Goal: Task Accomplishment & Management: Manage account settings

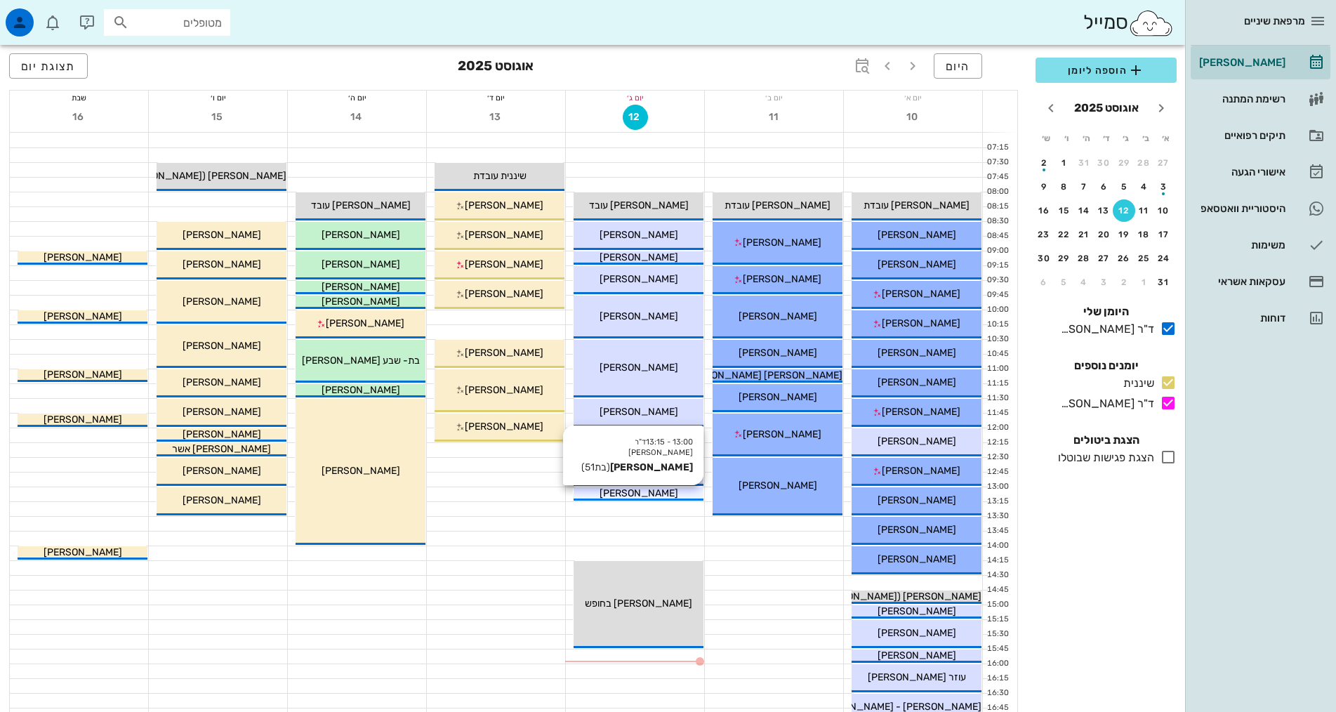
click at [603, 494] on div "[PERSON_NAME]" at bounding box center [639, 493] width 130 height 15
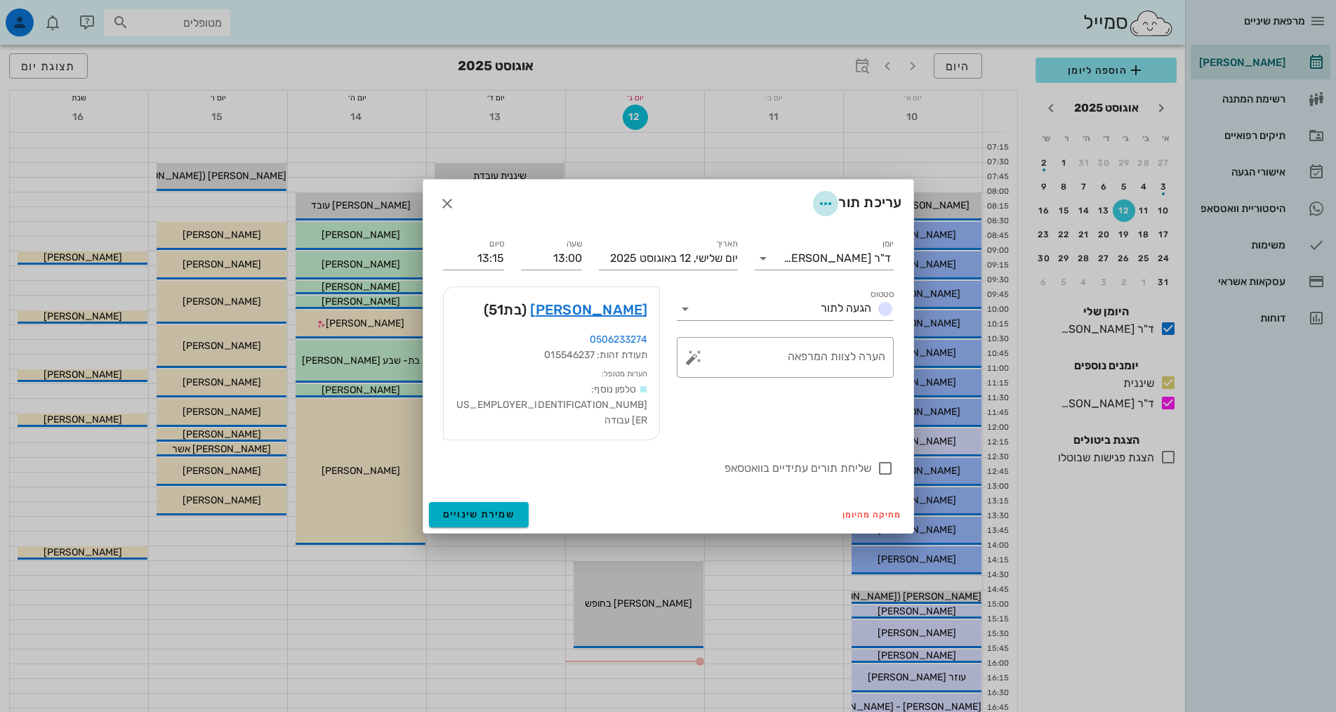
click at [824, 212] on icon "button" at bounding box center [825, 203] width 17 height 17
click at [442, 211] on icon "button" at bounding box center [447, 203] width 17 height 17
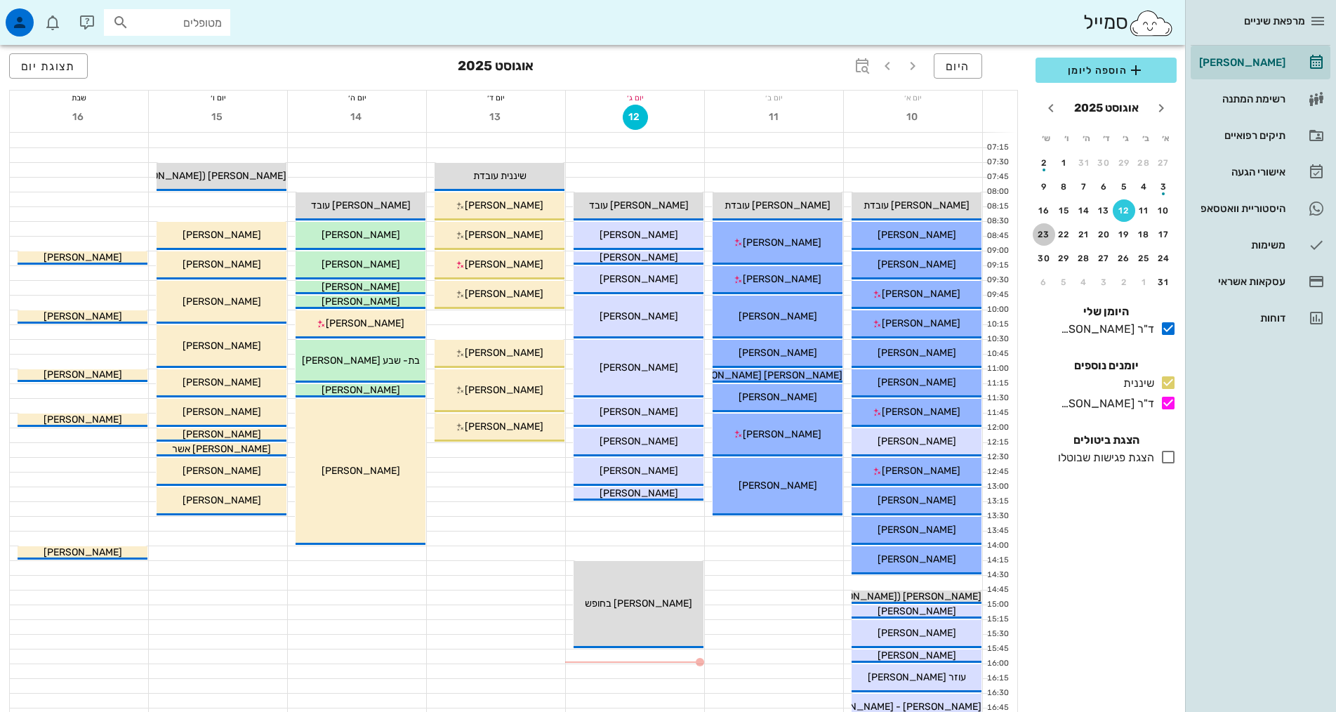
click at [1043, 235] on div "23" at bounding box center [1044, 235] width 22 height 10
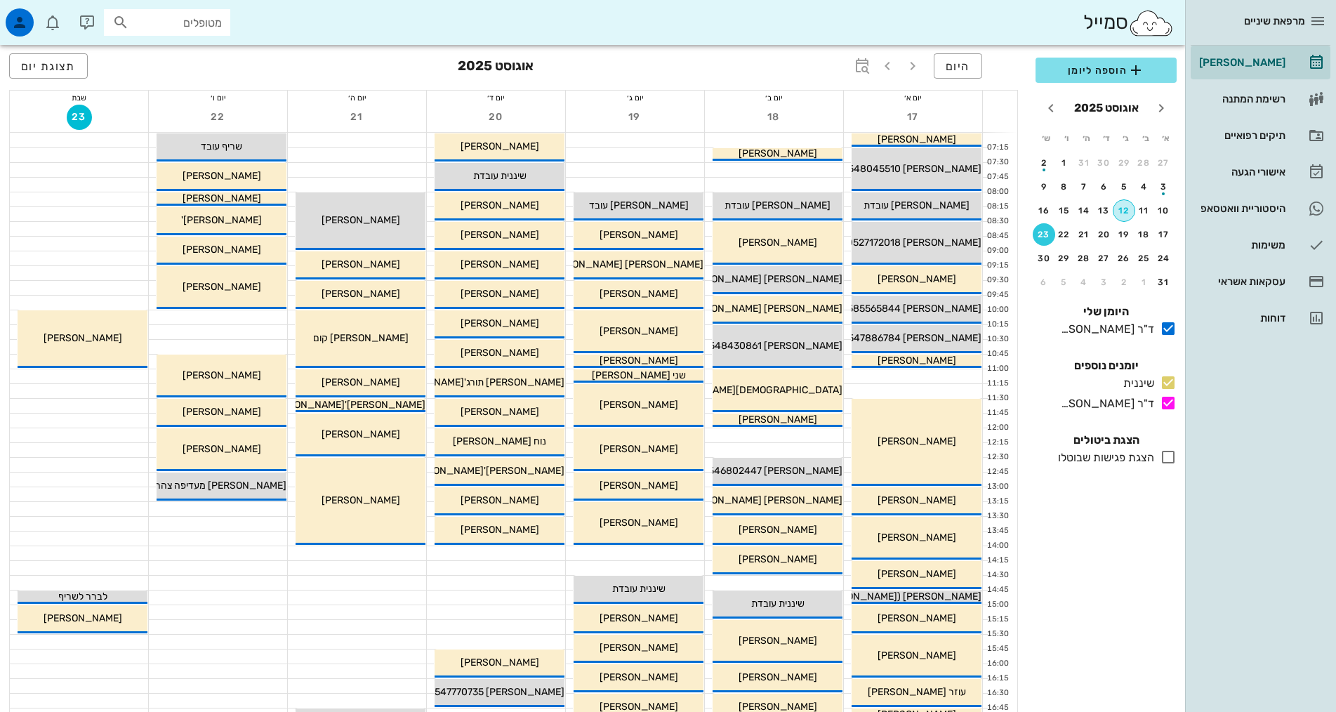
click at [1126, 211] on div "12" at bounding box center [1124, 211] width 21 height 10
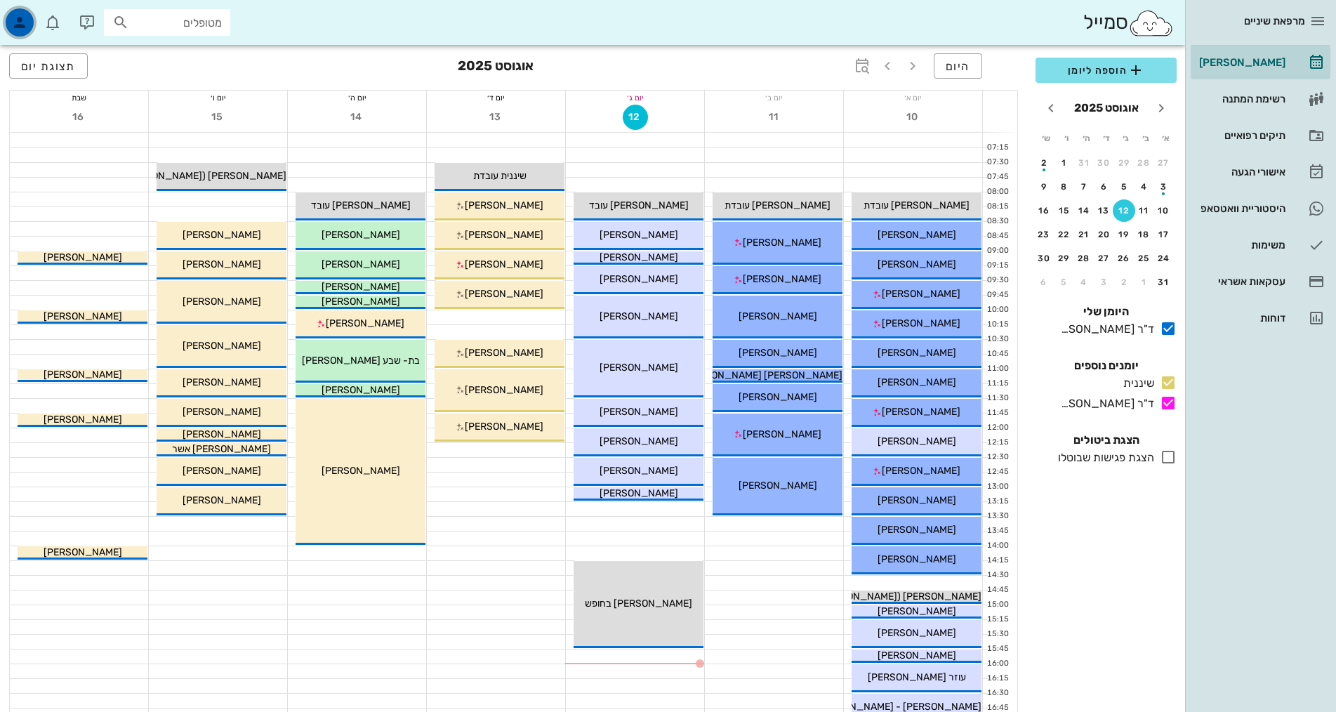
click at [18, 23] on icon "button" at bounding box center [19, 22] width 17 height 17
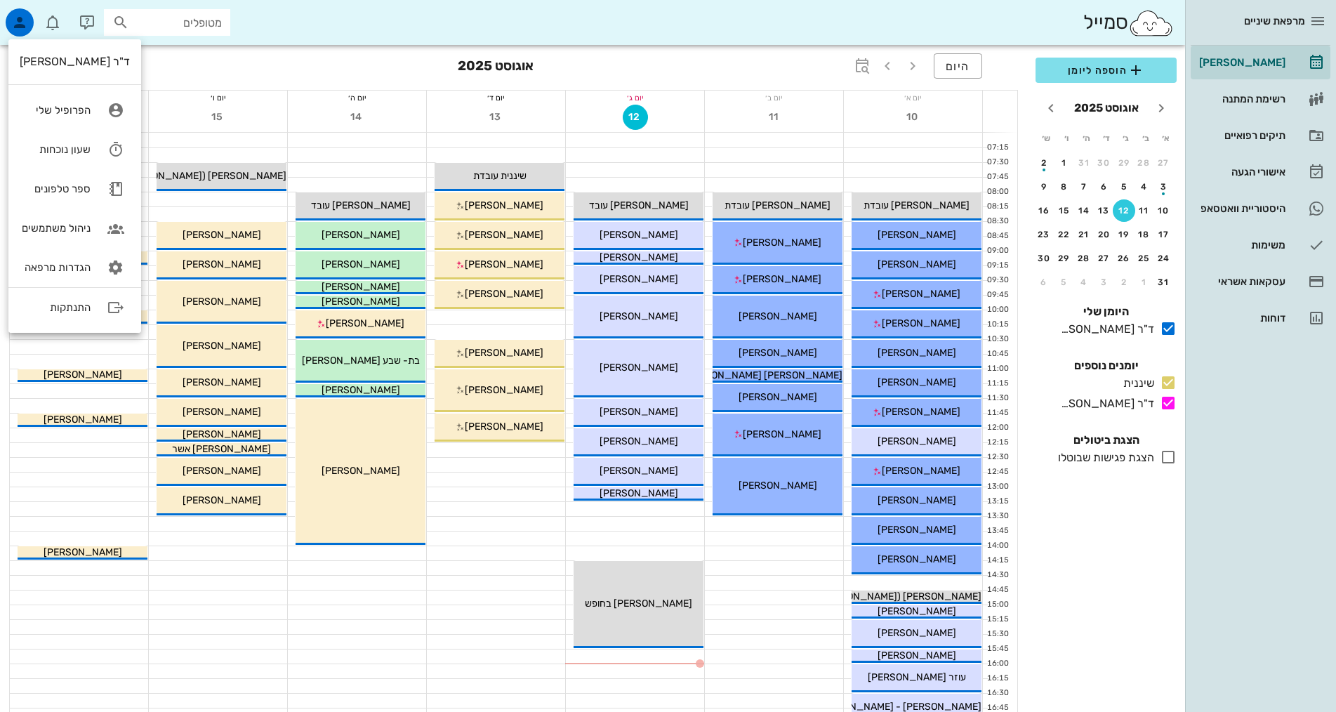
click at [1237, 347] on div "מרפאת שיניים יומן מרפאה רשימת המתנה תיקים רפואיים אישורי הגעה היסטוריית וואטסאפ…" at bounding box center [1260, 356] width 151 height 712
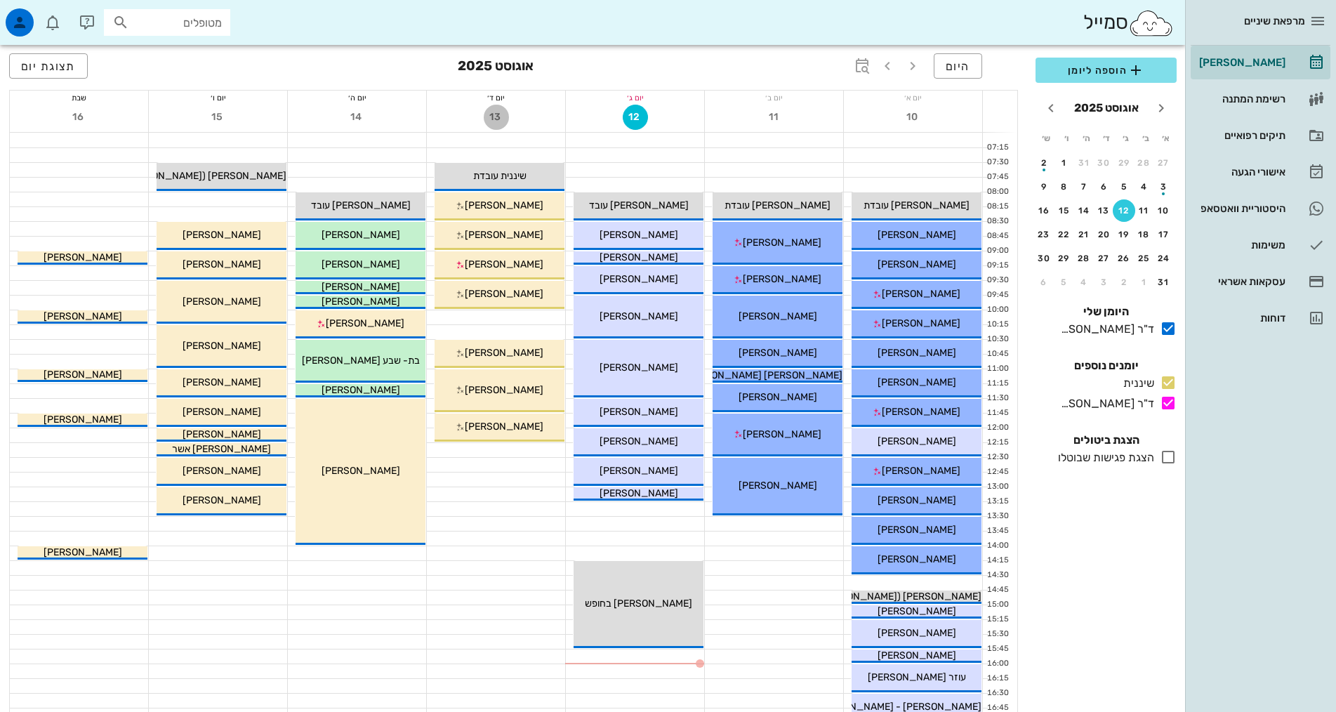
click at [494, 110] on button "13" at bounding box center [496, 117] width 25 height 25
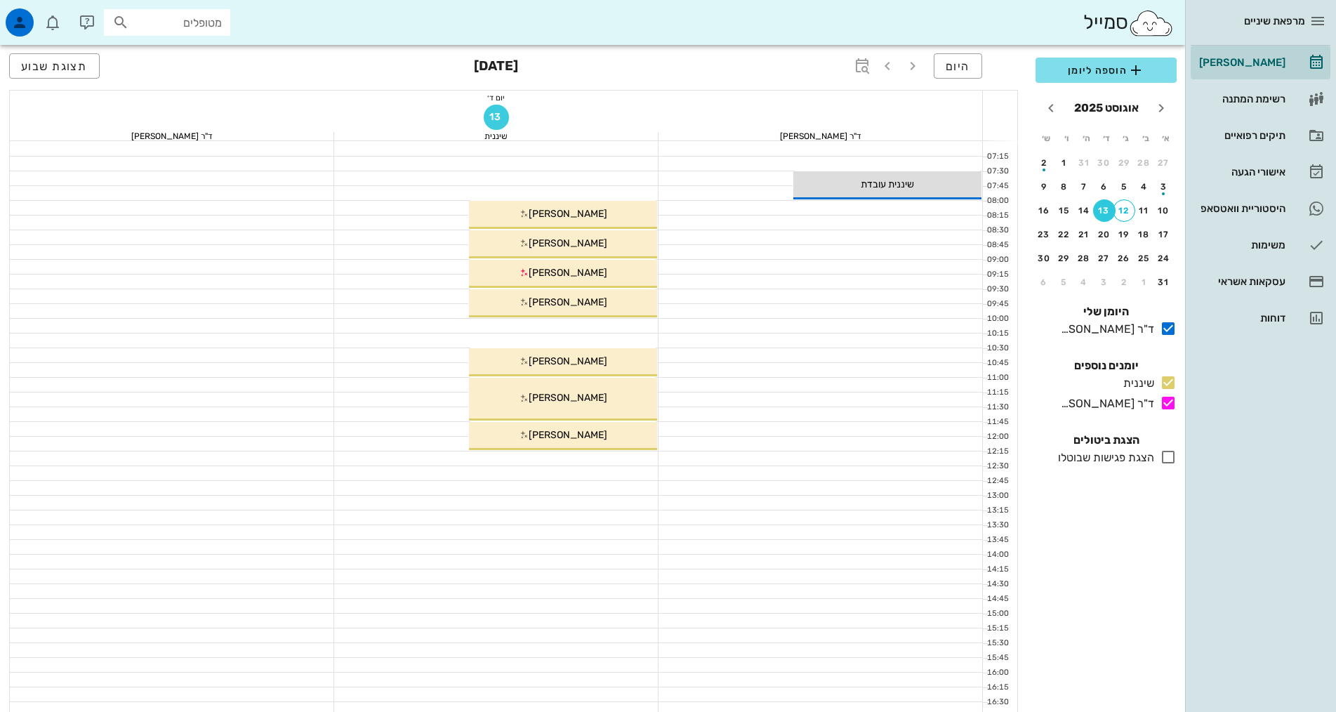
click at [490, 121] on span "13" at bounding box center [496, 117] width 25 height 12
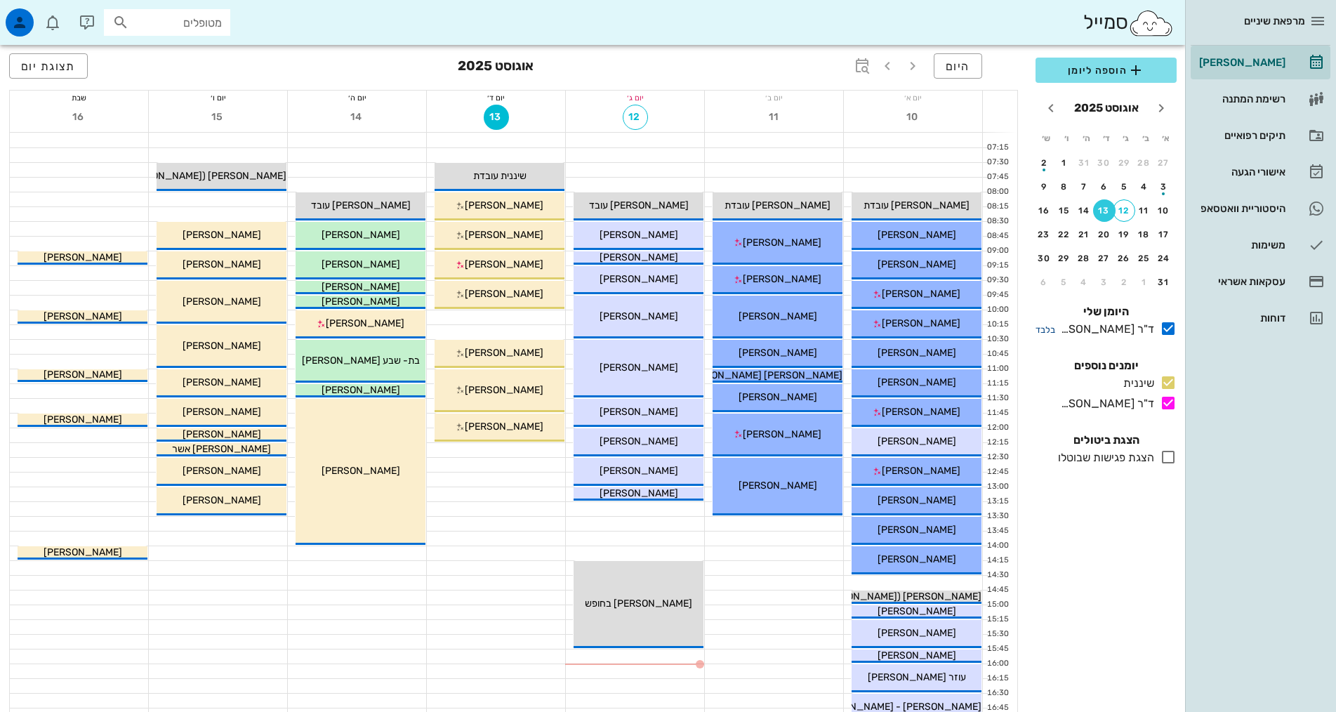
click at [1044, 324] on small "בלבד" at bounding box center [1046, 329] width 20 height 11
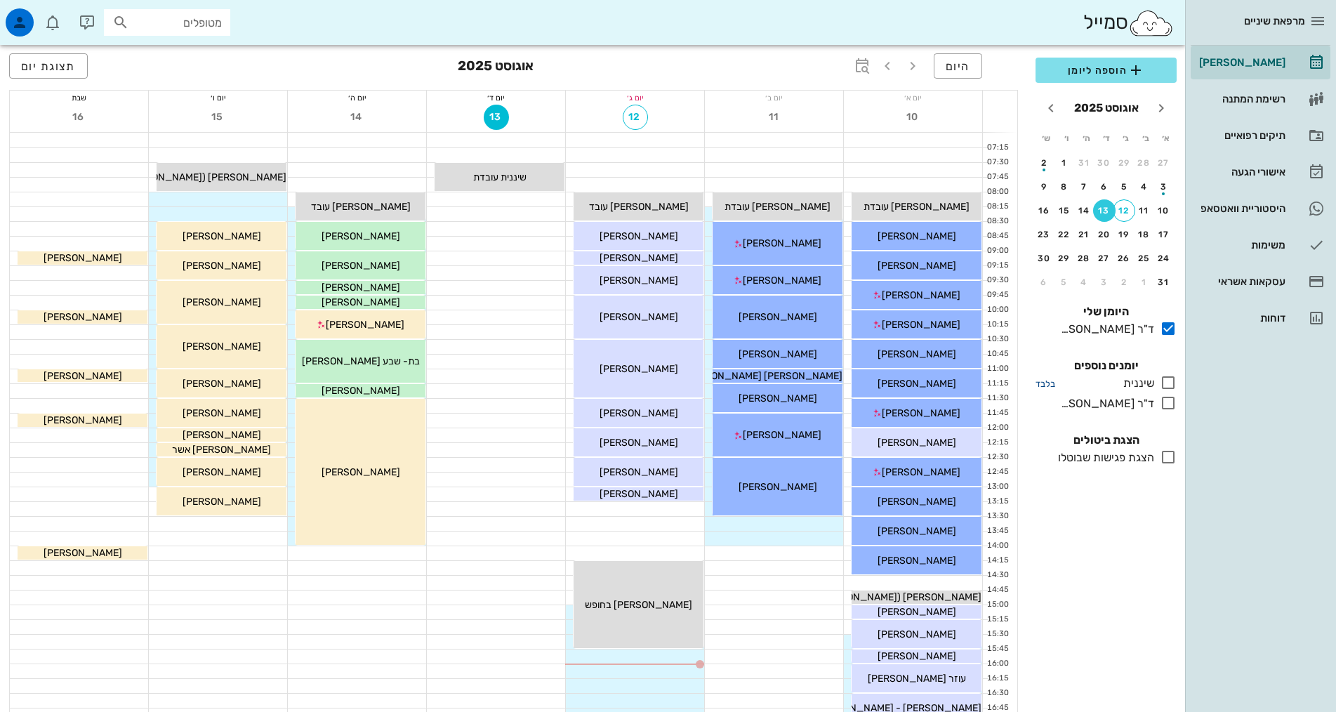
click at [1044, 379] on small "בלבד" at bounding box center [1046, 384] width 20 height 11
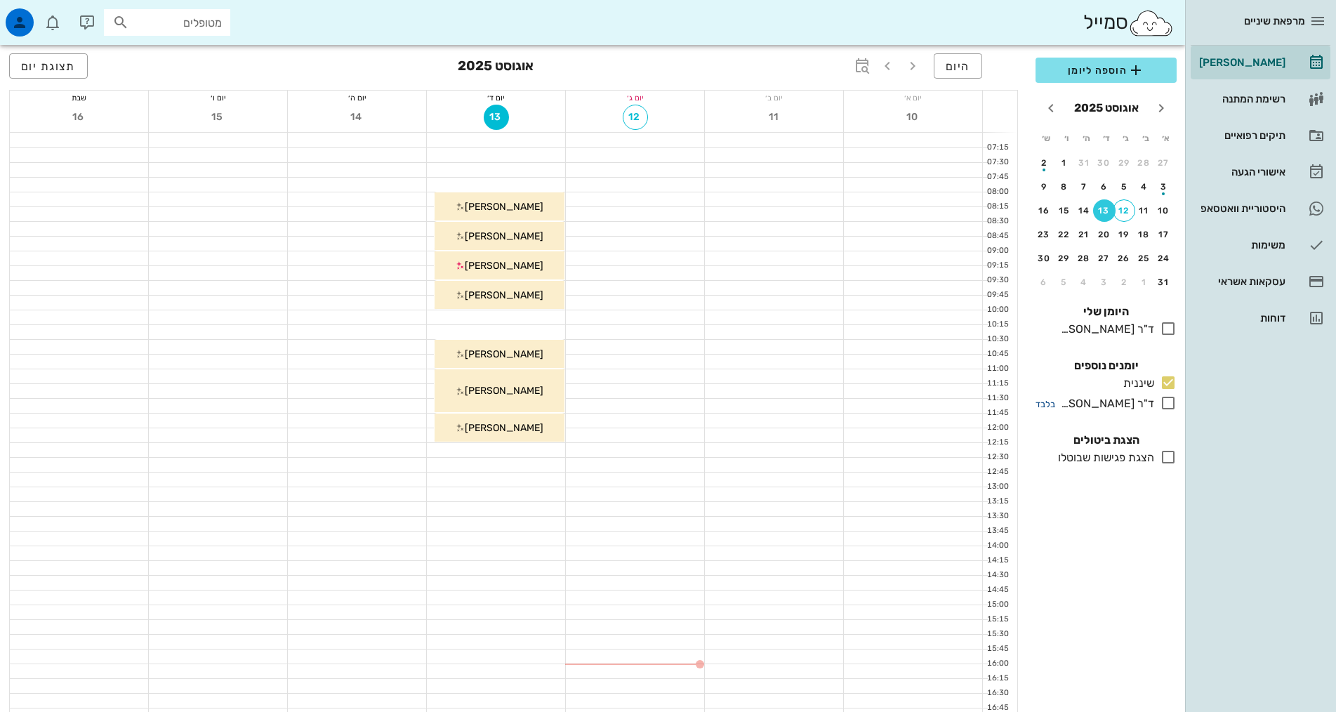
click at [1044, 403] on small "בלבד" at bounding box center [1046, 404] width 20 height 11
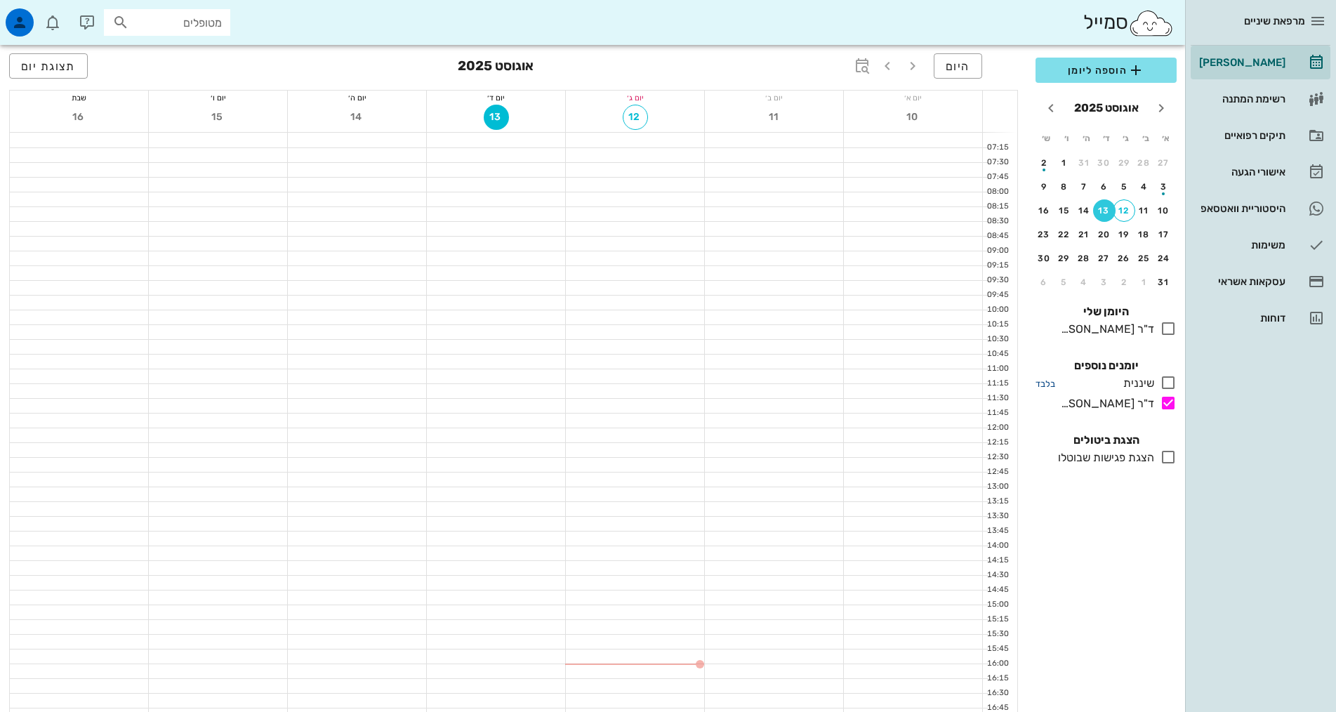
click at [1046, 387] on small "בלבד" at bounding box center [1046, 384] width 20 height 11
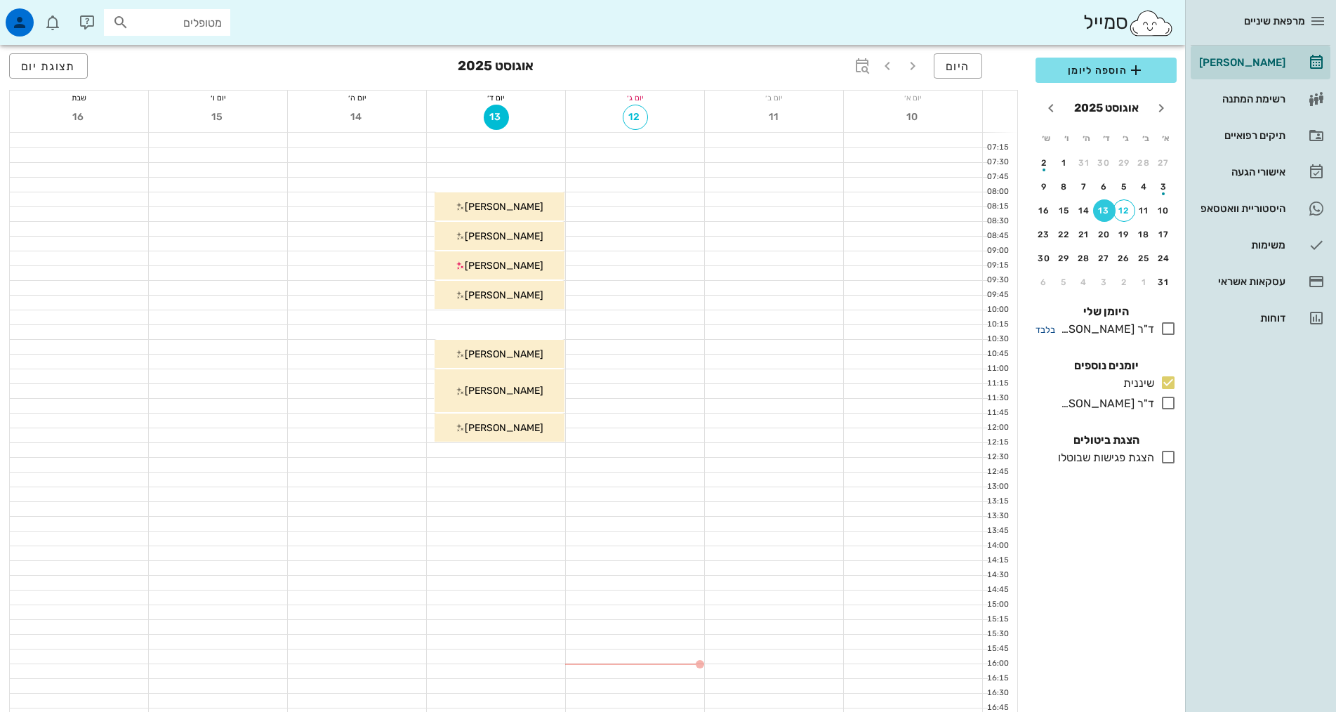
click at [1051, 325] on small "בלבד" at bounding box center [1046, 329] width 20 height 11
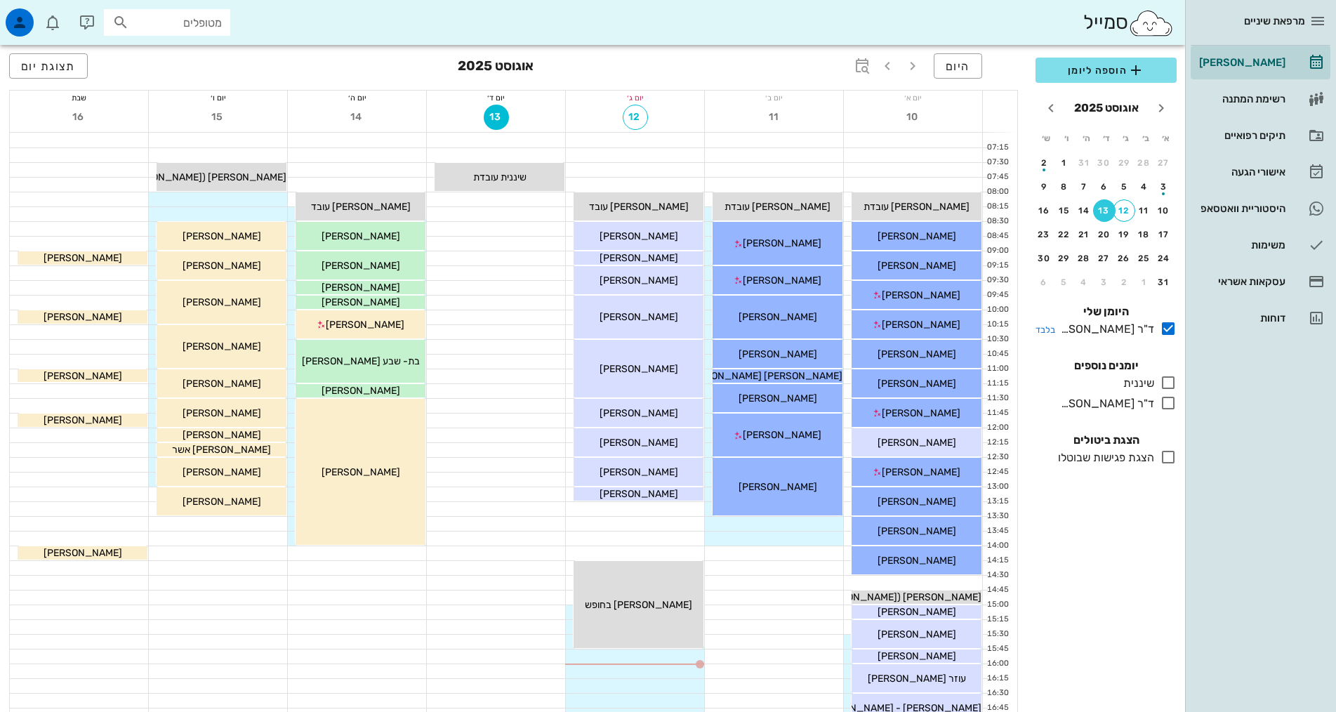
click at [1112, 327] on div "ד"ר [PERSON_NAME]" at bounding box center [1105, 329] width 99 height 17
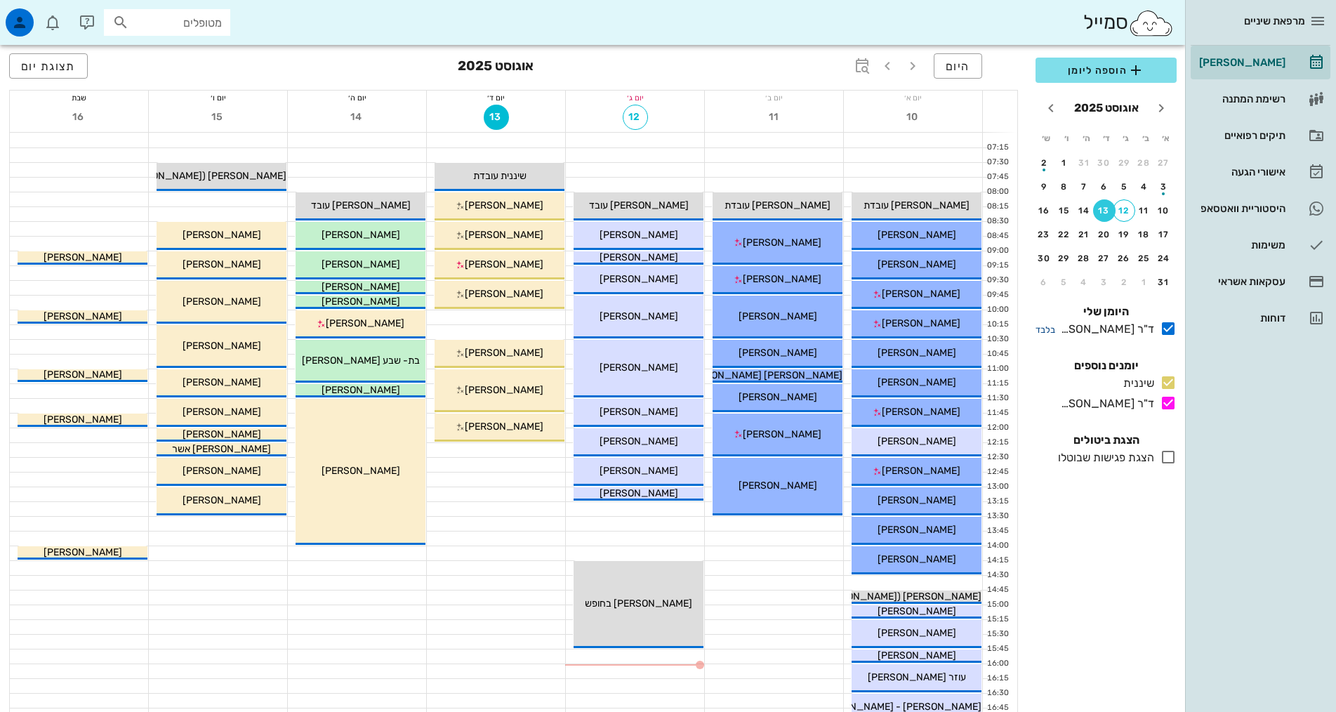
click at [1051, 324] on small "בלבד" at bounding box center [1046, 329] width 20 height 11
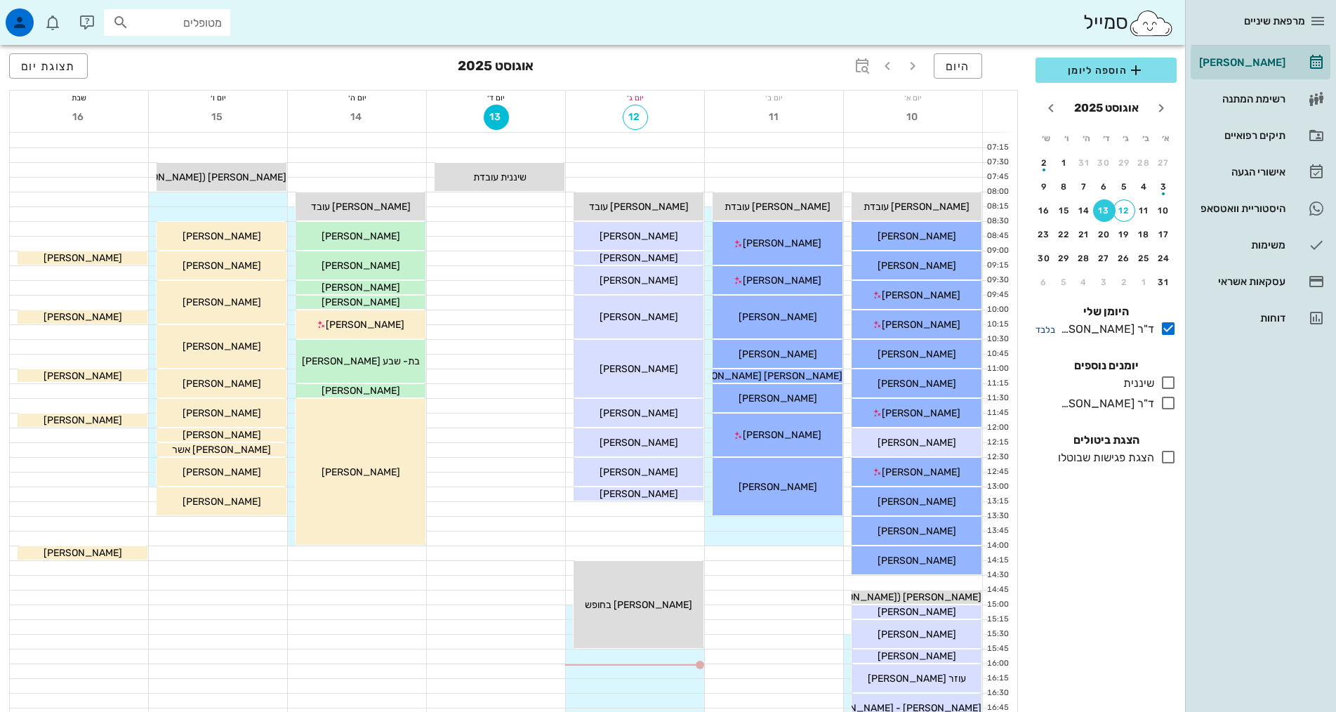
click at [1041, 331] on small "בלבד" at bounding box center [1046, 329] width 20 height 11
click at [881, 66] on icon "button" at bounding box center [887, 66] width 17 height 17
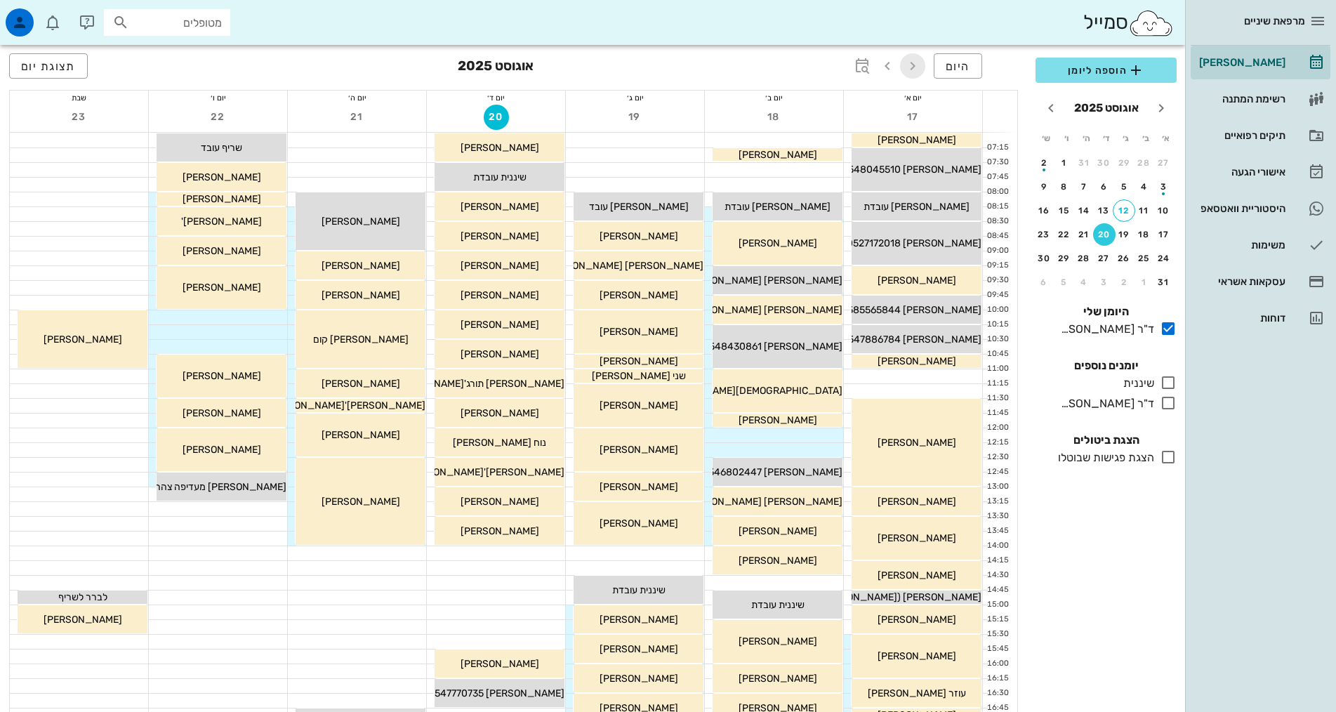
click at [919, 60] on icon "button" at bounding box center [913, 66] width 17 height 17
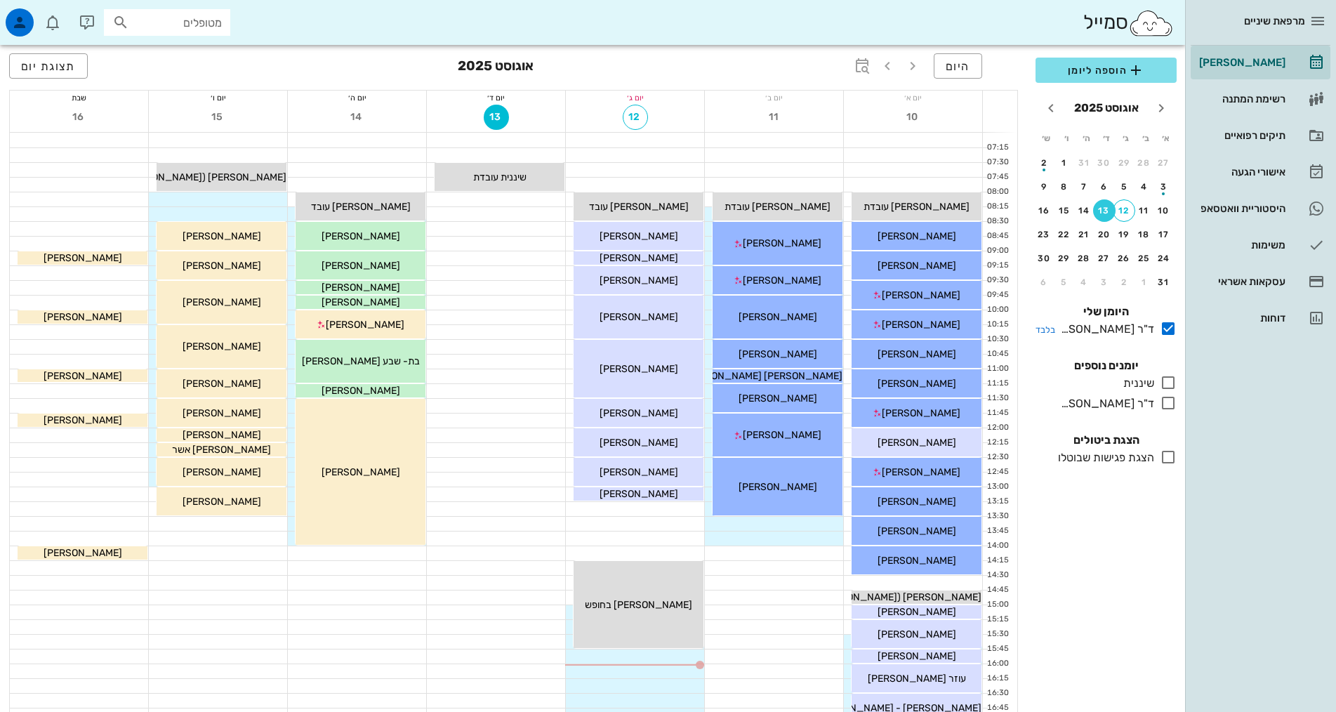
click at [1173, 323] on icon at bounding box center [1168, 328] width 17 height 17
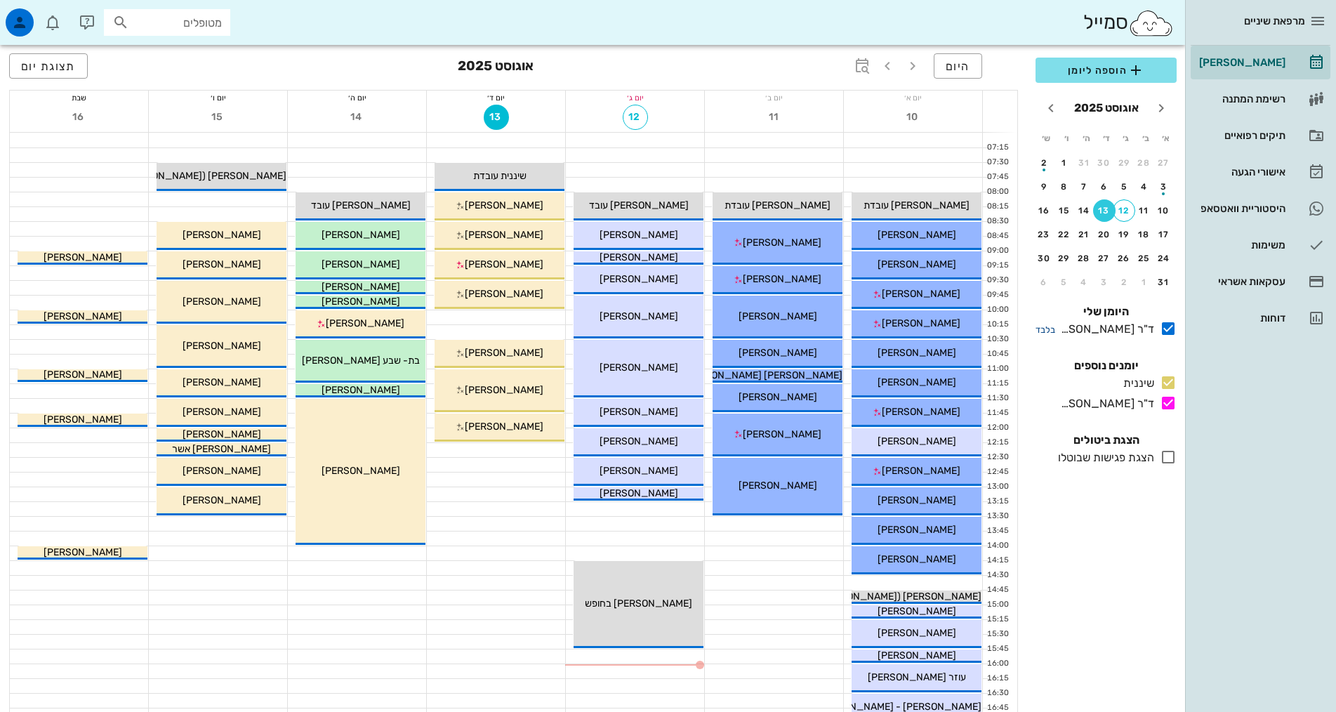
click at [1044, 324] on small "בלבד" at bounding box center [1046, 329] width 20 height 11
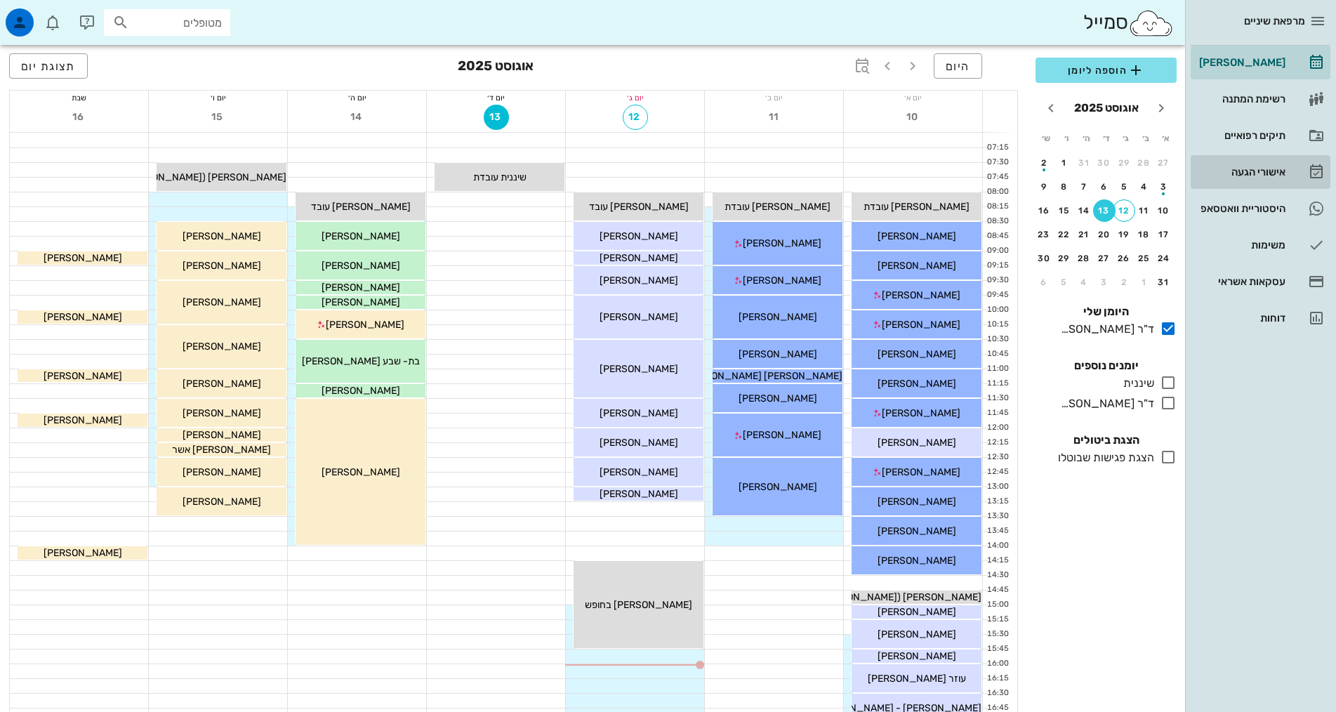
click at [1282, 172] on div "אישורי הגעה" at bounding box center [1241, 171] width 89 height 11
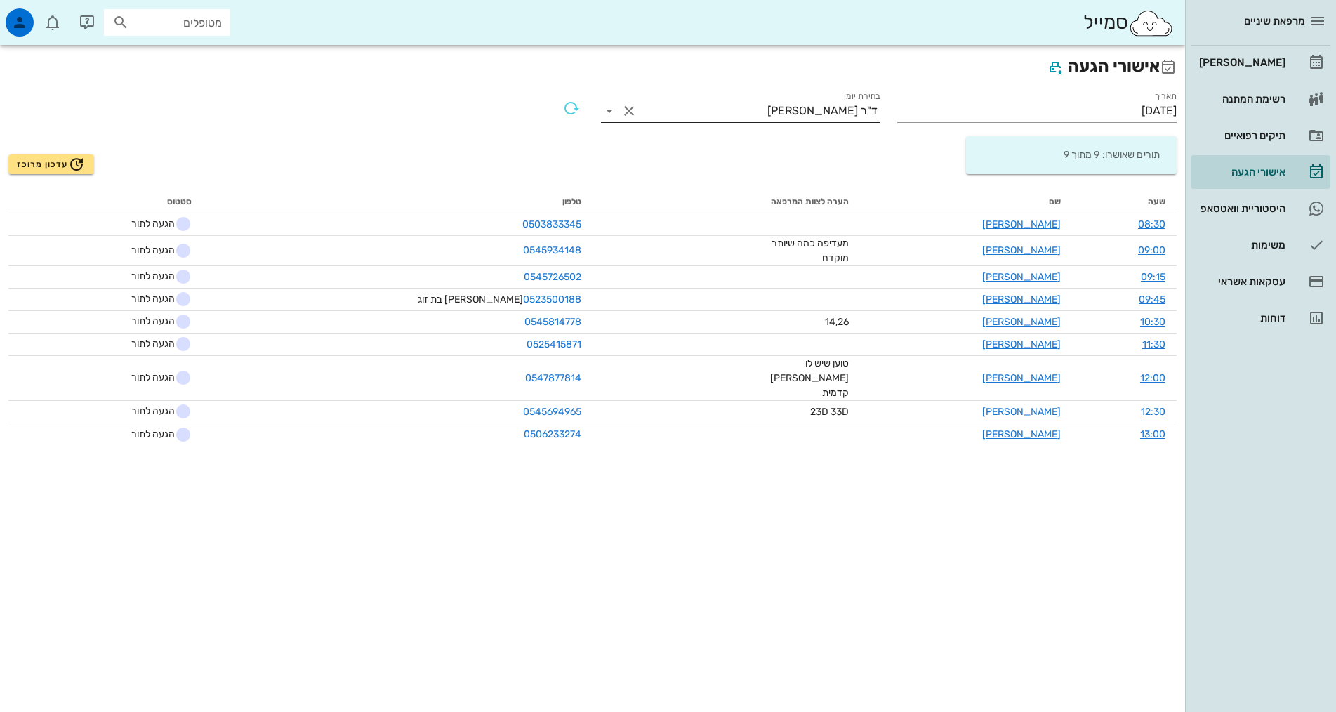
click at [815, 100] on div "ד"ר [PERSON_NAME]" at bounding box center [760, 111] width 240 height 22
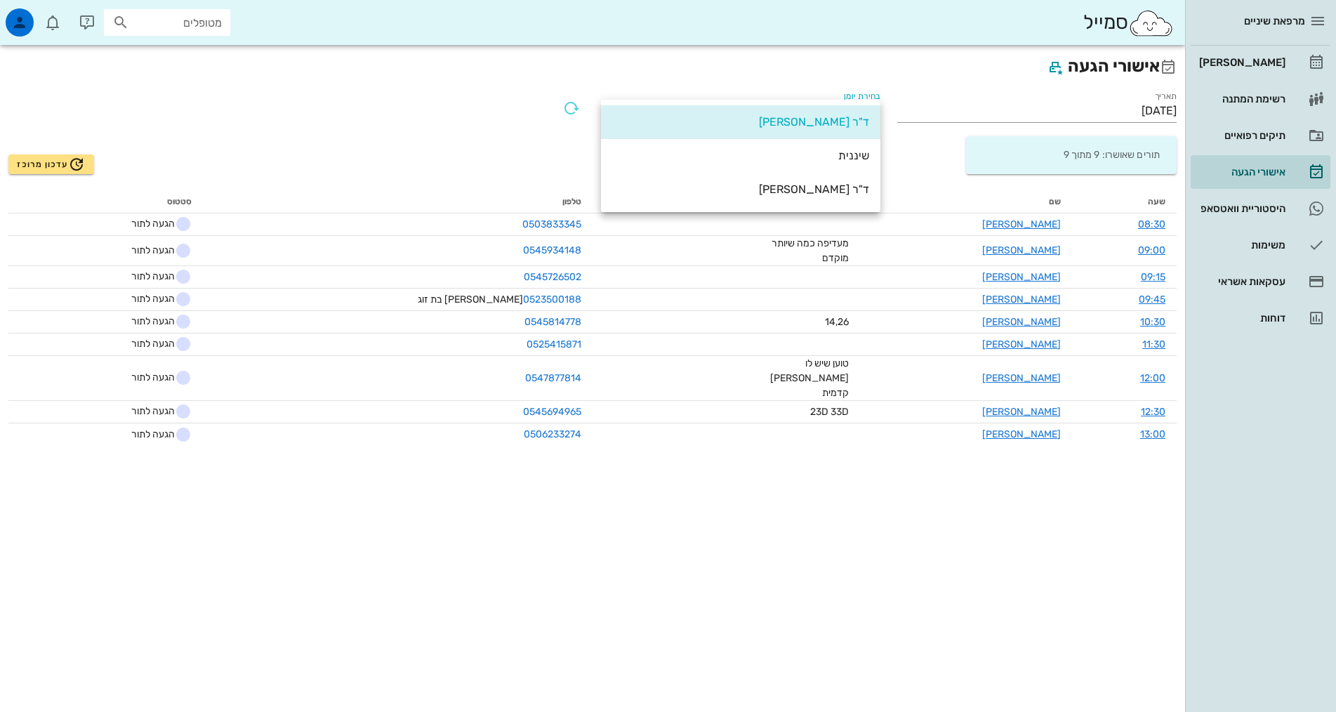
click at [756, 72] on h2 "אישורי הגעה" at bounding box center [592, 66] width 1169 height 27
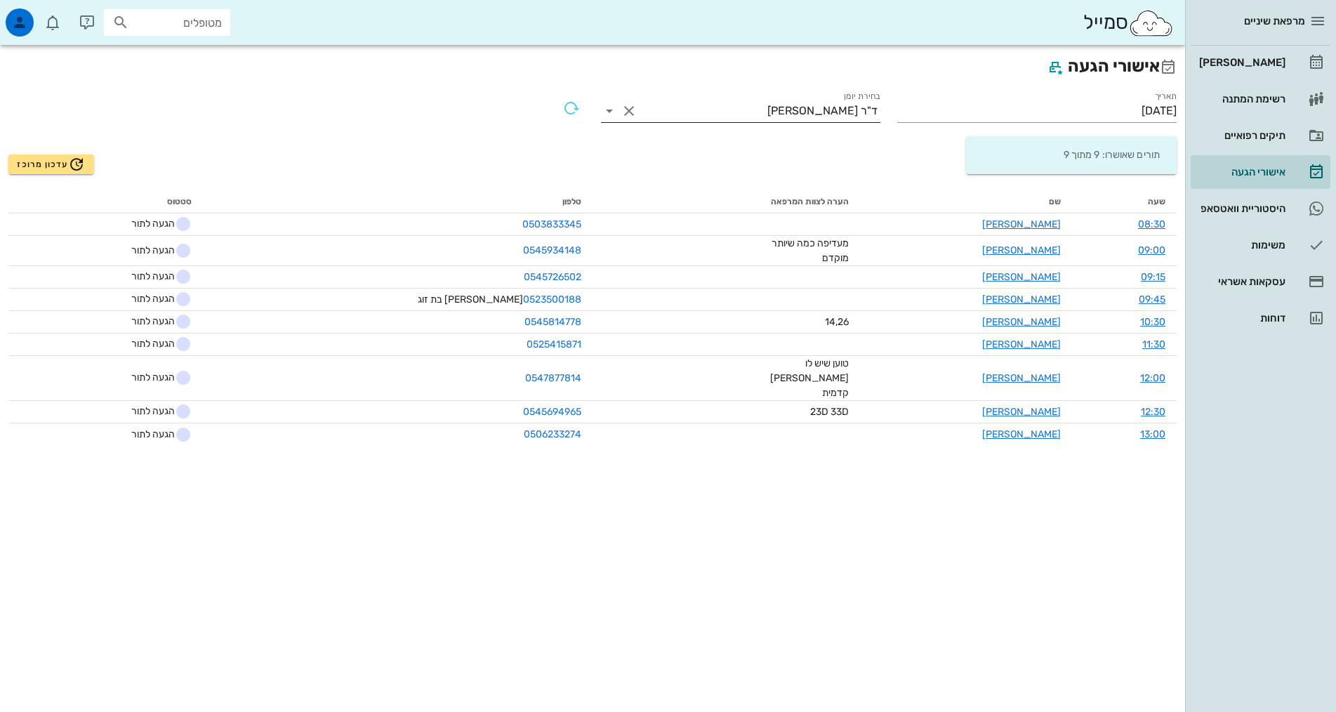
click at [623, 105] on button "Clear בחירת יומן" at bounding box center [629, 111] width 17 height 17
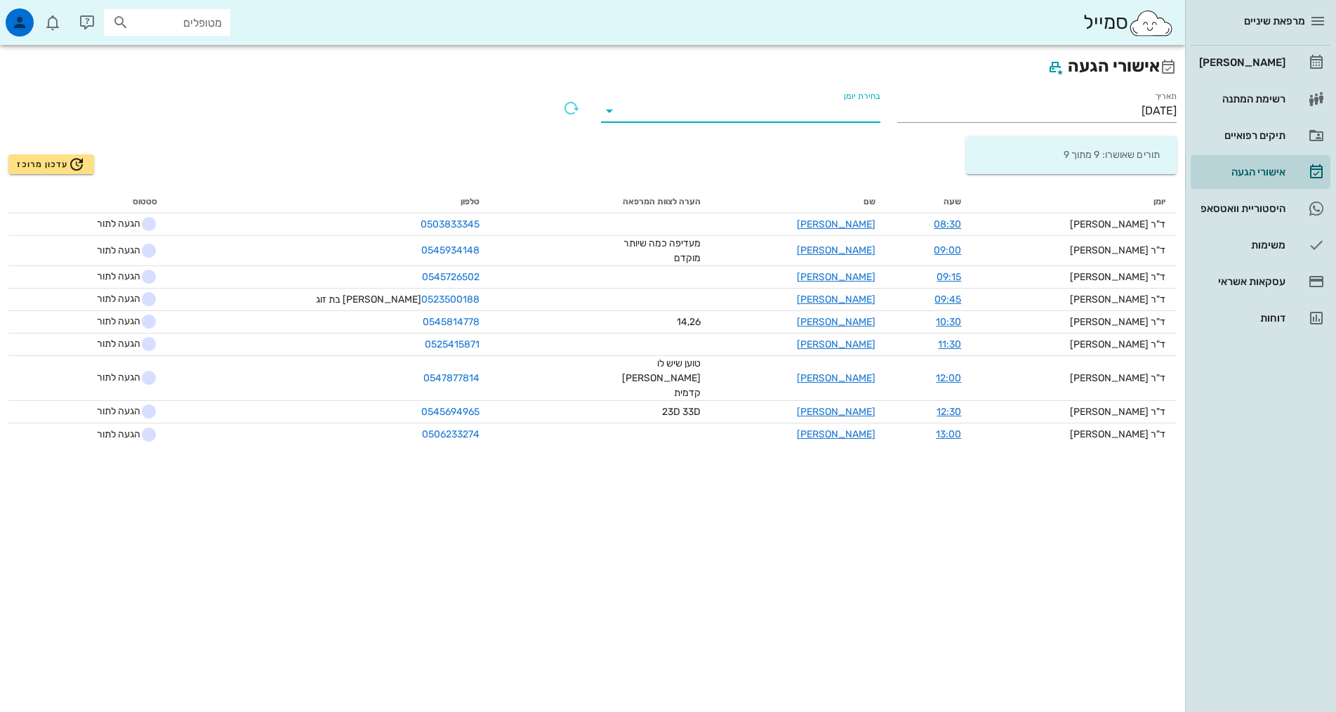
click at [699, 119] on input "בחירת יומן" at bounding box center [752, 111] width 257 height 22
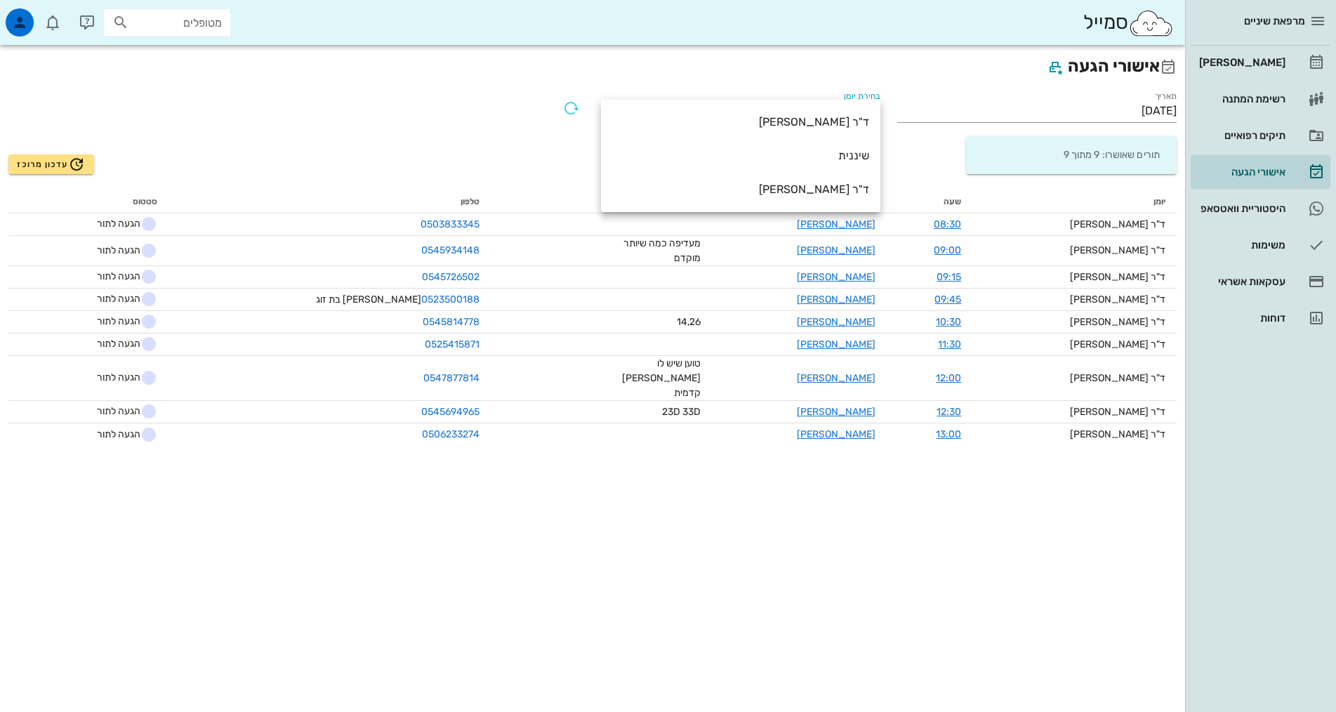
click at [729, 88] on div "בחירת יומן" at bounding box center [741, 104] width 296 height 48
click at [804, 542] on div "אישורי הגעה תאריך 12/08/2025 בחירת יומן תורים שאושרו: 9 מתוך 9 עדכון מרוכז יומן…" at bounding box center [592, 378] width 1185 height 667
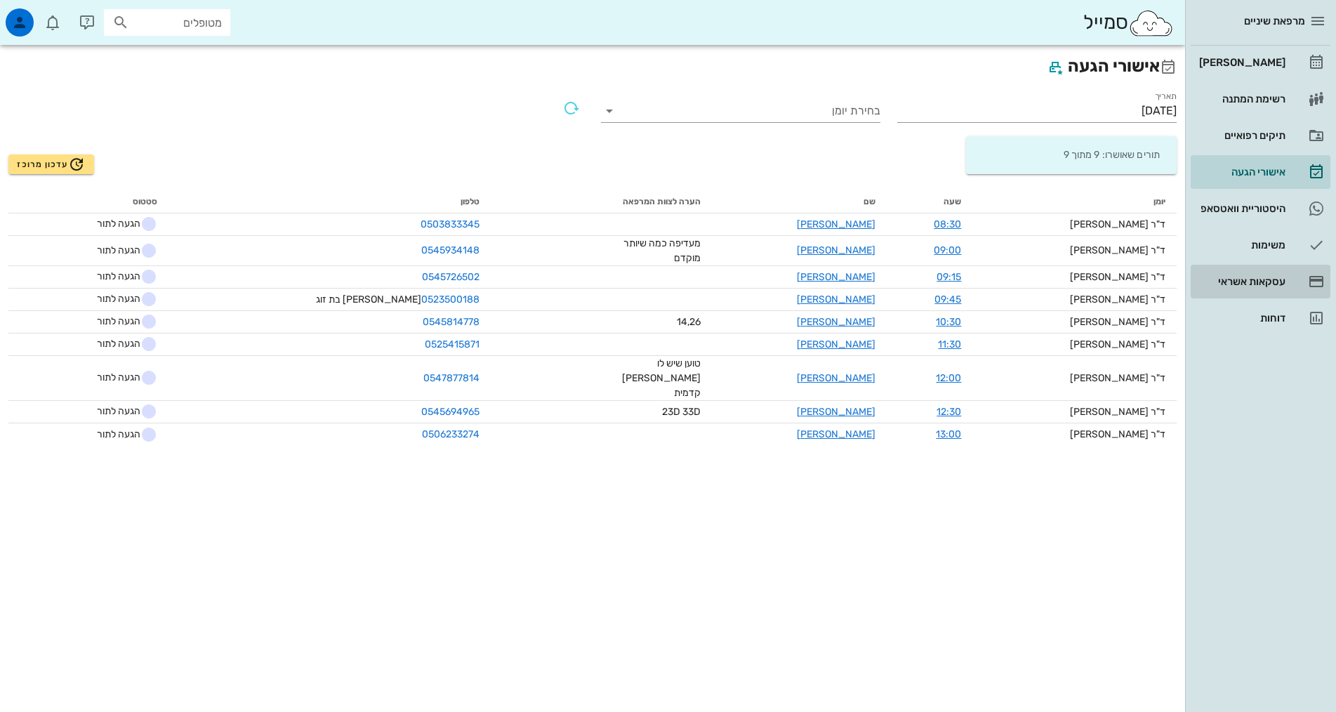
click at [1235, 284] on div "עסקאות אשראי" at bounding box center [1241, 281] width 89 height 11
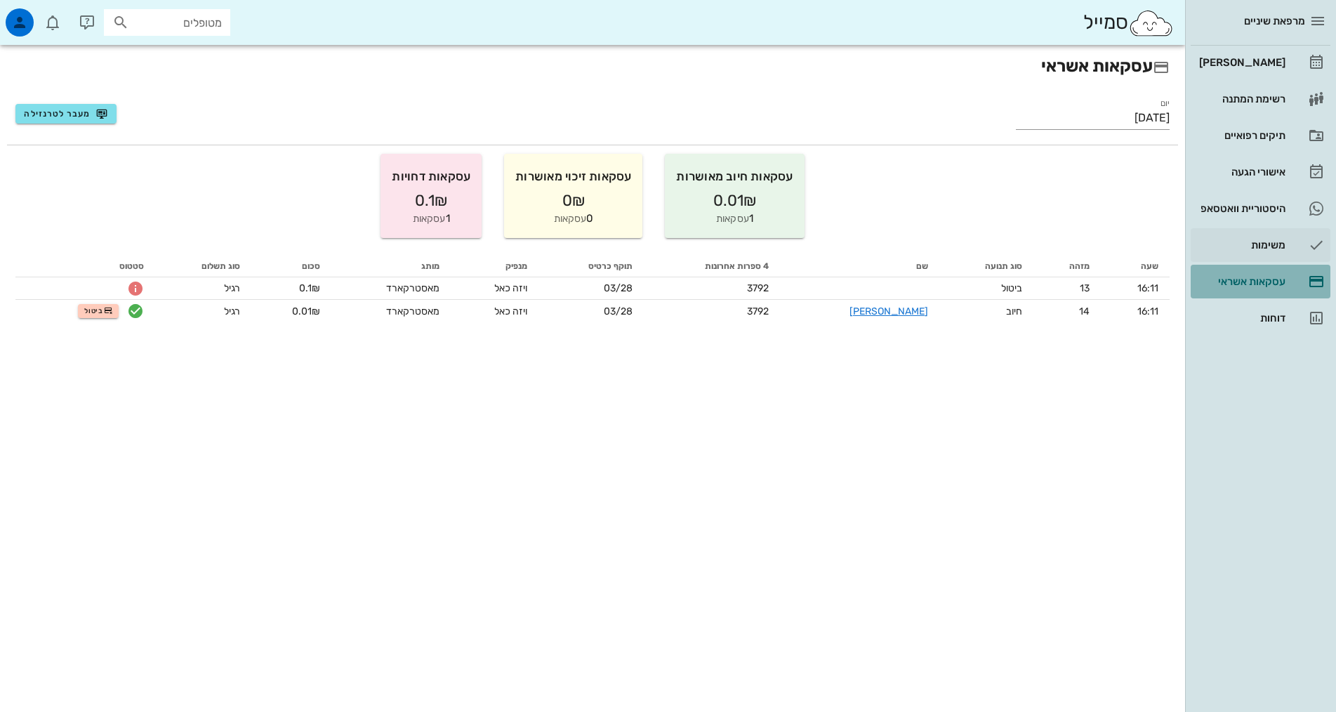
drag, startPoint x: 1250, startPoint y: 265, endPoint x: 1251, endPoint y: 258, distance: 7.2
click at [1251, 265] on link "עסקאות אשראי" at bounding box center [1261, 282] width 140 height 34
click at [1251, 254] on div "משימות" at bounding box center [1241, 245] width 89 height 22
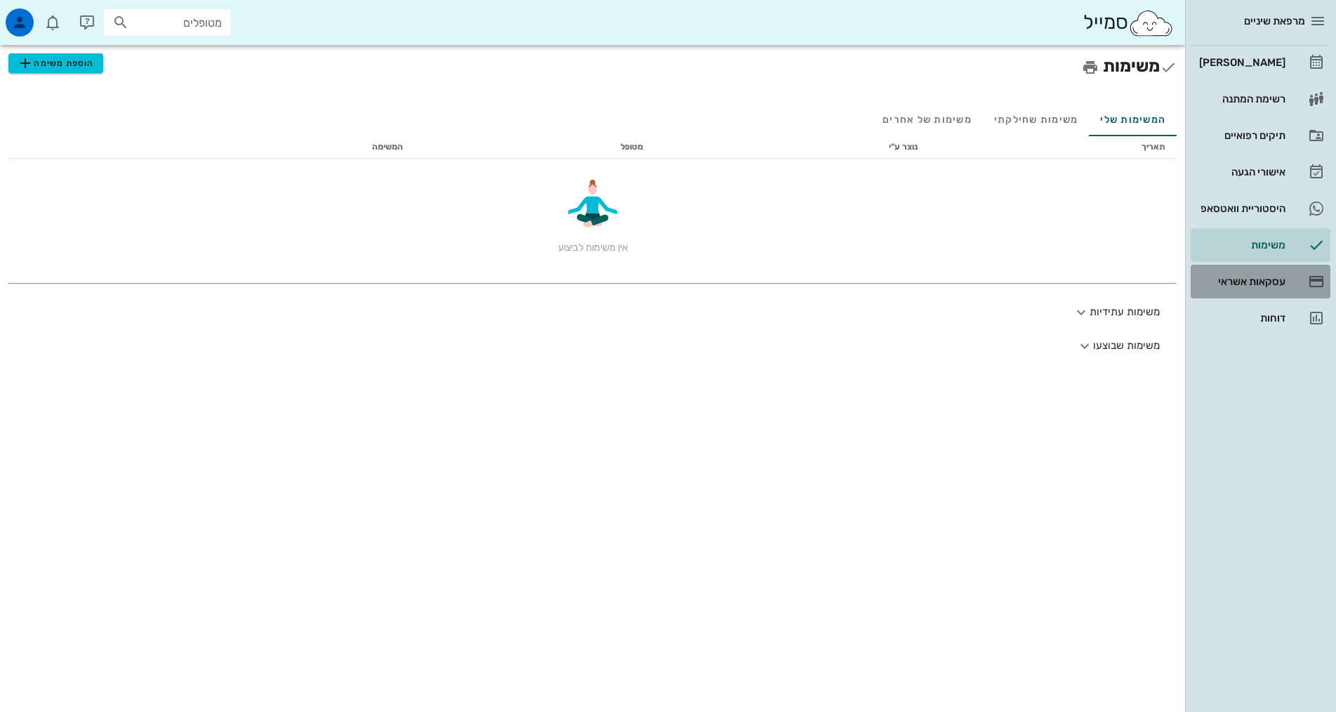
click at [1243, 282] on div "עסקאות אשראי" at bounding box center [1241, 281] width 89 height 11
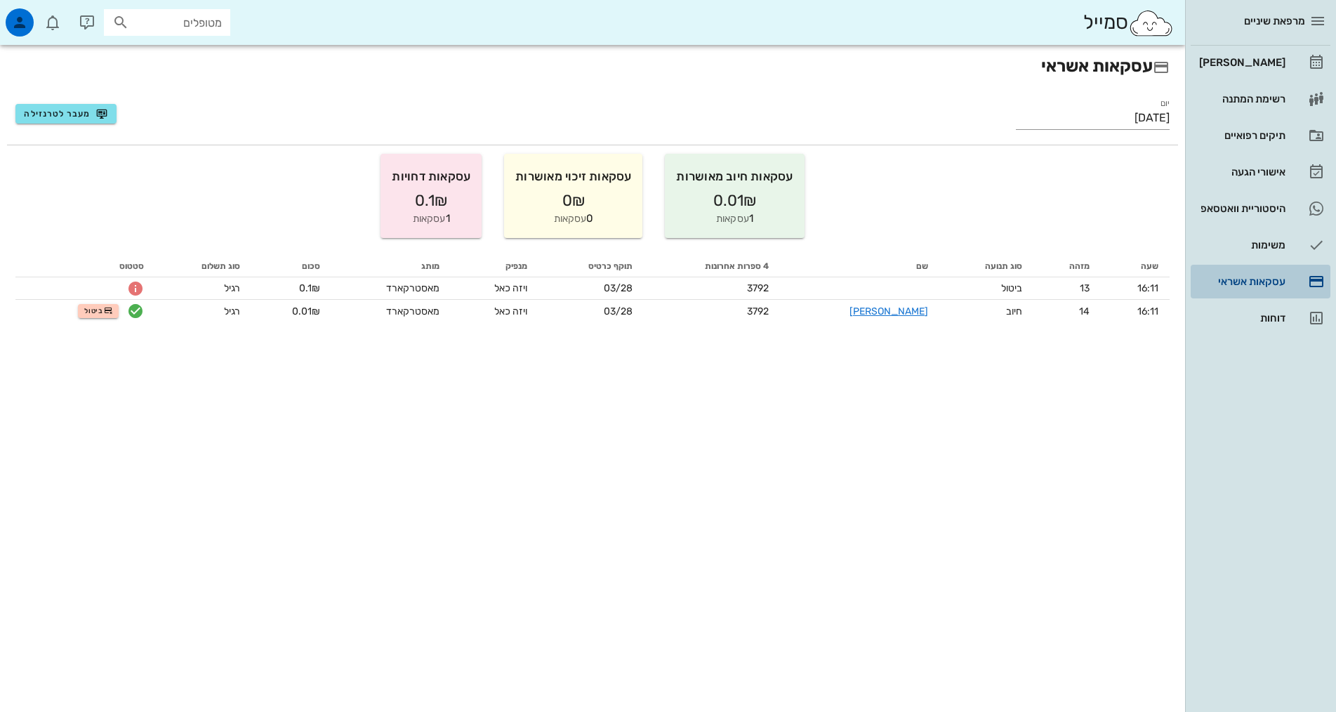
click at [1277, 284] on div "עסקאות אשראי" at bounding box center [1241, 281] width 89 height 11
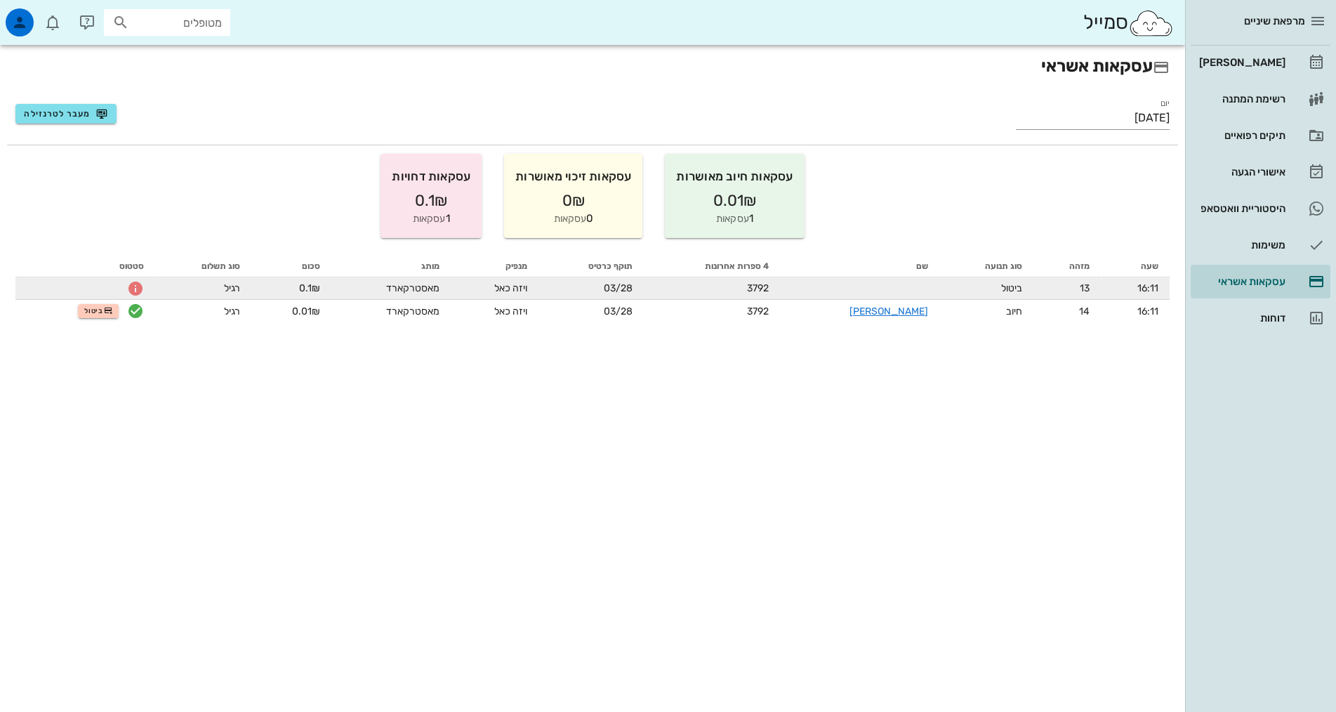
drag, startPoint x: 298, startPoint y: 284, endPoint x: 331, endPoint y: 285, distance: 33.7
click at [331, 285] on td "0.1₪" at bounding box center [291, 288] width 80 height 22
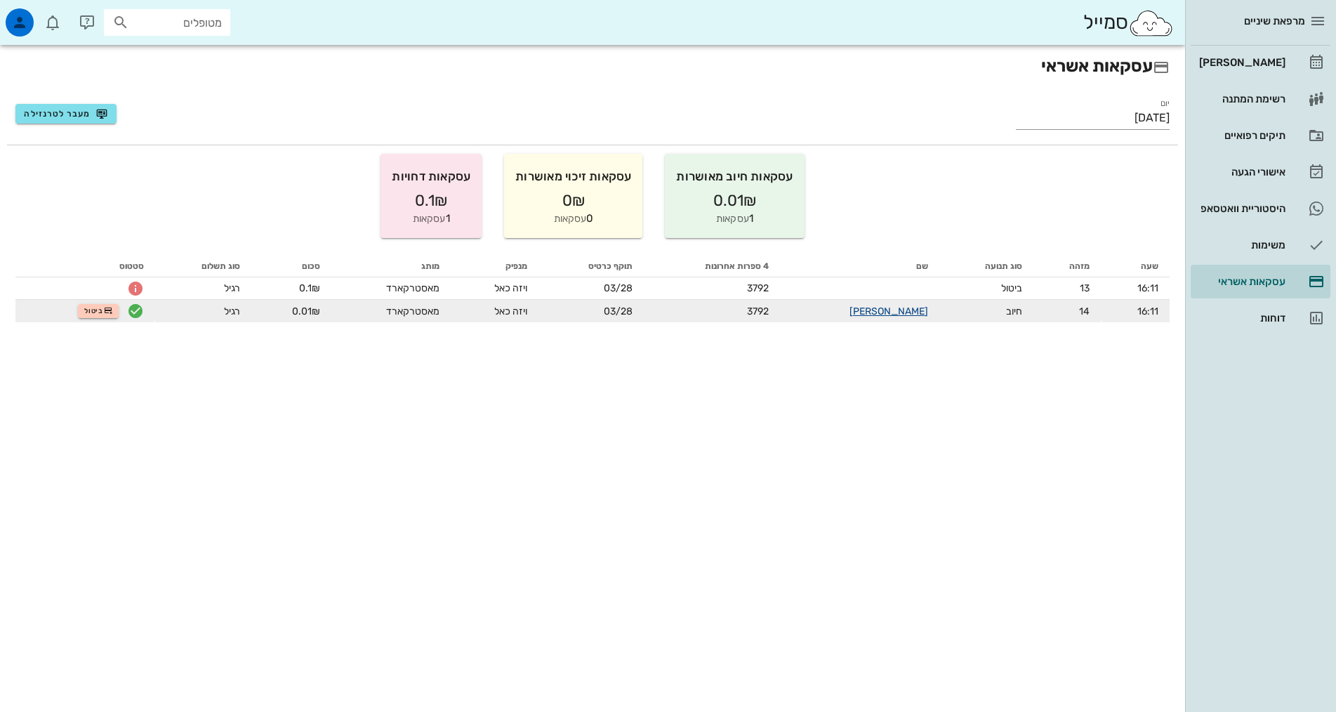
click at [898, 310] on link "סמייל קלאוד" at bounding box center [889, 311] width 79 height 12
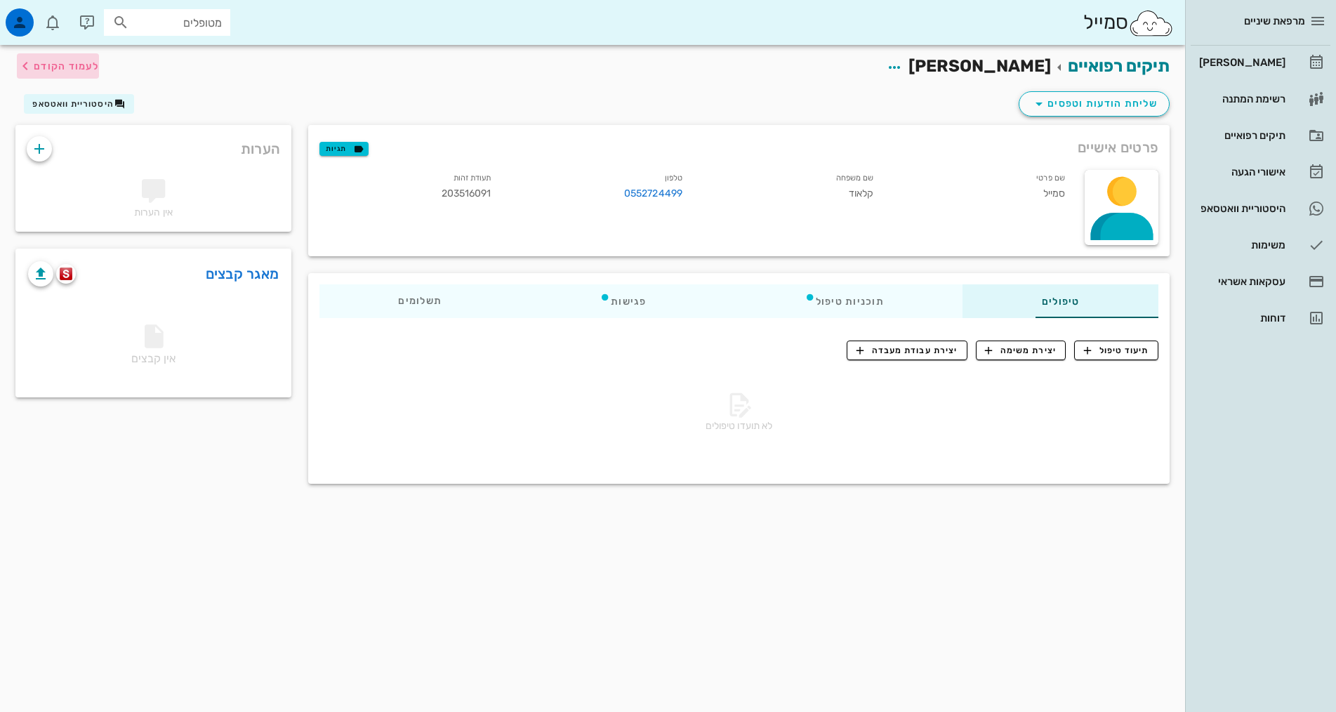
click at [77, 58] on span "לעמוד הקודם" at bounding box center [58, 66] width 82 height 17
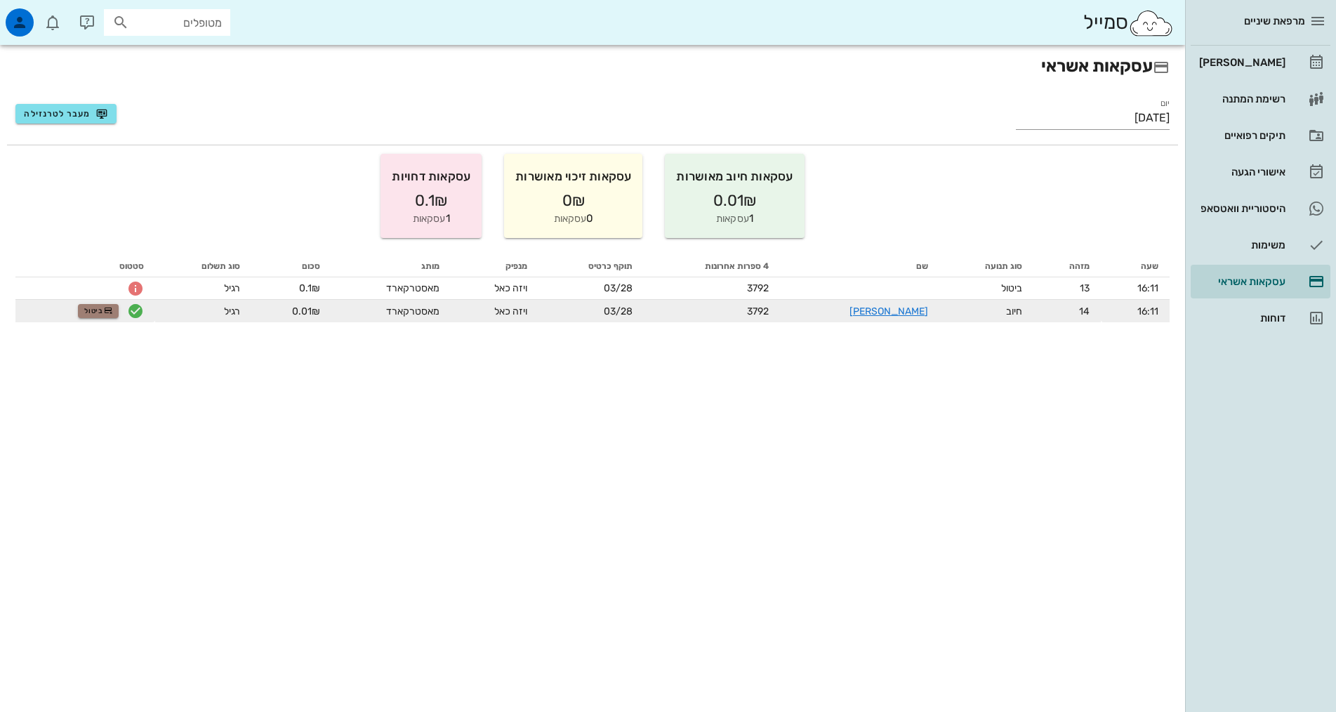
click at [110, 315] on button "ביטול" at bounding box center [98, 311] width 41 height 14
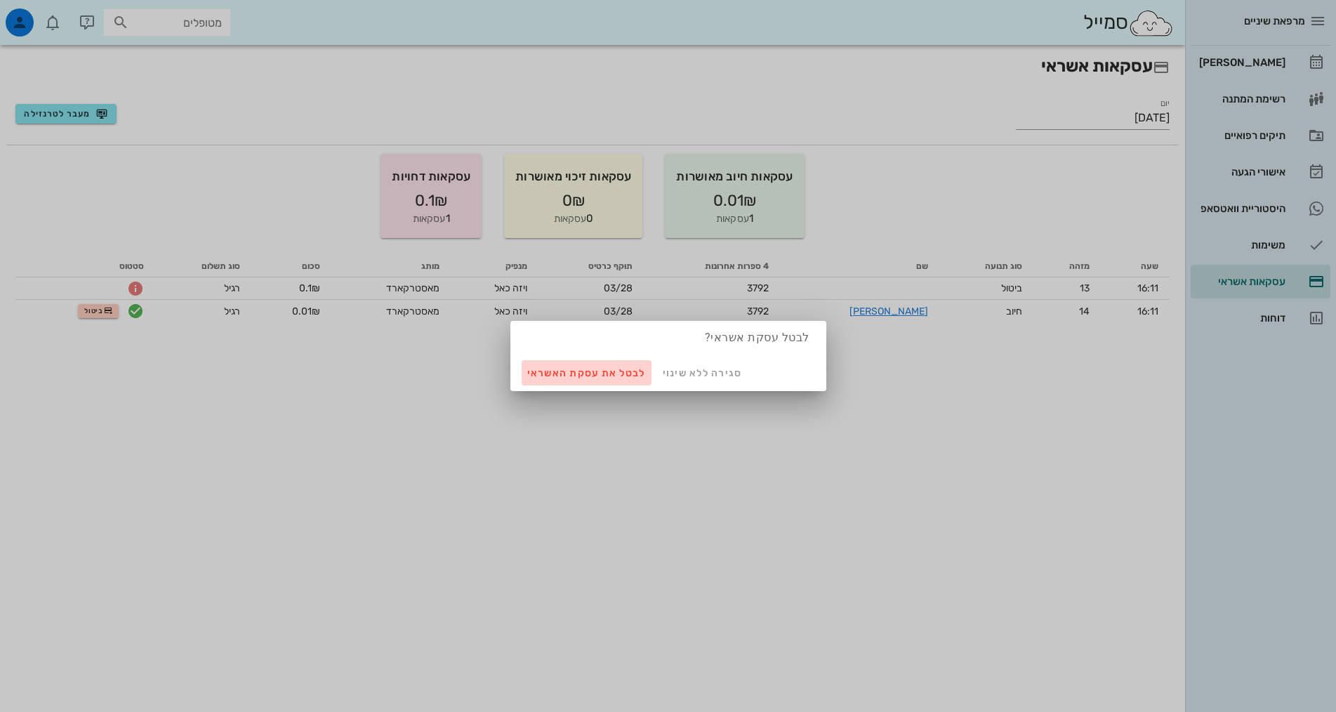
click at [568, 369] on span "לבטל את עסקת האשראי" at bounding box center [586, 373] width 119 height 12
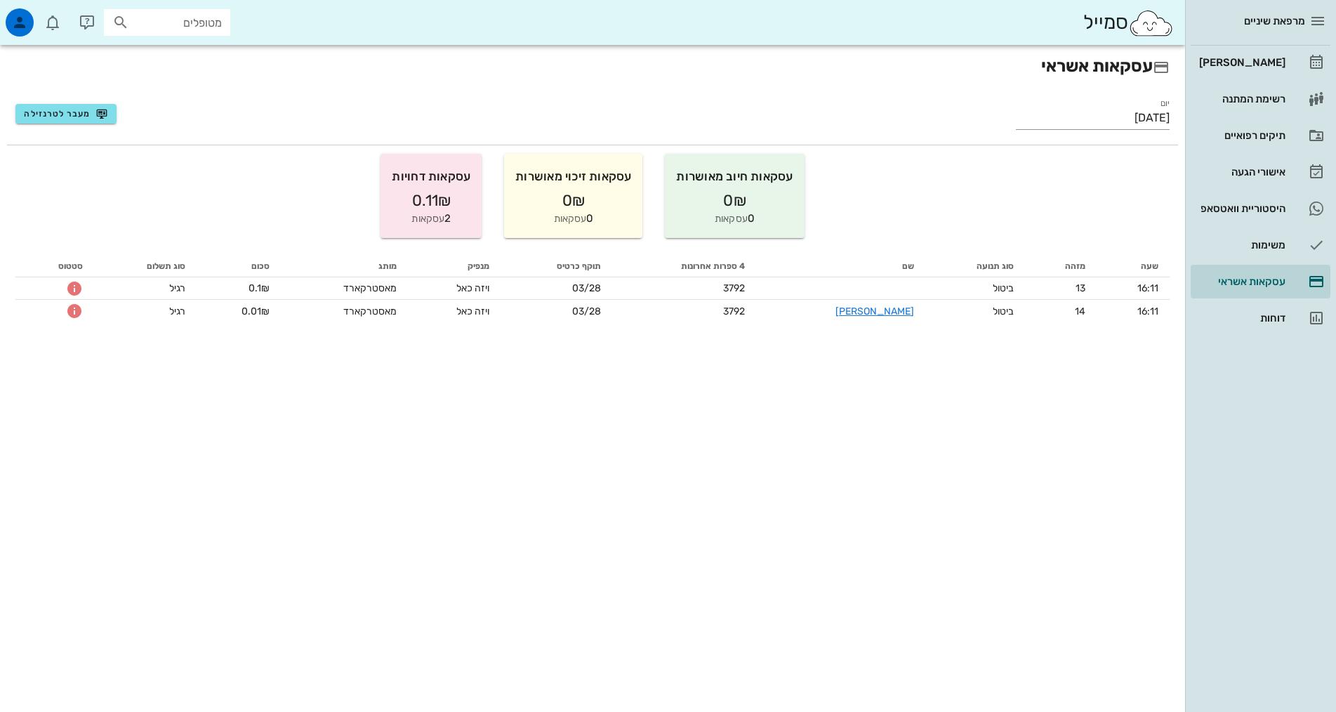
click at [695, 552] on div "עסקאות אשראי יום 12/08/2025 מעבר לטרנזילה עסקאות חיוב מאושרות 0₪ 0 עסקאות עסקאו…" at bounding box center [592, 378] width 1185 height 667
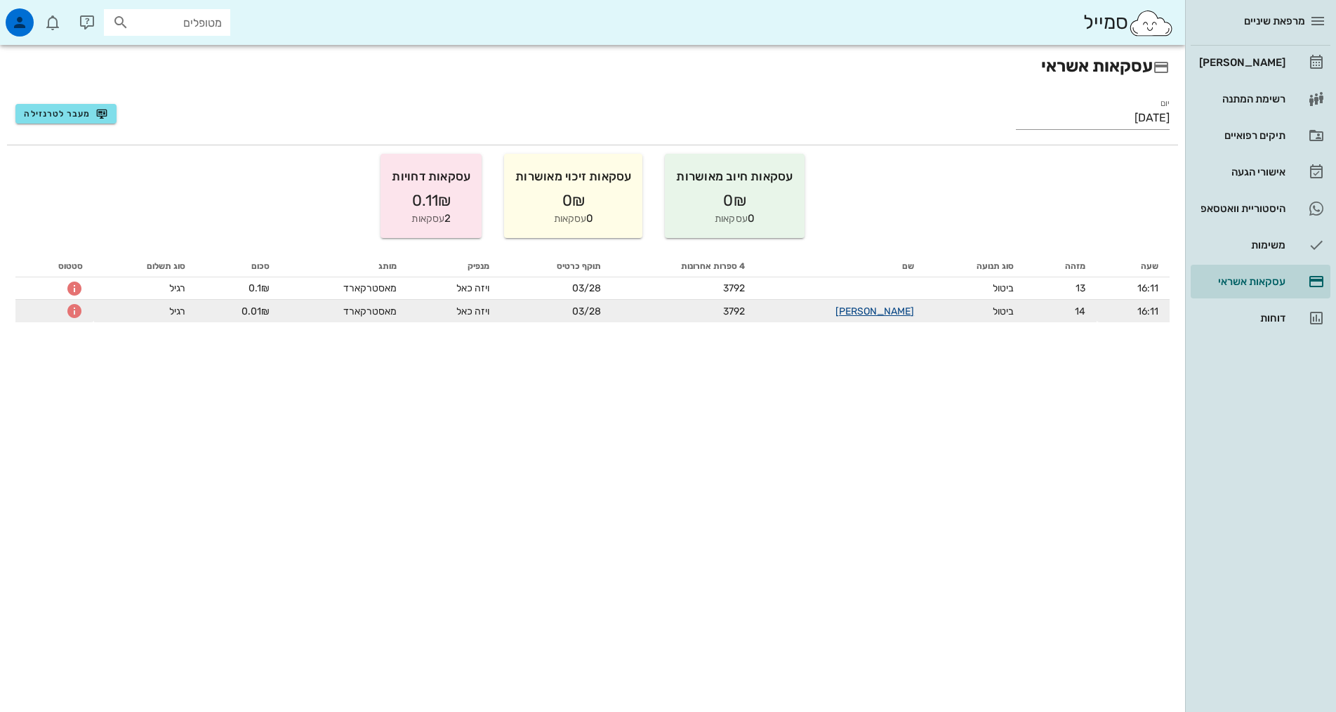
click at [879, 308] on link "סמייל קלאוד" at bounding box center [875, 311] width 79 height 12
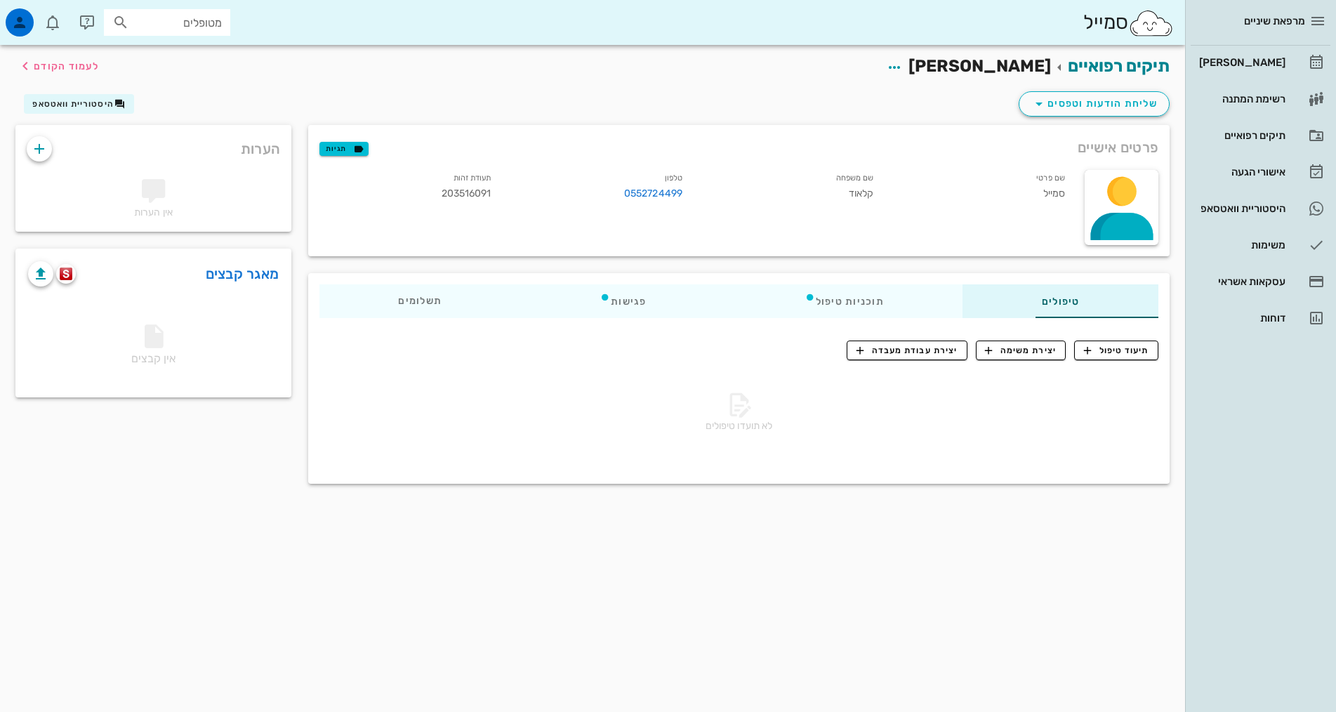
click at [329, 615] on div "תיקים רפואיים סמייל קלאוד לעמוד הקודם שליחת הודעות וטפסים היסטוריית וואטסאפ פרט…" at bounding box center [592, 378] width 1185 height 667
click at [1288, 316] on link "דוחות" at bounding box center [1261, 318] width 140 height 34
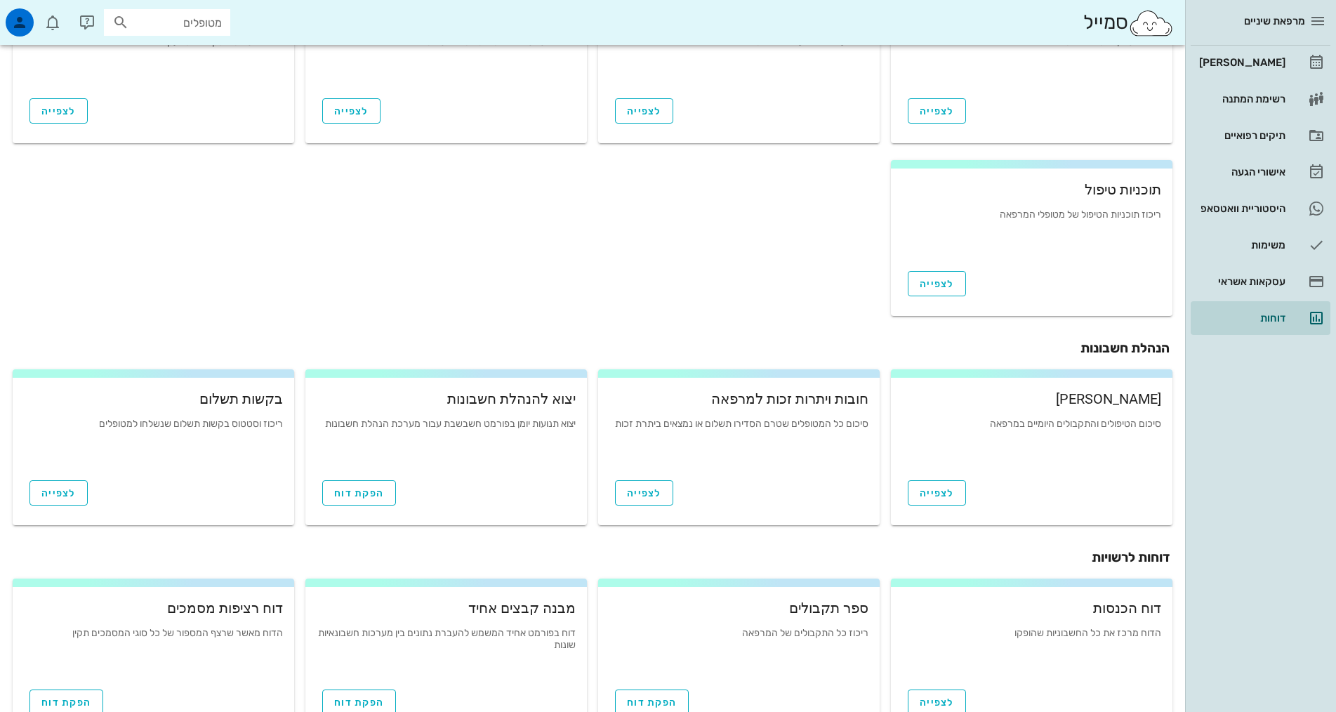
scroll to position [326, 0]
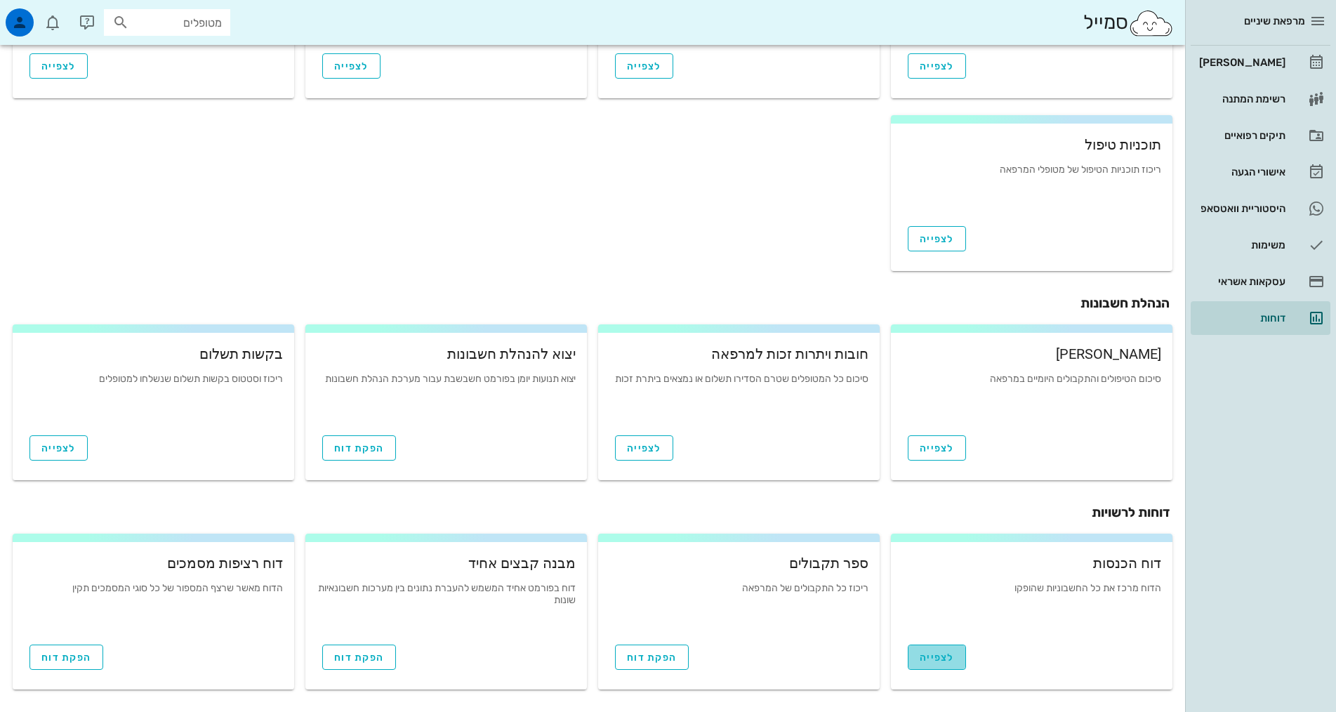
click at [916, 647] on link "לצפייה" at bounding box center [937, 657] width 58 height 25
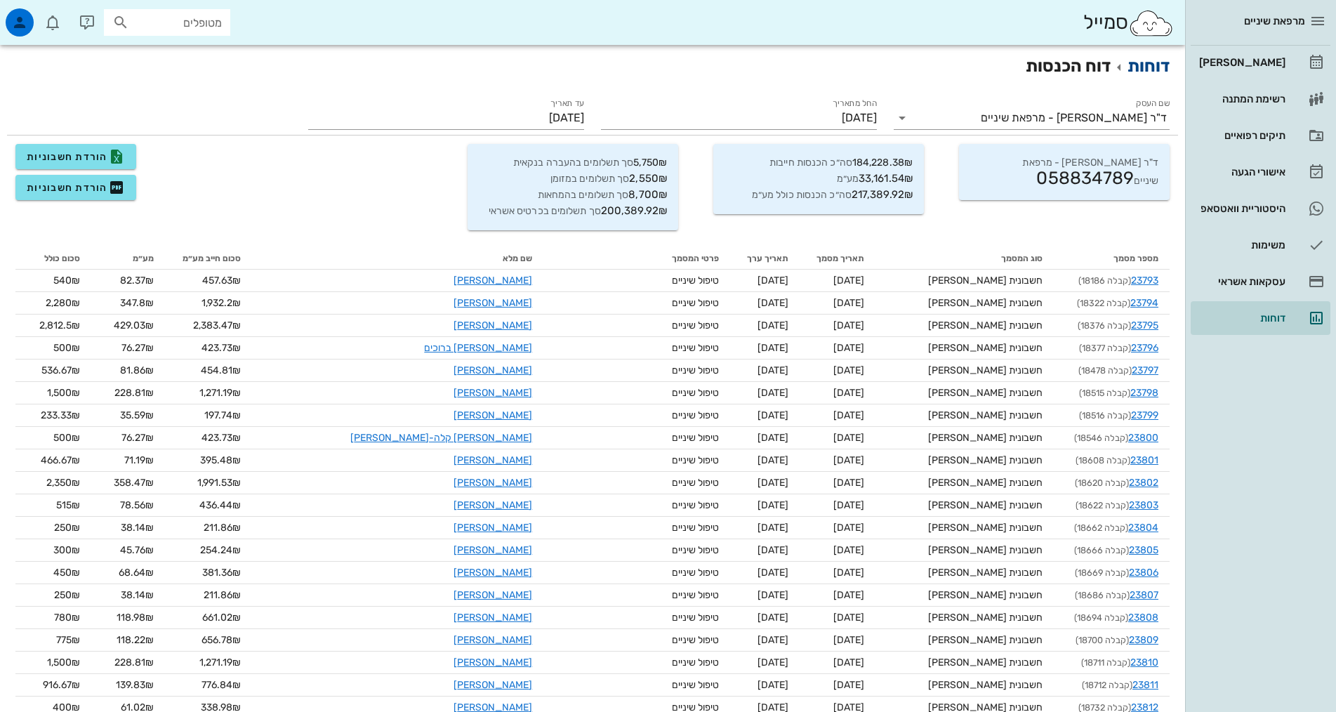
click at [1162, 63] on link "דוחות" at bounding box center [1149, 66] width 42 height 20
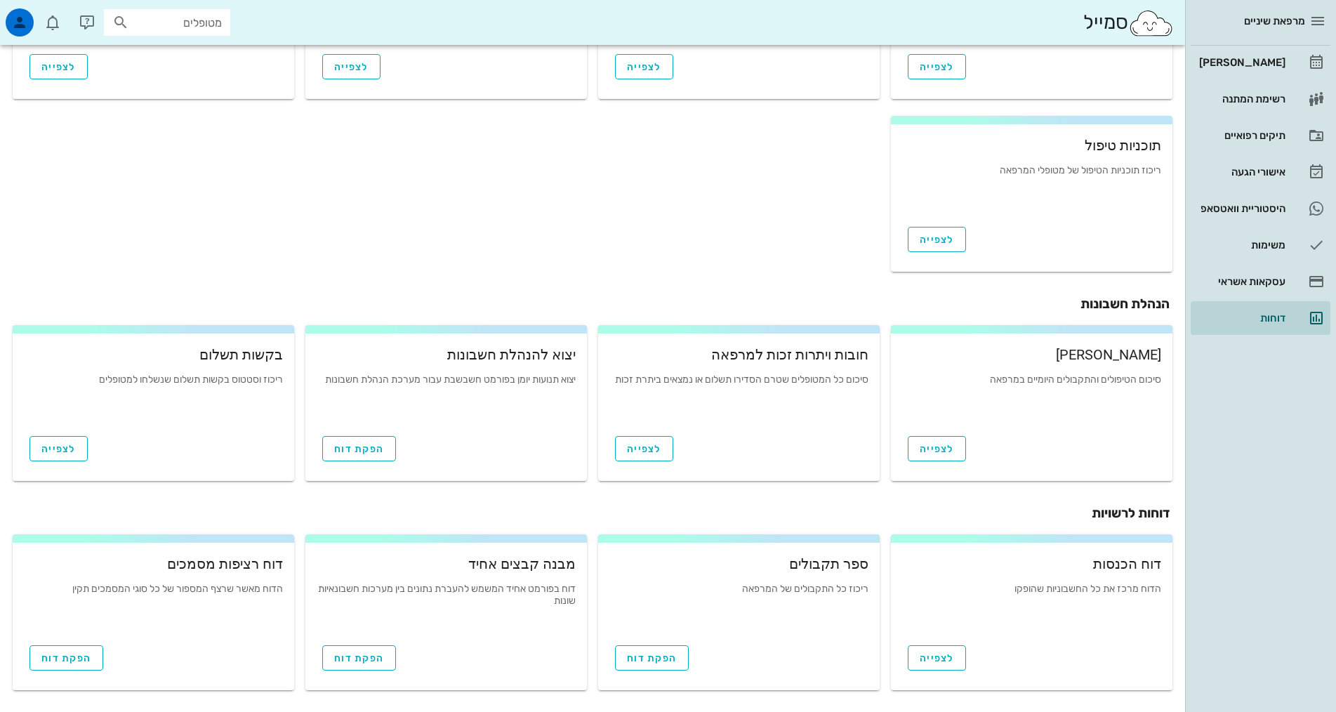
scroll to position [326, 0]
click at [947, 655] on span "לצפייה" at bounding box center [937, 658] width 34 height 12
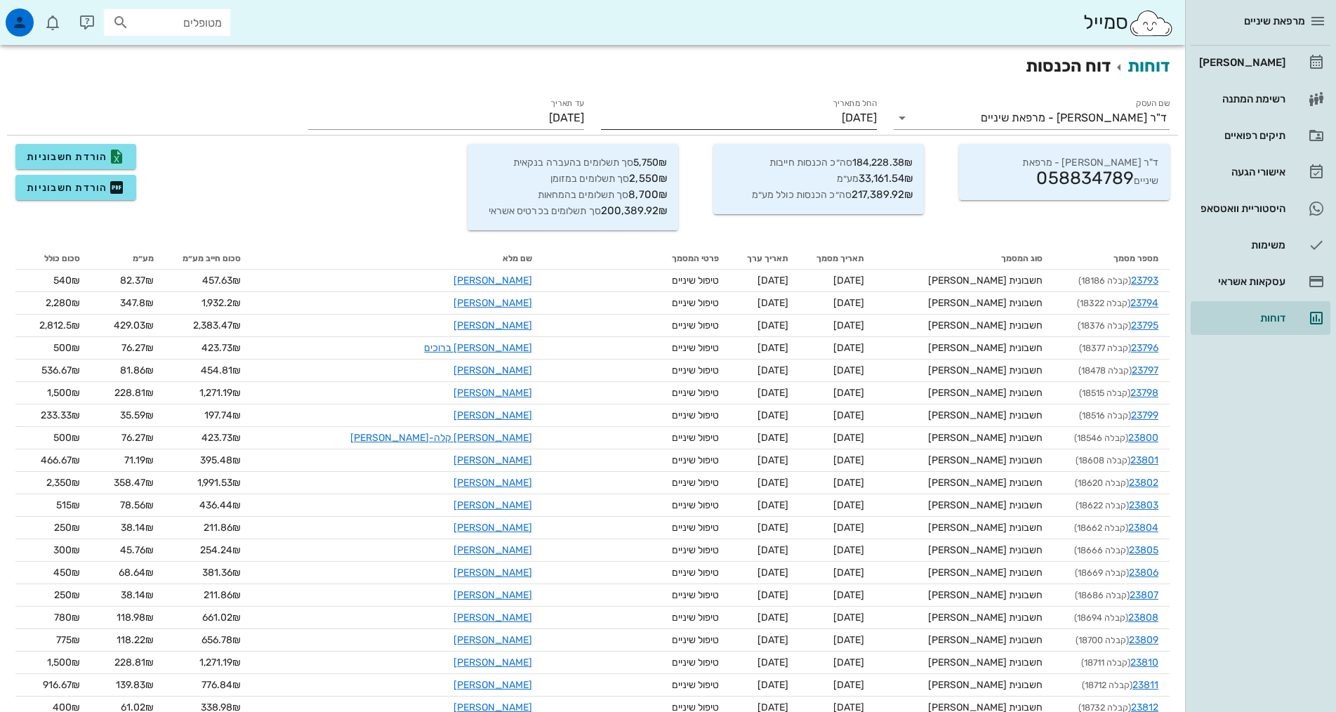
click at [877, 116] on input "[DATE]" at bounding box center [739, 118] width 276 height 22
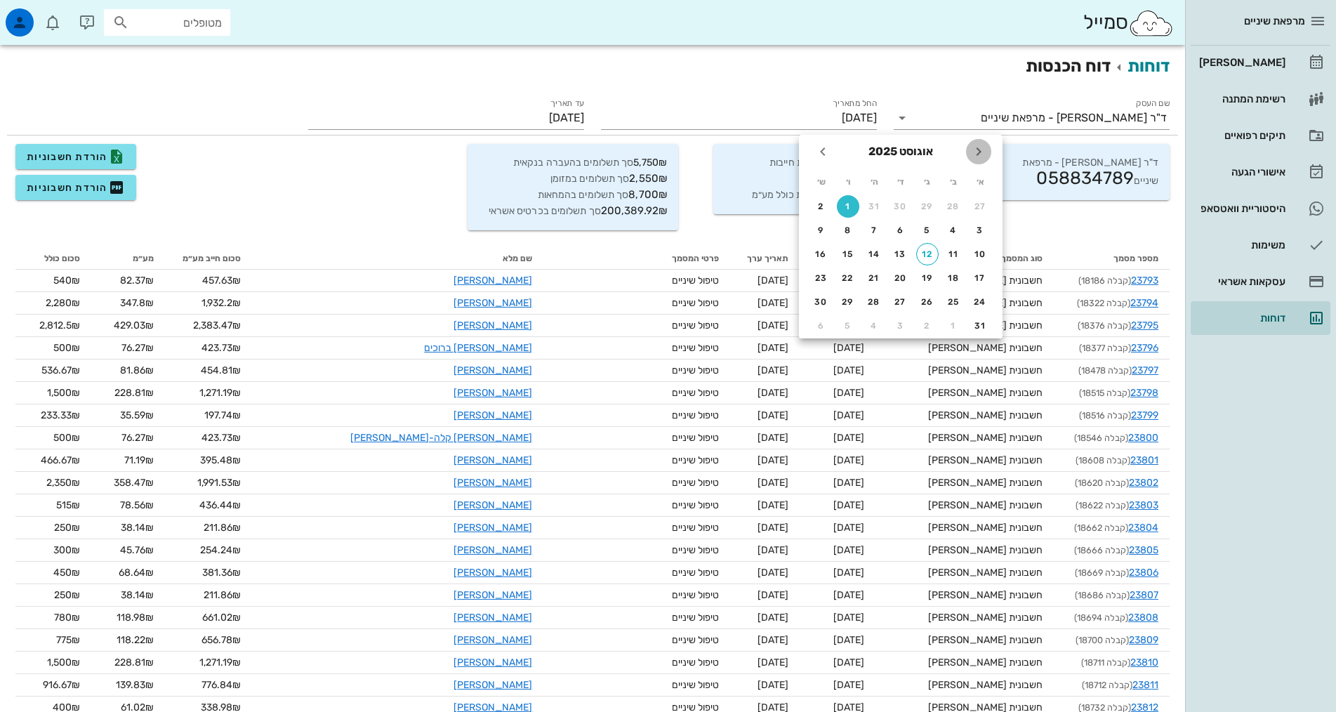
click at [977, 154] on icon "חודש שעבר" at bounding box center [979, 151] width 17 height 17
click at [921, 207] on div "1" at bounding box center [927, 207] width 22 height 10
type input "01/07/2025"
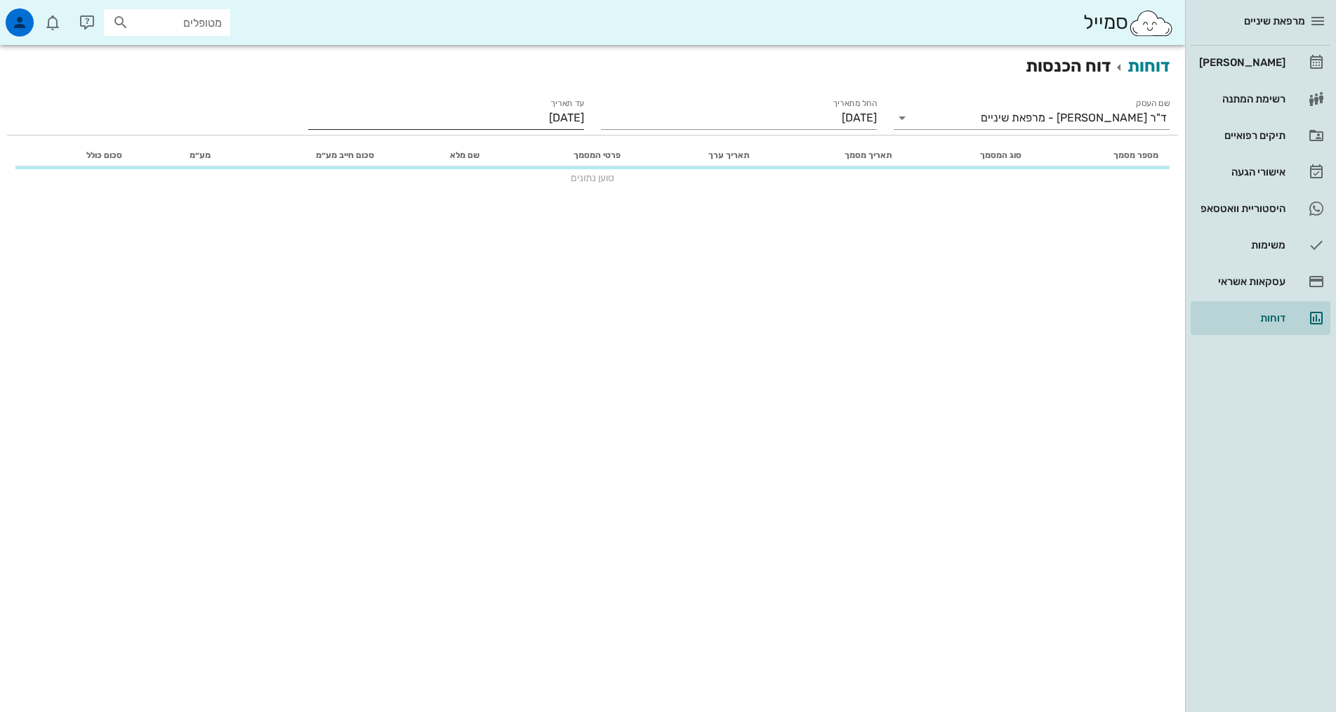
click at [584, 101] on div "עד תאריך 12/08/2025" at bounding box center [446, 116] width 276 height 37
click at [584, 110] on input "[DATE]" at bounding box center [446, 118] width 276 height 22
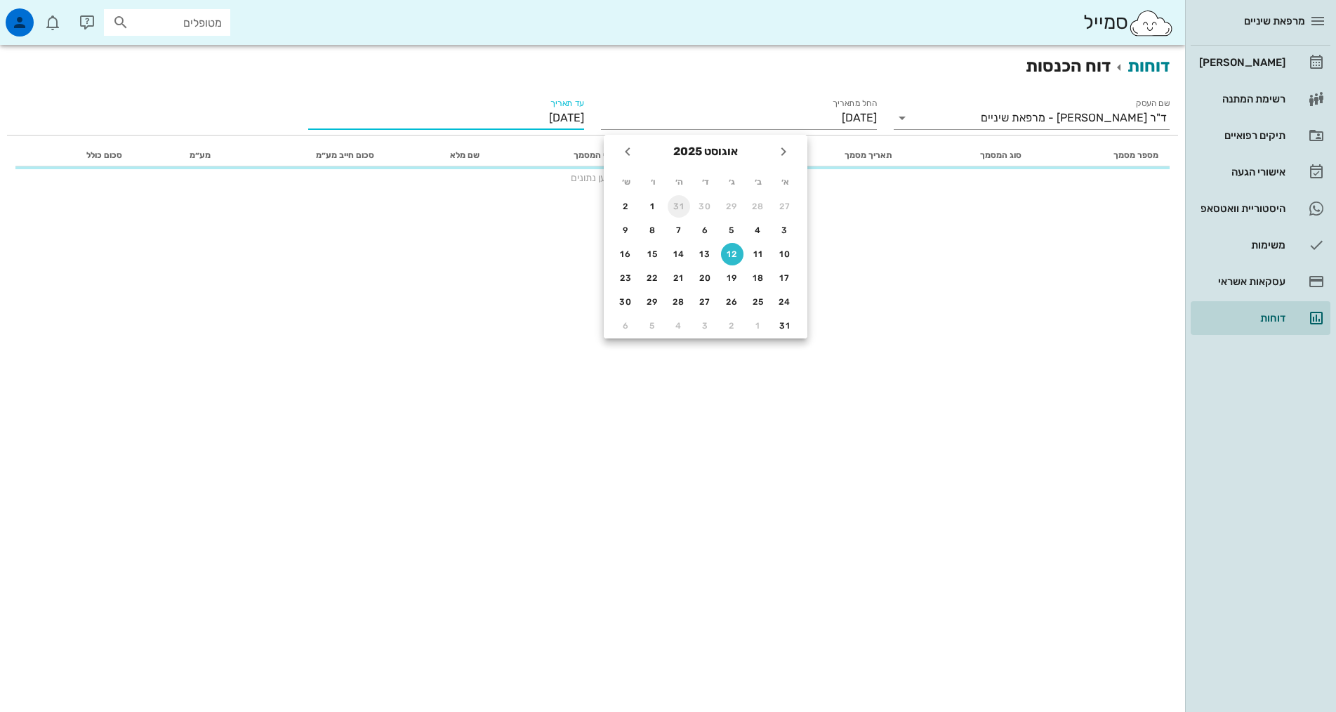
click at [675, 206] on div "31" at bounding box center [679, 207] width 22 height 10
type input "31/07/2025"
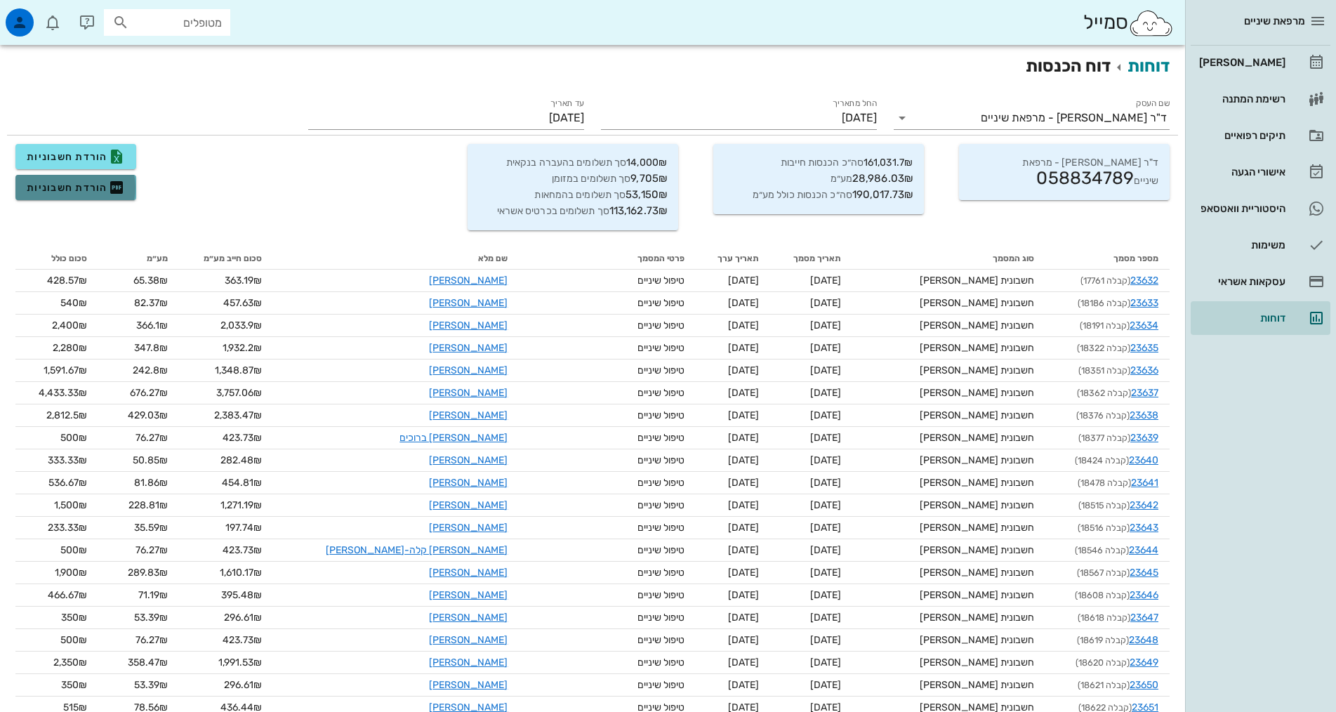
click at [118, 192] on icon "button" at bounding box center [116, 187] width 17 height 17
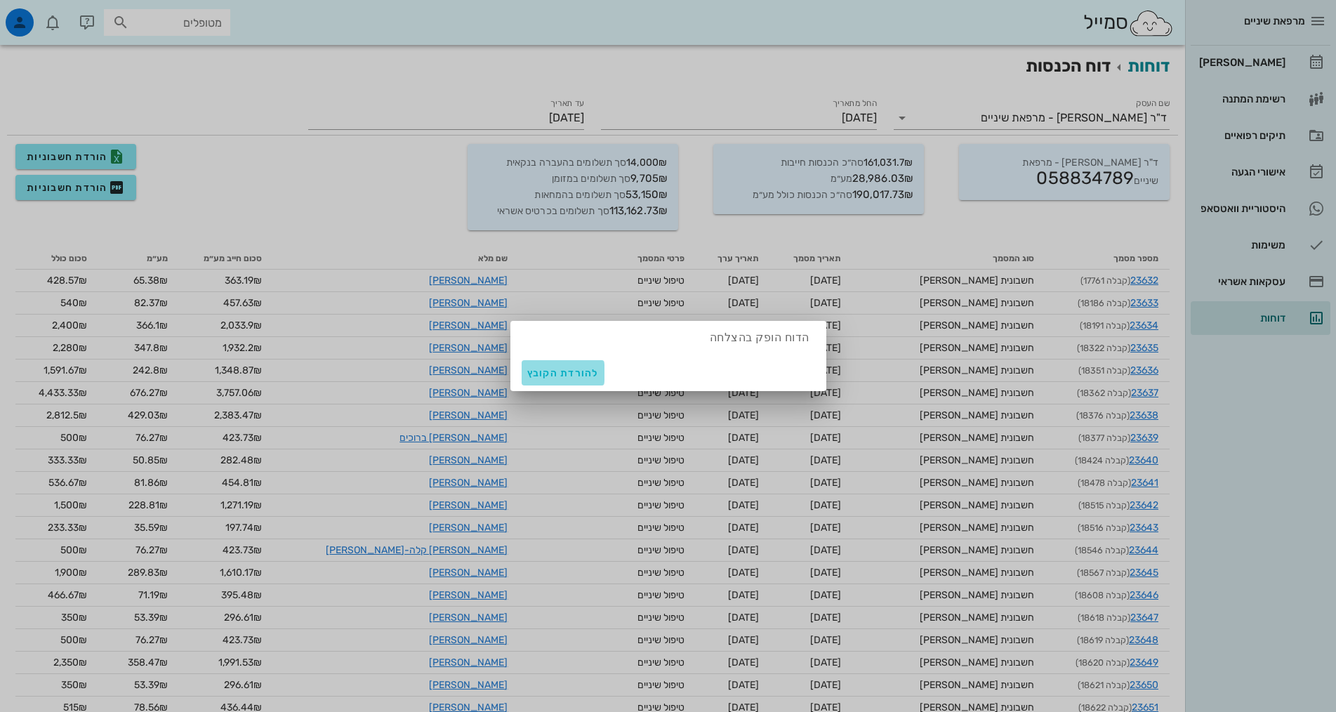
click at [537, 370] on span "להורדת הקובץ" at bounding box center [563, 373] width 72 height 12
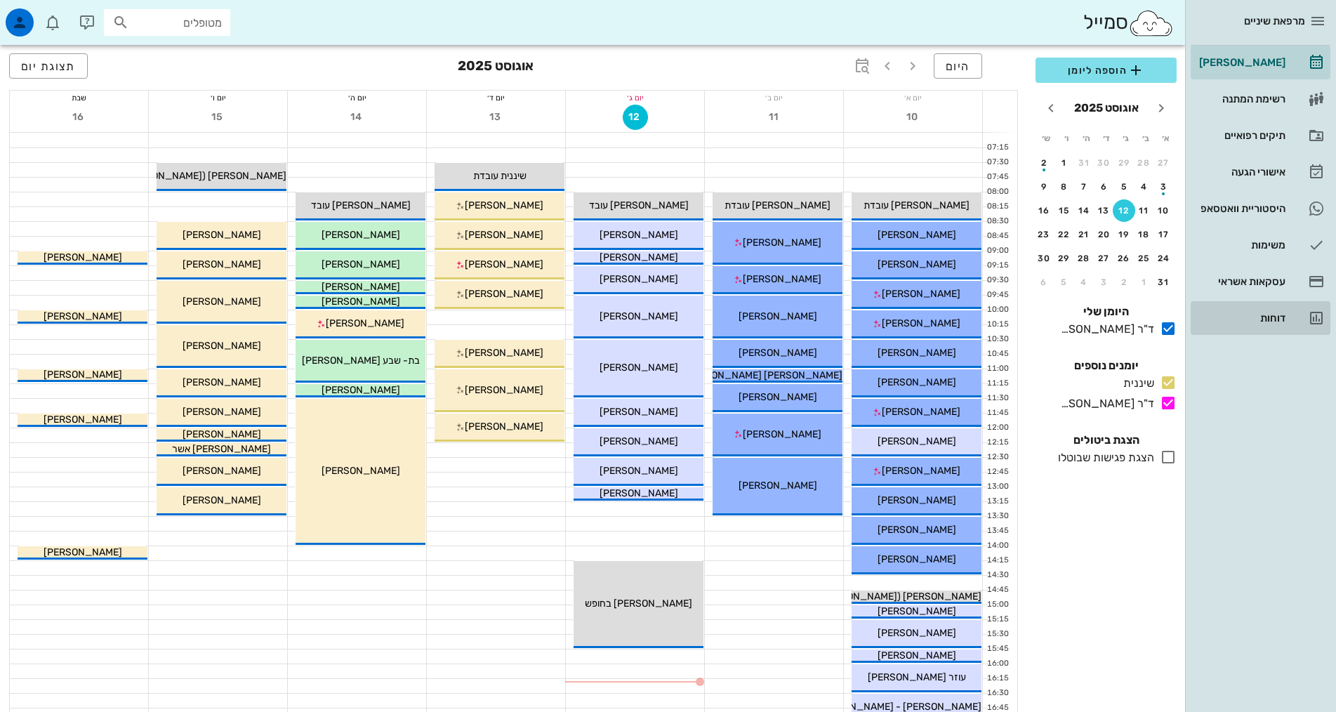
click at [1275, 320] on div "דוחות" at bounding box center [1241, 318] width 89 height 11
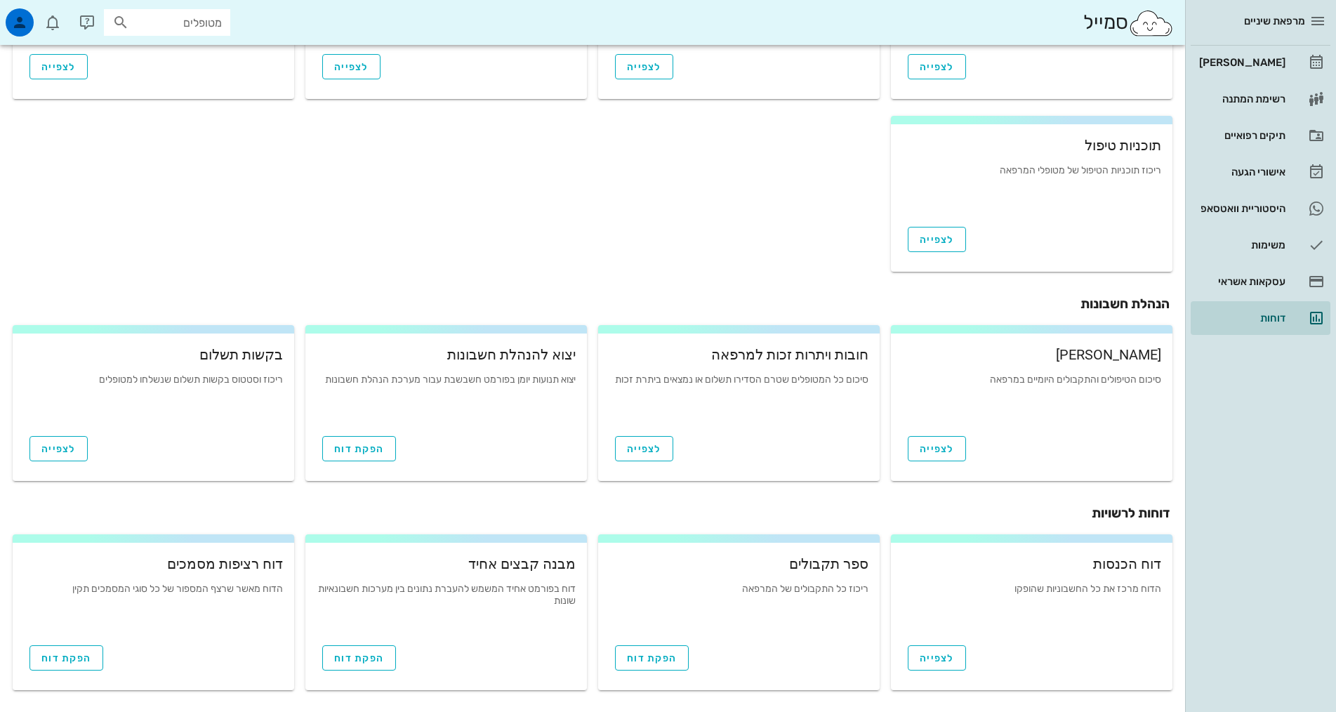
scroll to position [326, 0]
click at [922, 657] on span "לצפייה" at bounding box center [937, 658] width 34 height 12
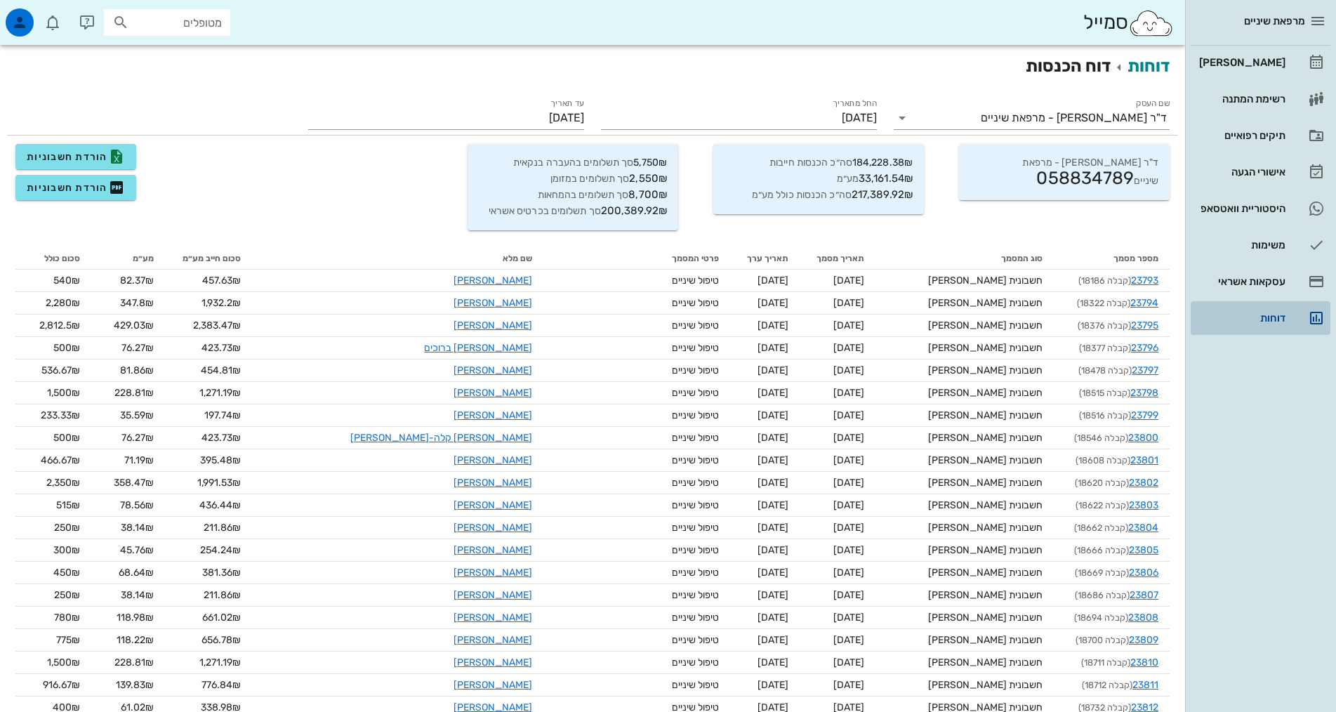
click at [1282, 324] on div "דוחות" at bounding box center [1241, 318] width 89 height 22
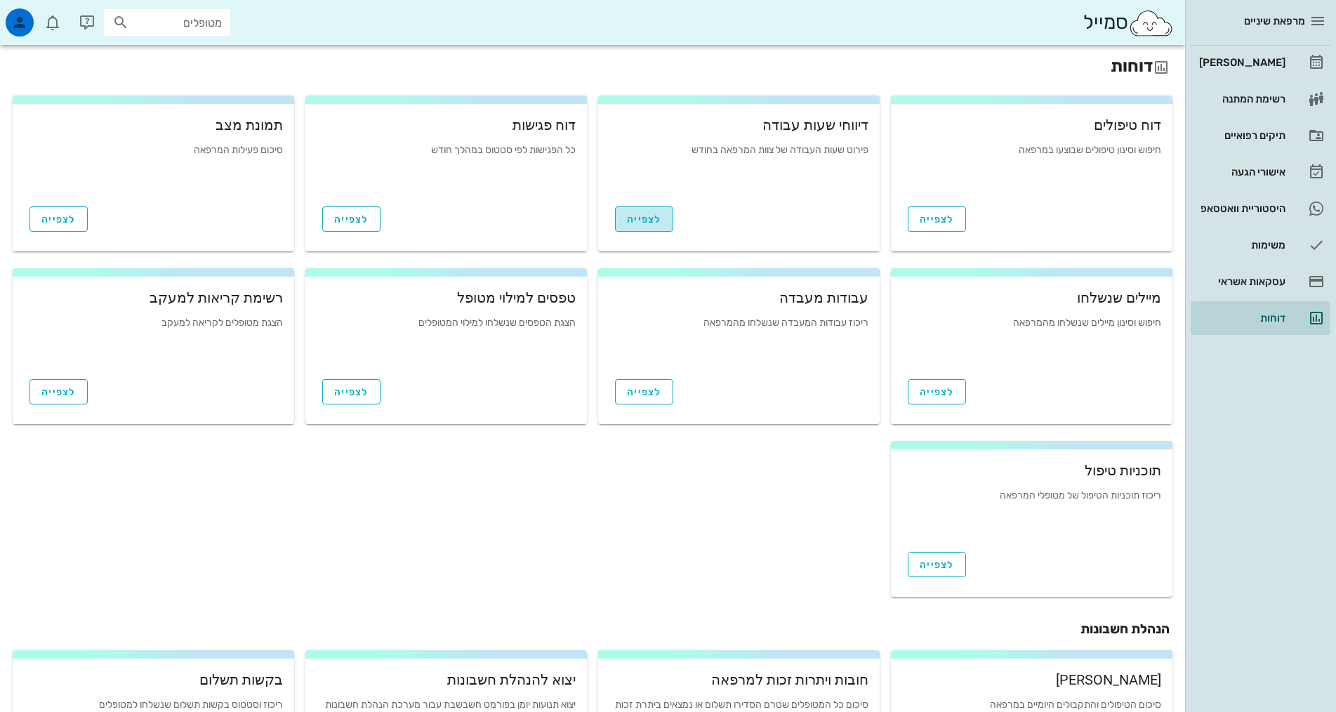
click at [644, 223] on span "לצפייה" at bounding box center [644, 219] width 34 height 12
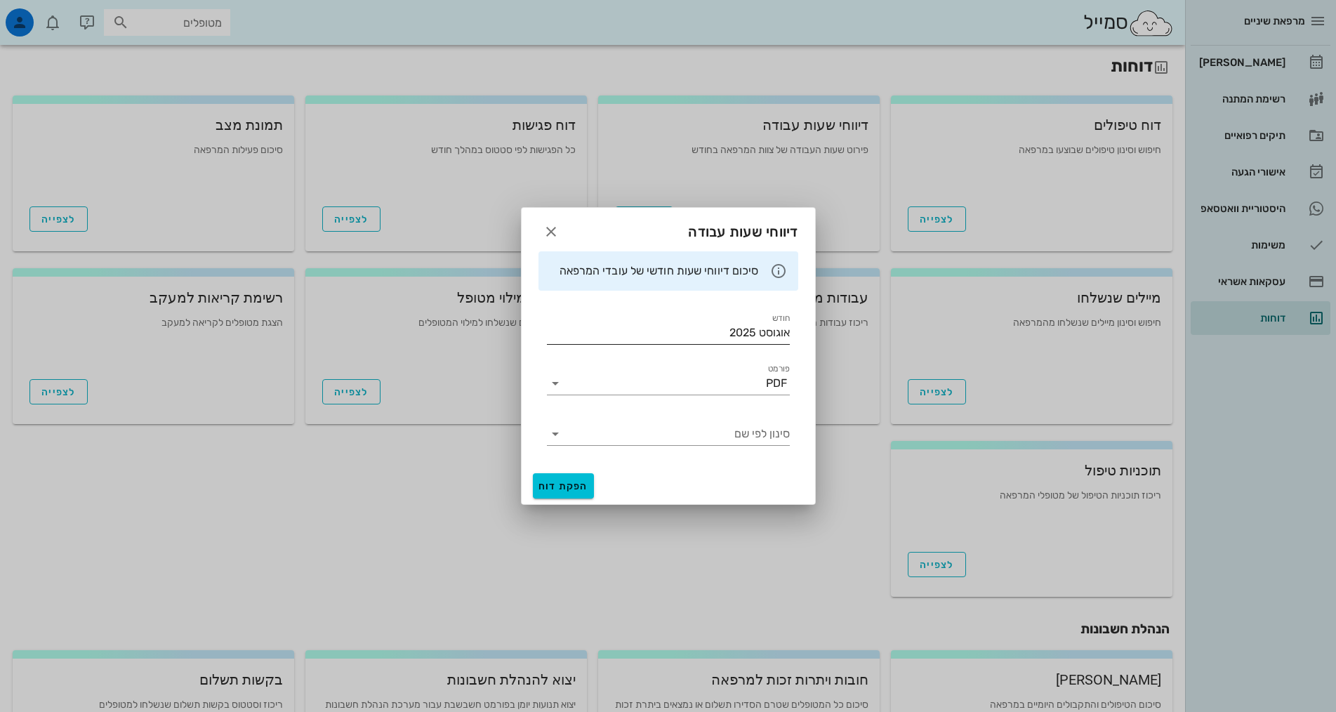
click at [717, 331] on input "אוגוסט 2025" at bounding box center [668, 333] width 243 height 22
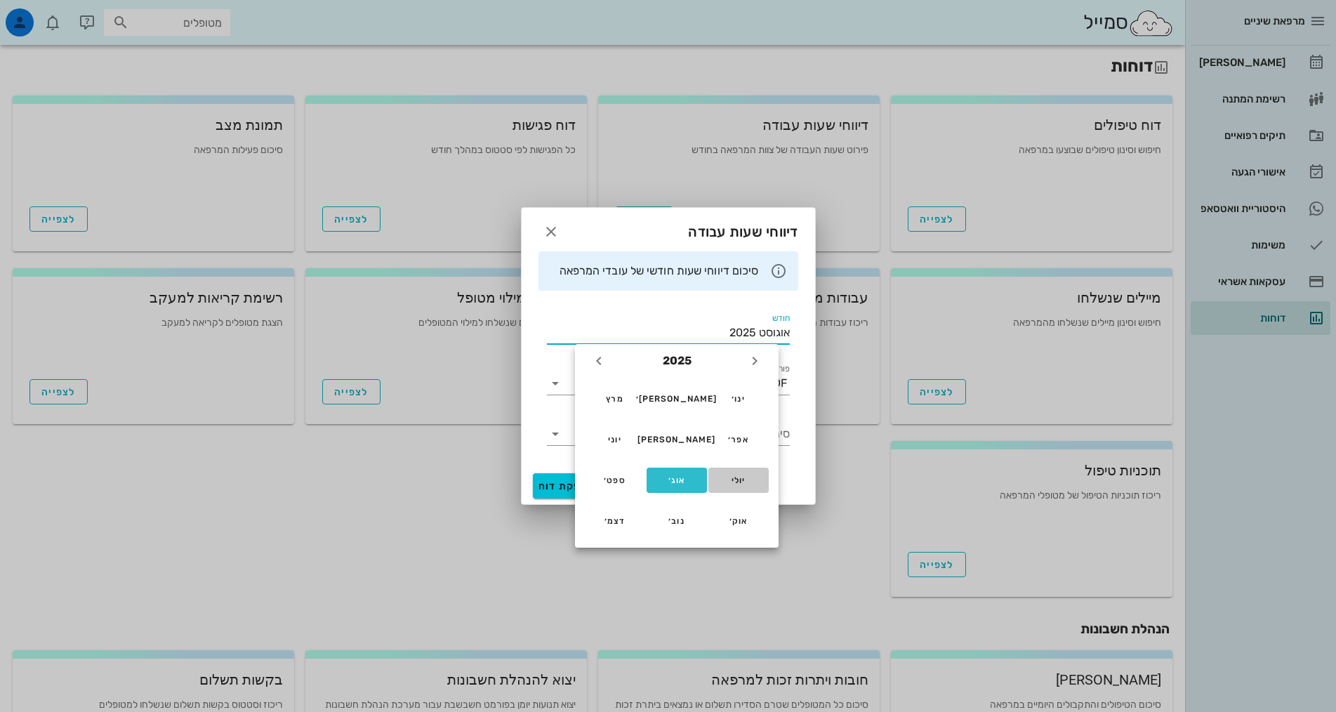
click at [737, 482] on div "יולי" at bounding box center [739, 480] width 38 height 10
type input "[DATE]"
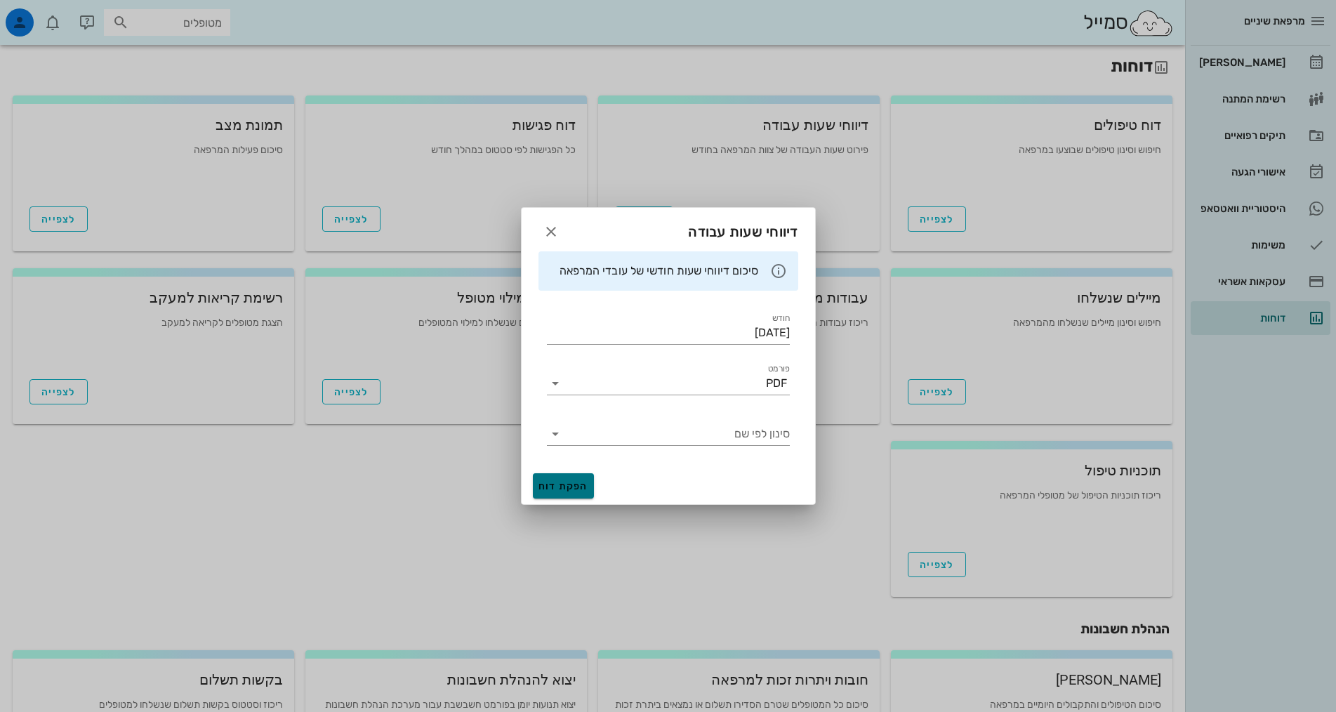
click at [582, 485] on span "הפקת דוח" at bounding box center [564, 486] width 50 height 12
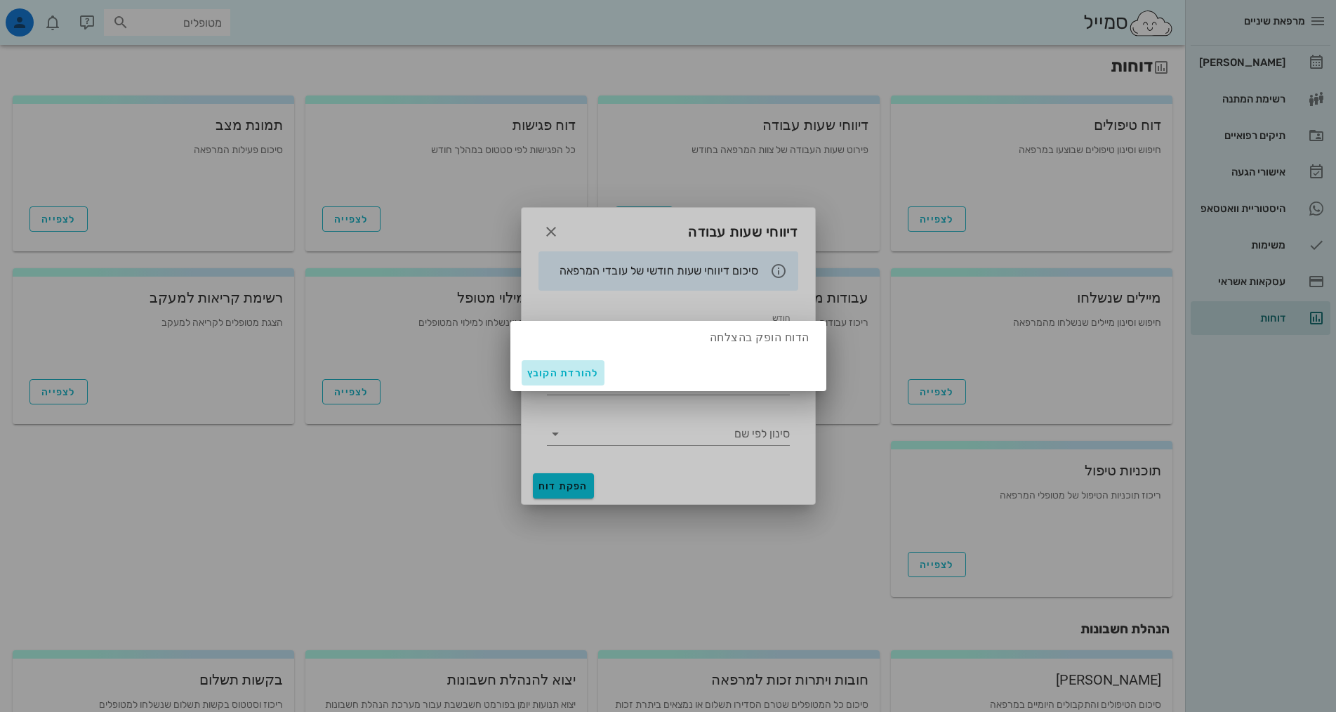
click at [578, 377] on span "להורדת הקובץ" at bounding box center [563, 373] width 72 height 12
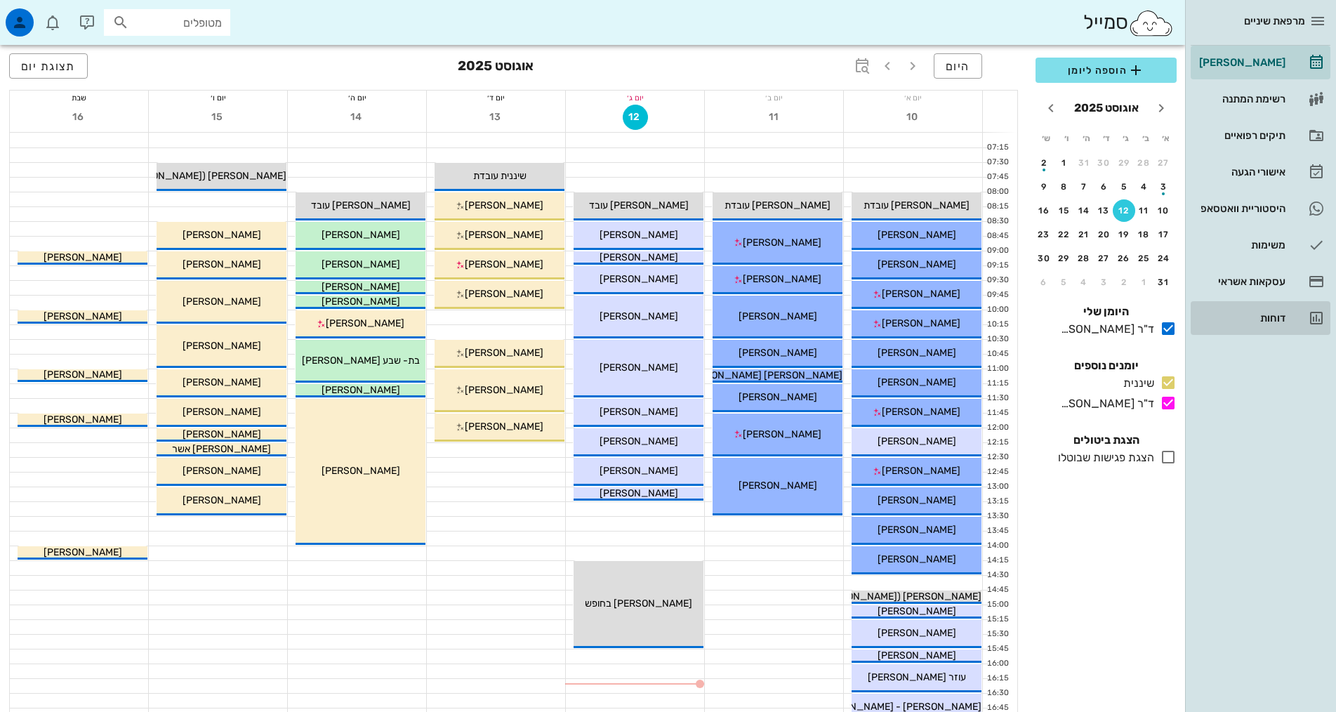
click at [1267, 323] on div "דוחות" at bounding box center [1241, 318] width 89 height 11
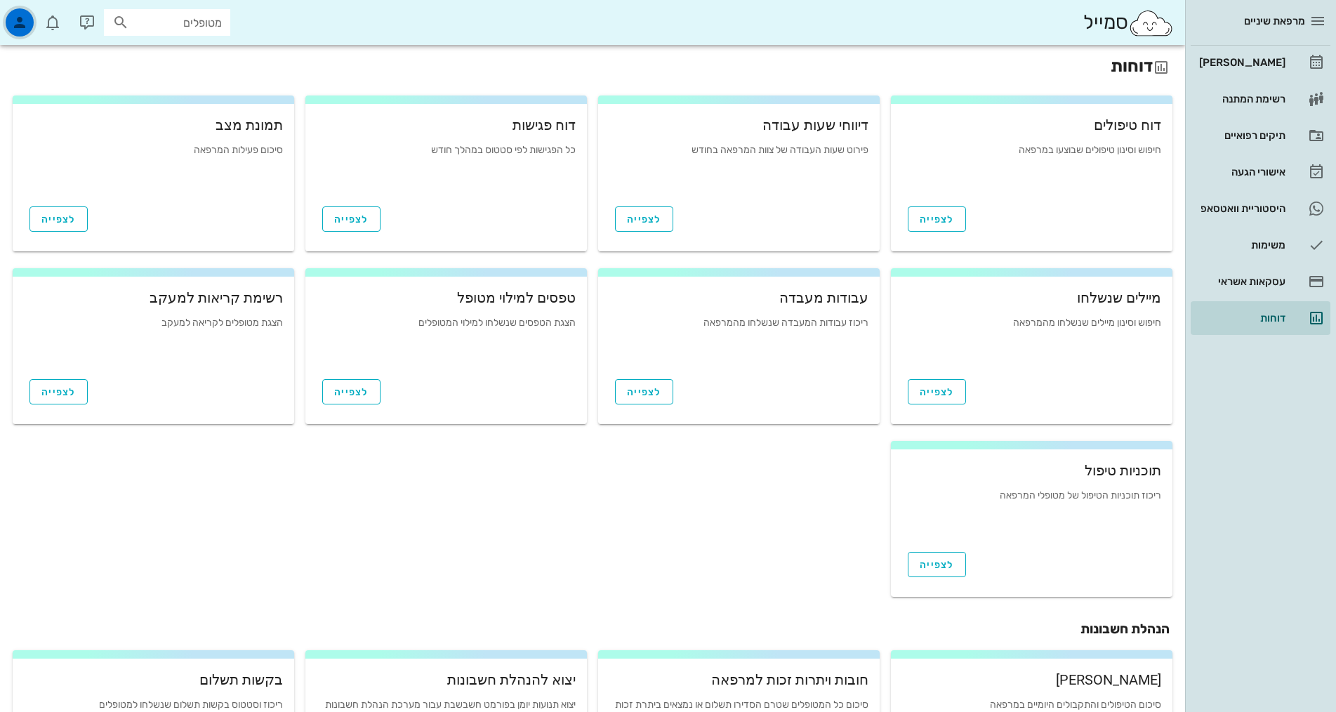
click at [11, 15] on div "button" at bounding box center [20, 22] width 28 height 28
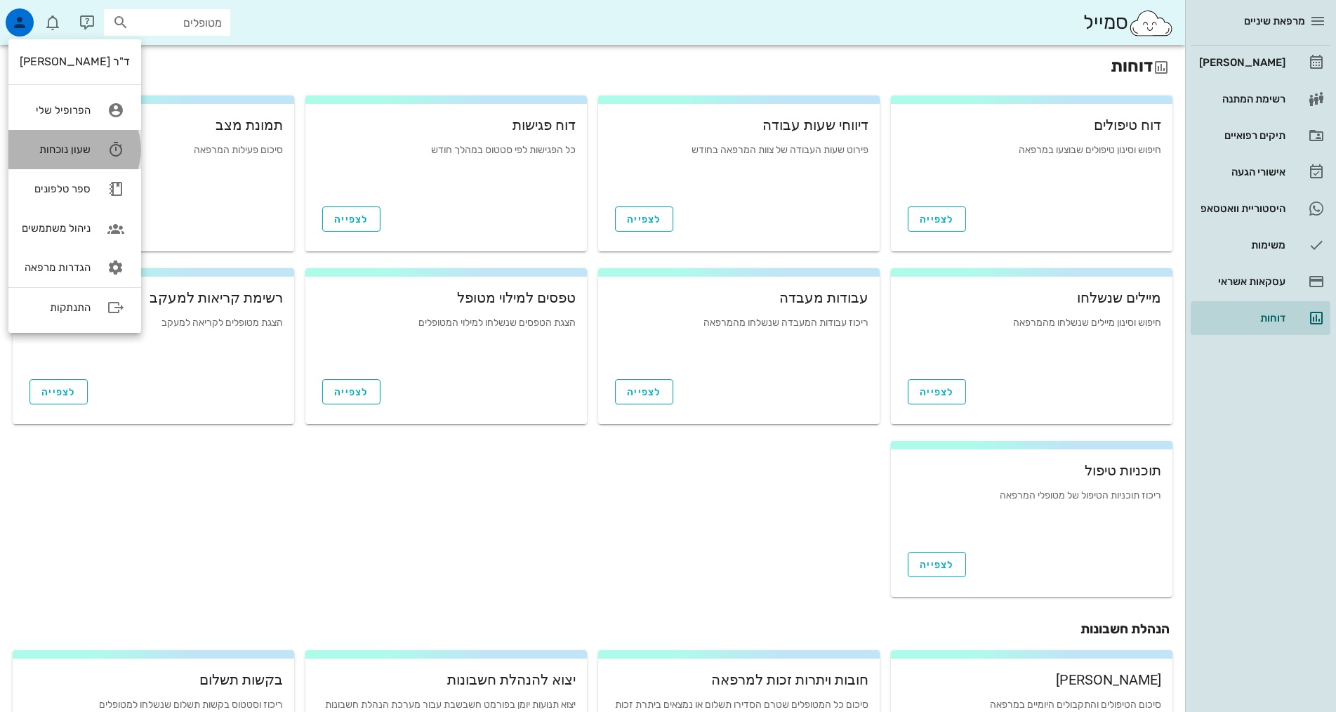
click at [50, 152] on div "שעון נוכחות" at bounding box center [55, 149] width 71 height 13
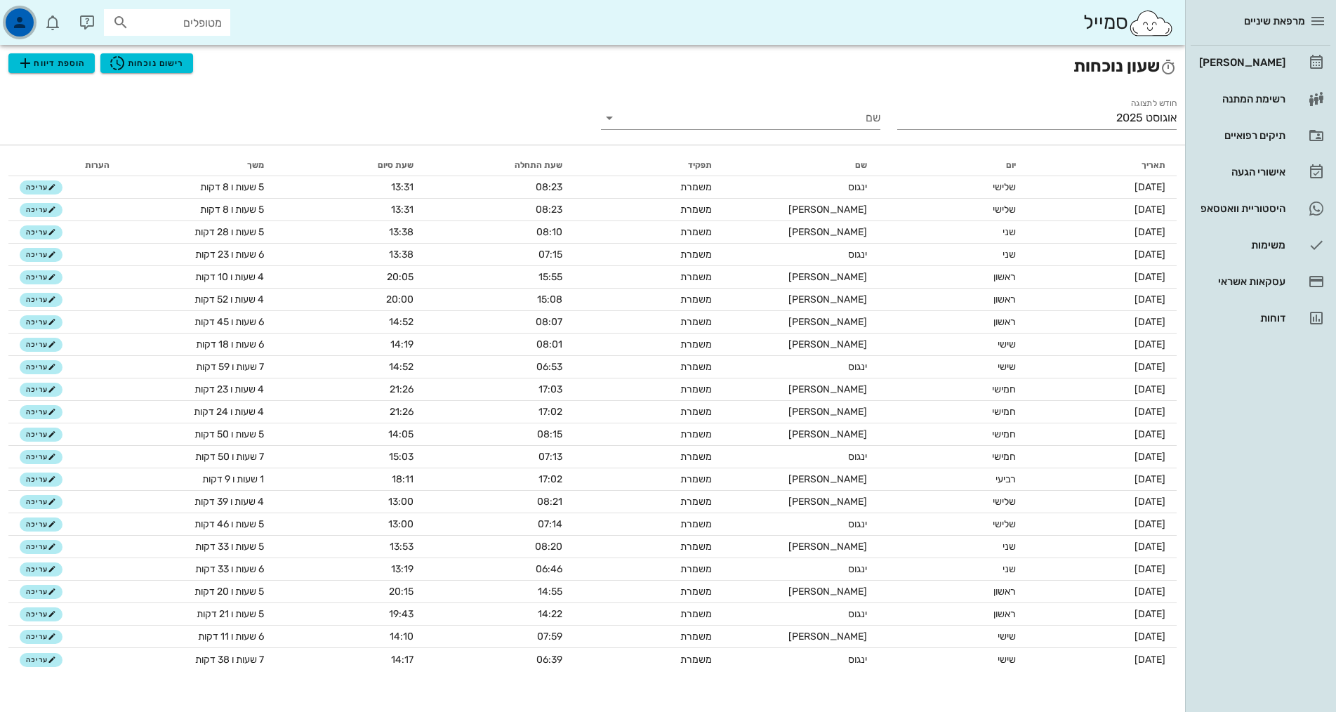
click at [11, 16] on icon "button" at bounding box center [19, 22] width 17 height 17
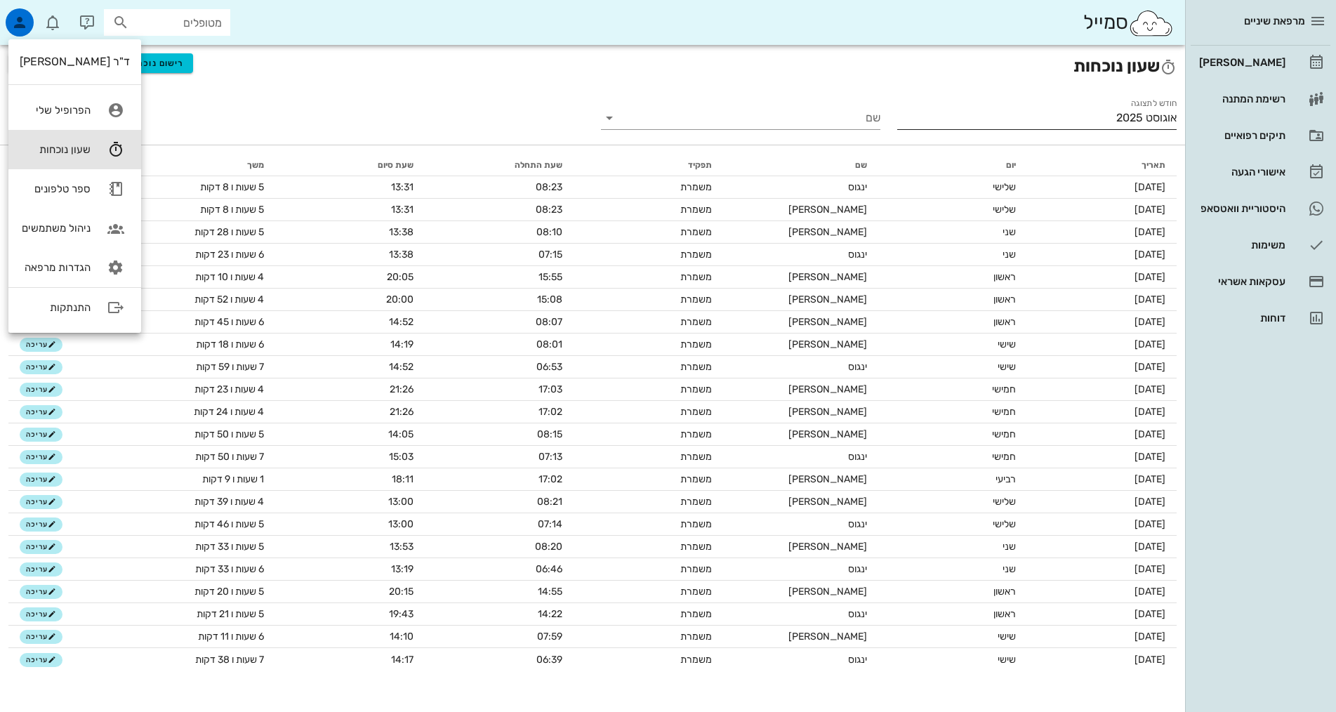
click at [1041, 117] on input "אוגוסט 2025" at bounding box center [1038, 118] width 280 height 22
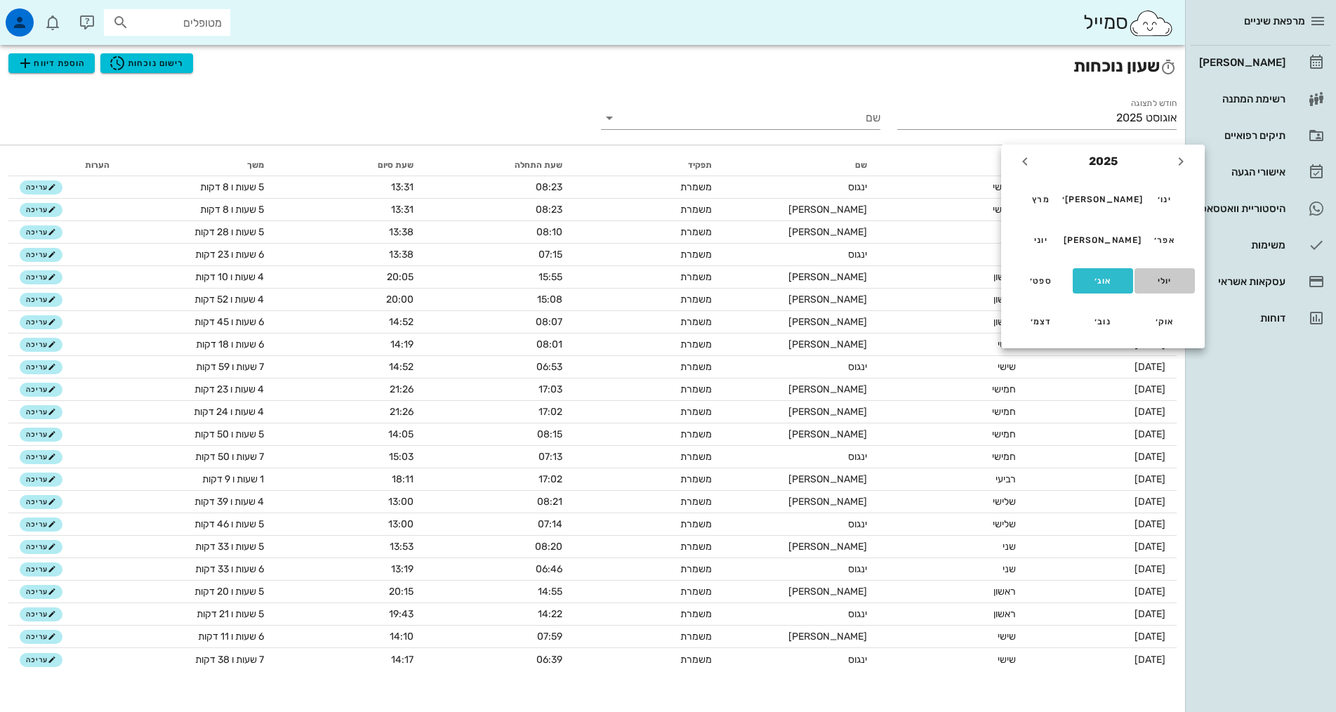
click at [1163, 284] on div "יולי" at bounding box center [1165, 281] width 38 height 10
type input "[DATE]"
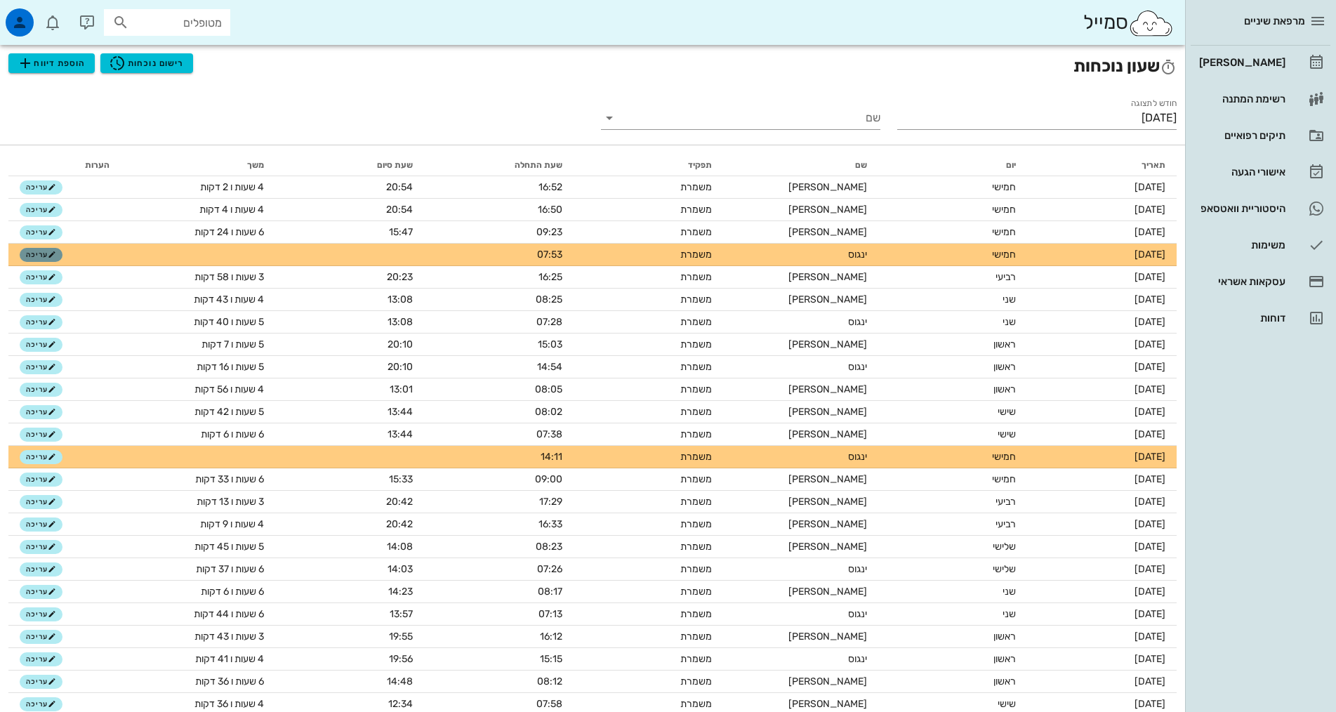
click at [47, 257] on span "עריכה" at bounding box center [41, 255] width 30 height 8
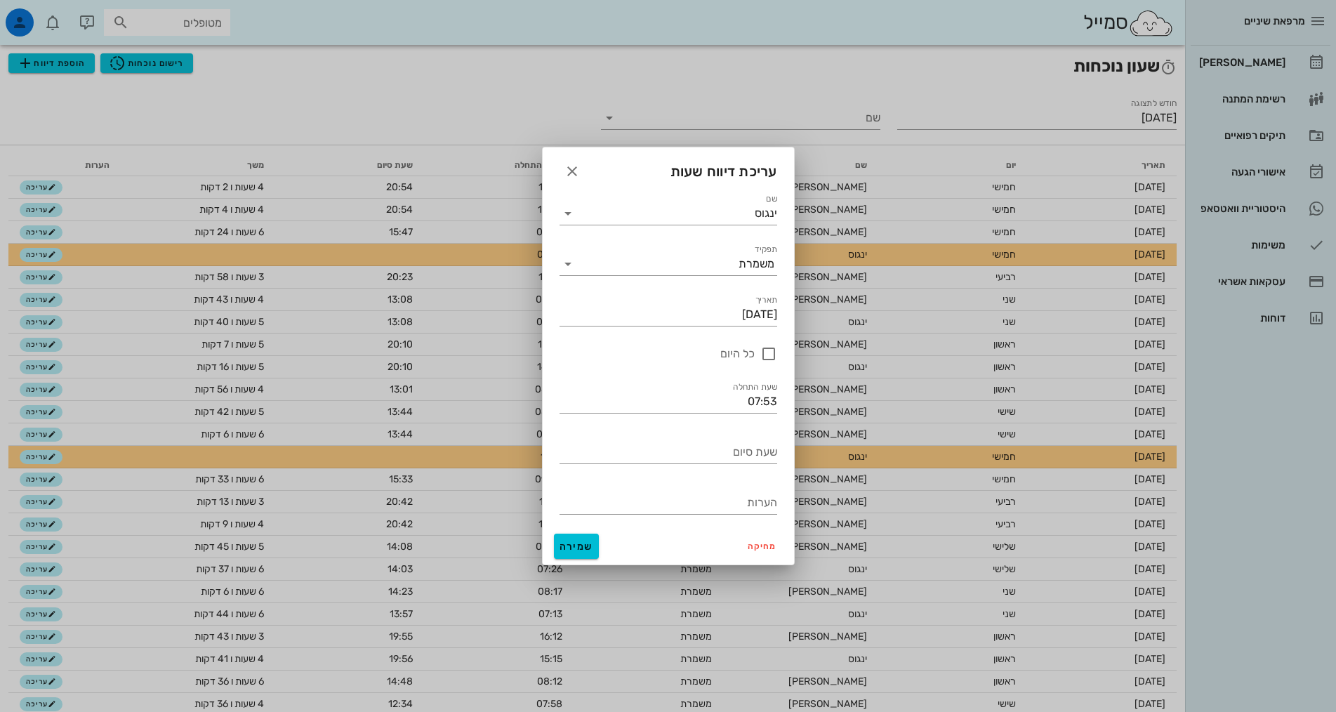
click at [881, 435] on div at bounding box center [668, 356] width 1336 height 712
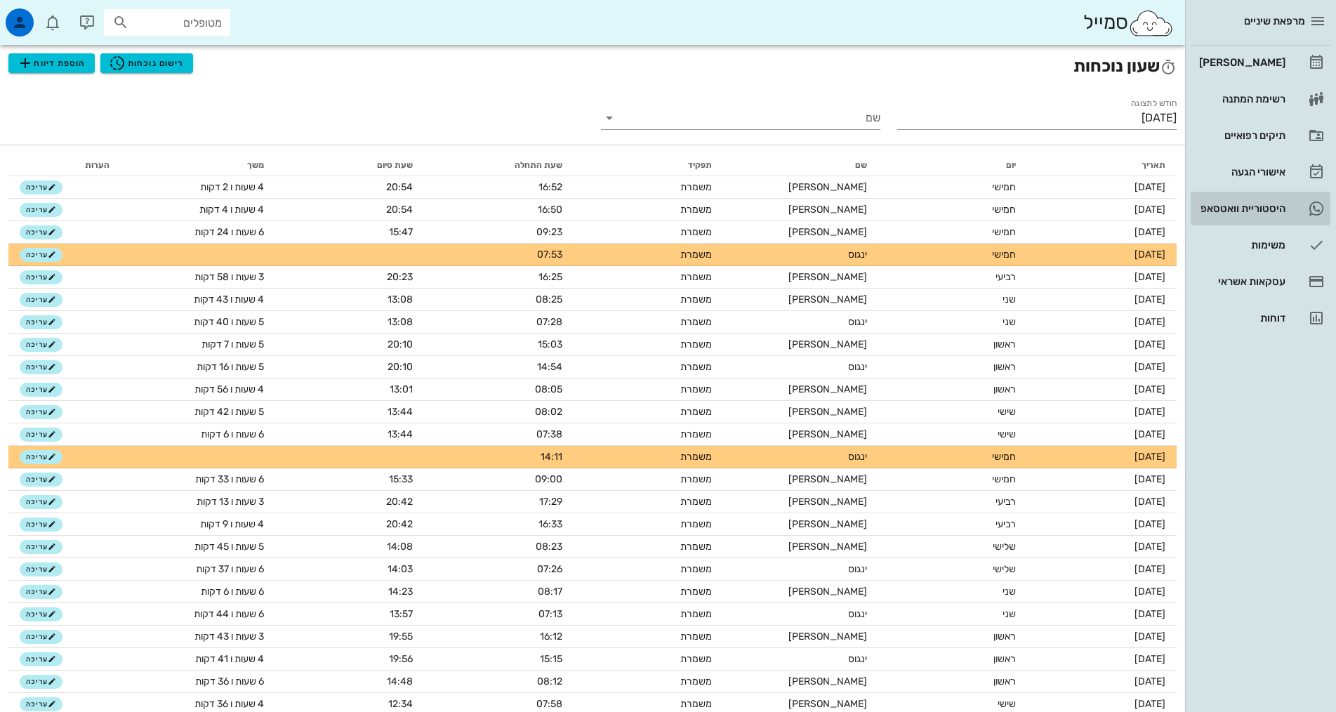
click at [1259, 210] on div "היסטוריית וואטסאפ" at bounding box center [1241, 208] width 89 height 11
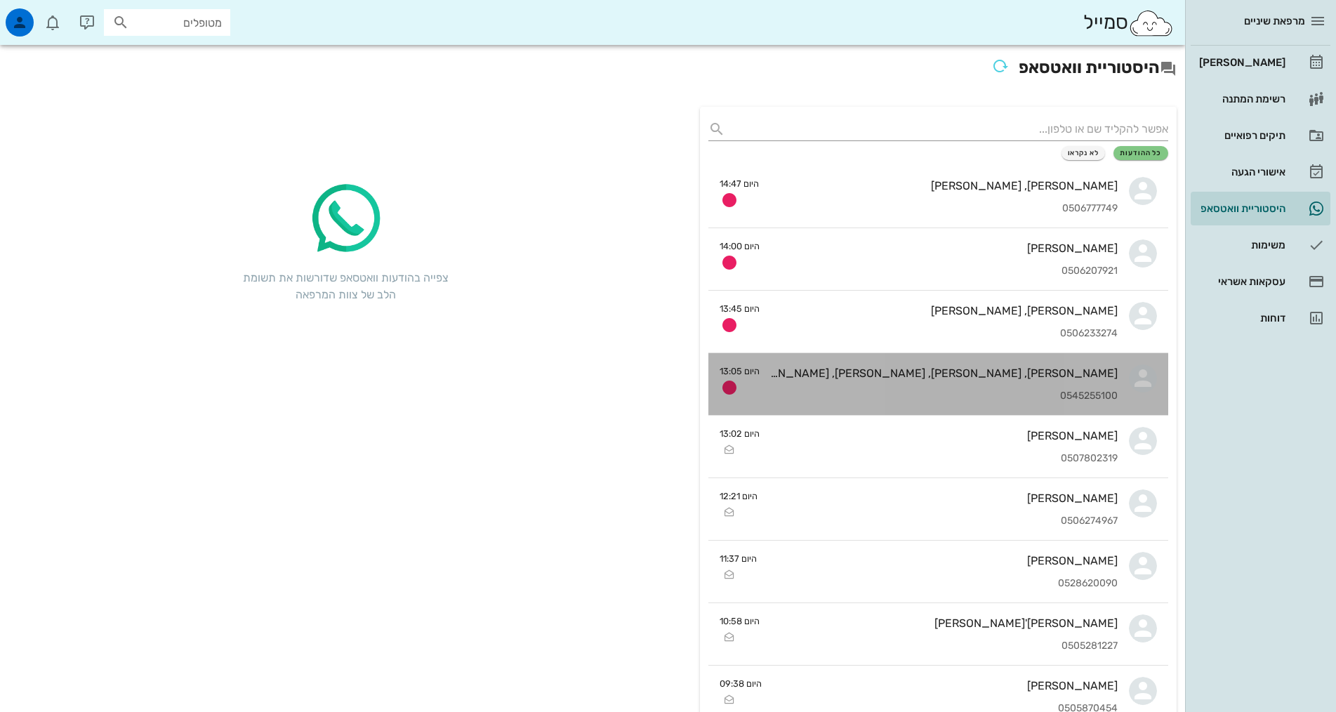
click at [1073, 396] on div "0545255100" at bounding box center [944, 396] width 347 height 12
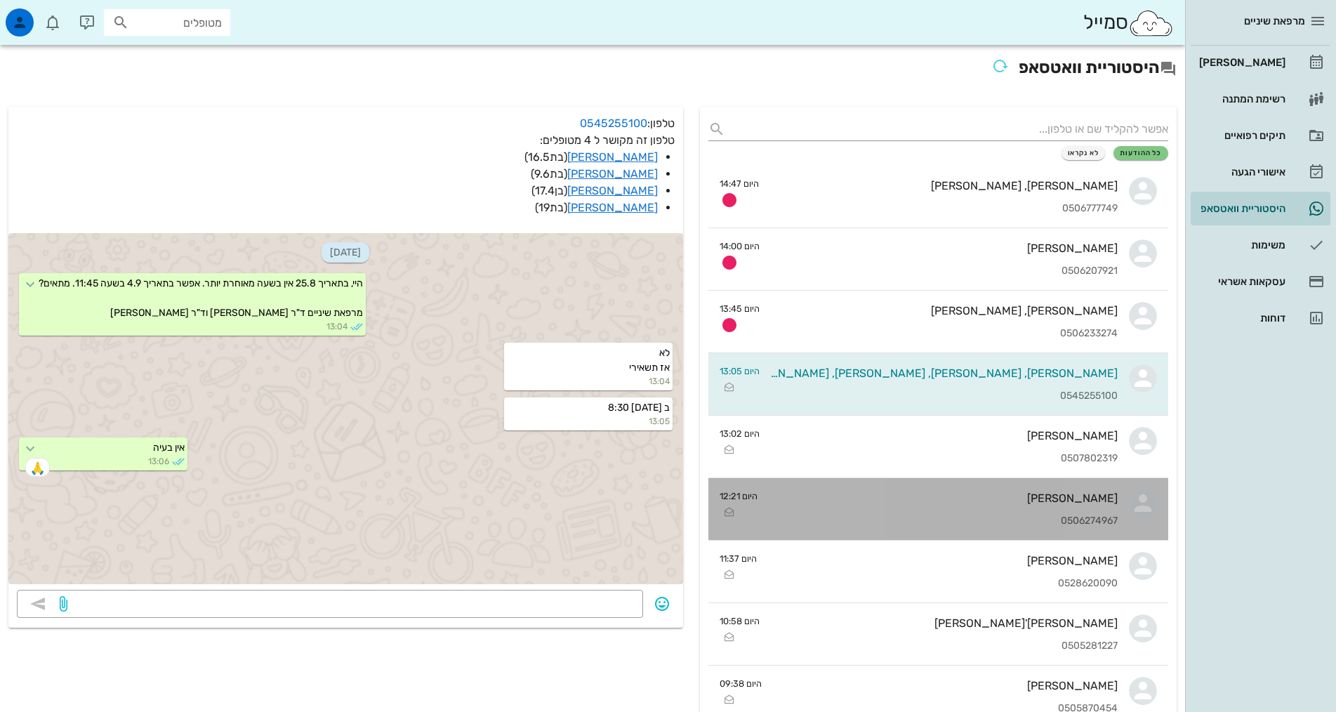
click at [1012, 520] on div "0506274967" at bounding box center [943, 521] width 349 height 12
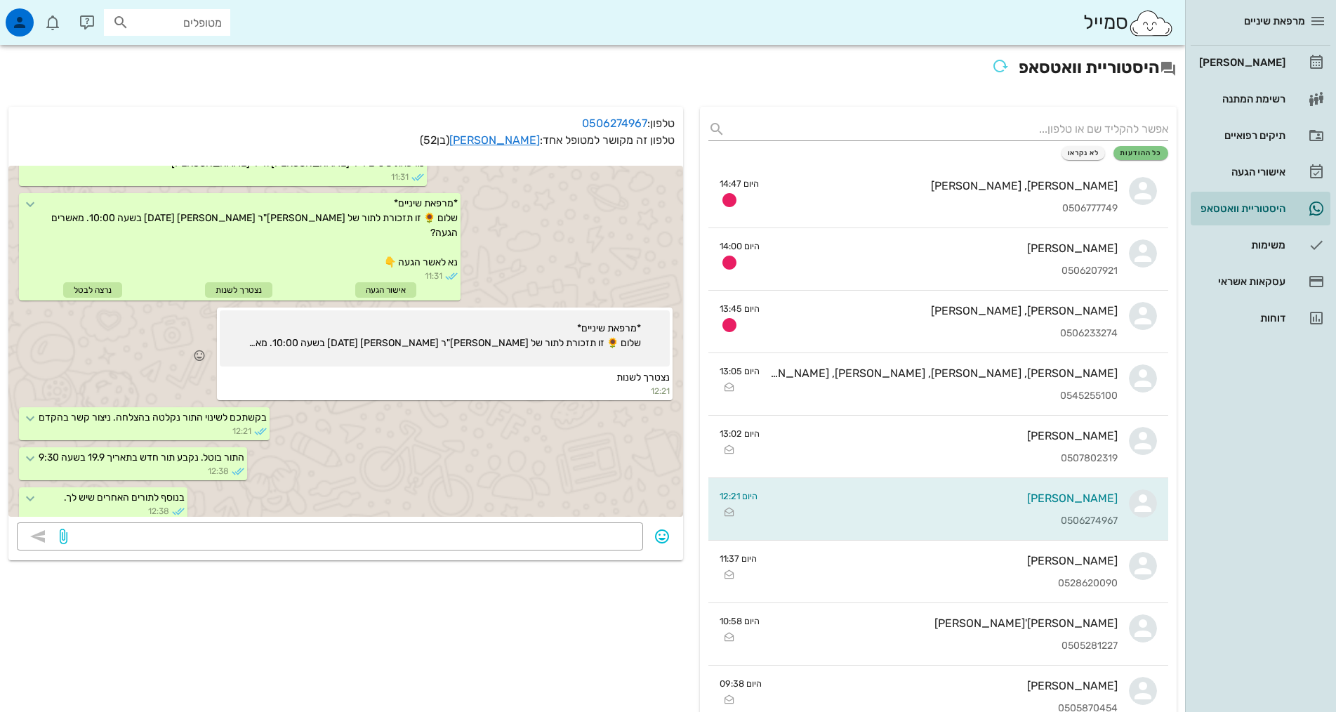
scroll to position [91, 0]
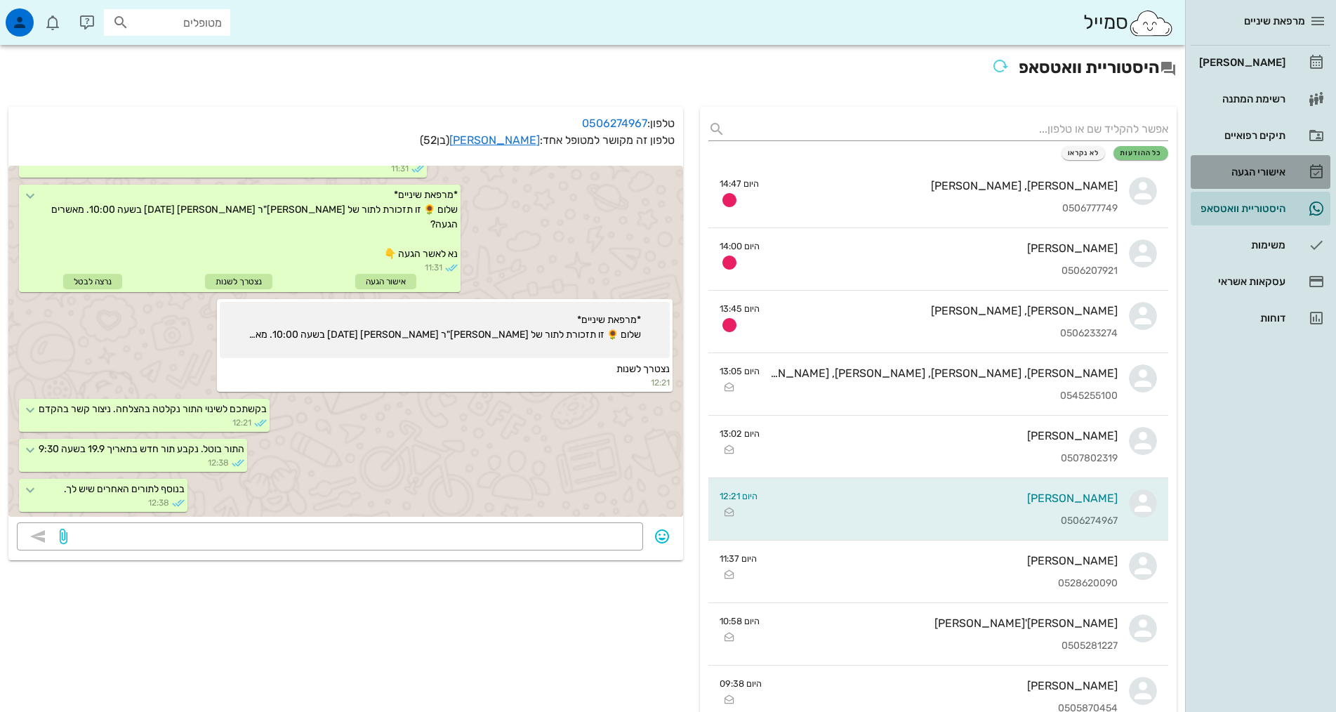
click at [1290, 170] on link "אישורי הגעה" at bounding box center [1261, 172] width 140 height 34
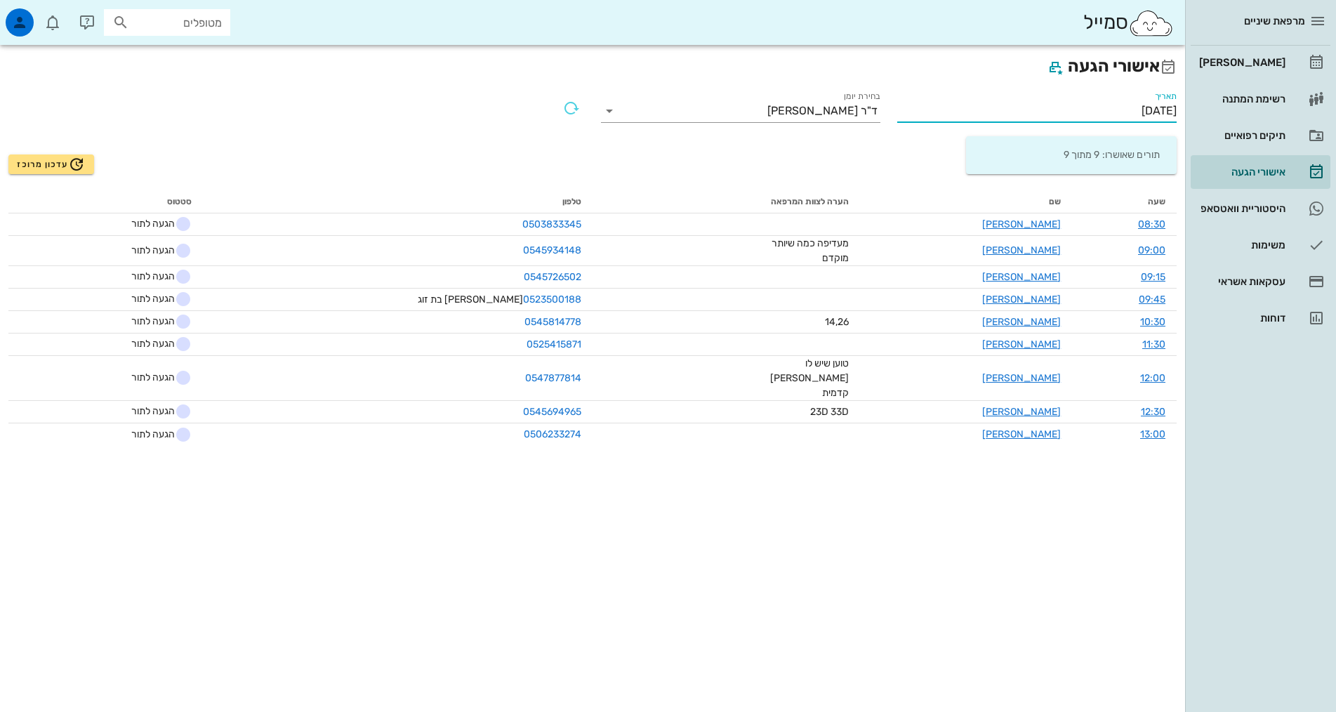
click at [984, 116] on input "[DATE]" at bounding box center [1038, 111] width 280 height 22
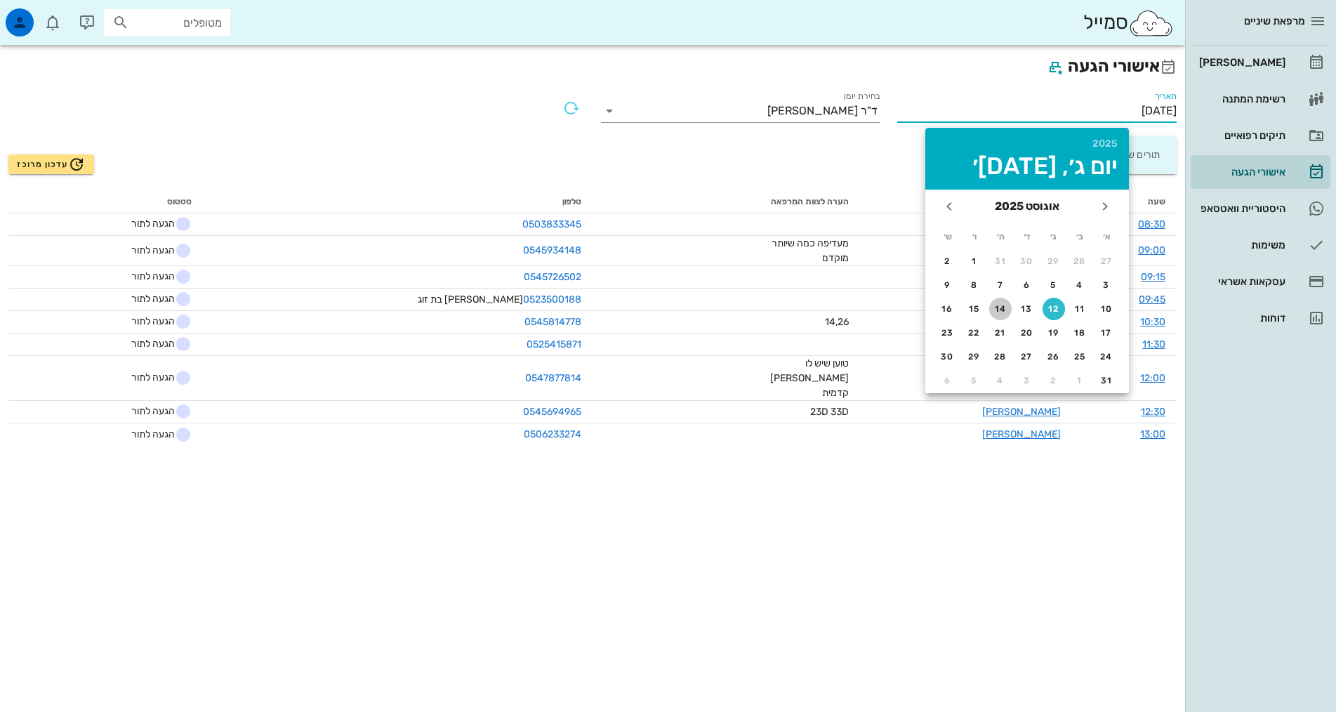
click at [998, 308] on div "14" at bounding box center [1001, 309] width 22 height 10
type input "14/08/2025"
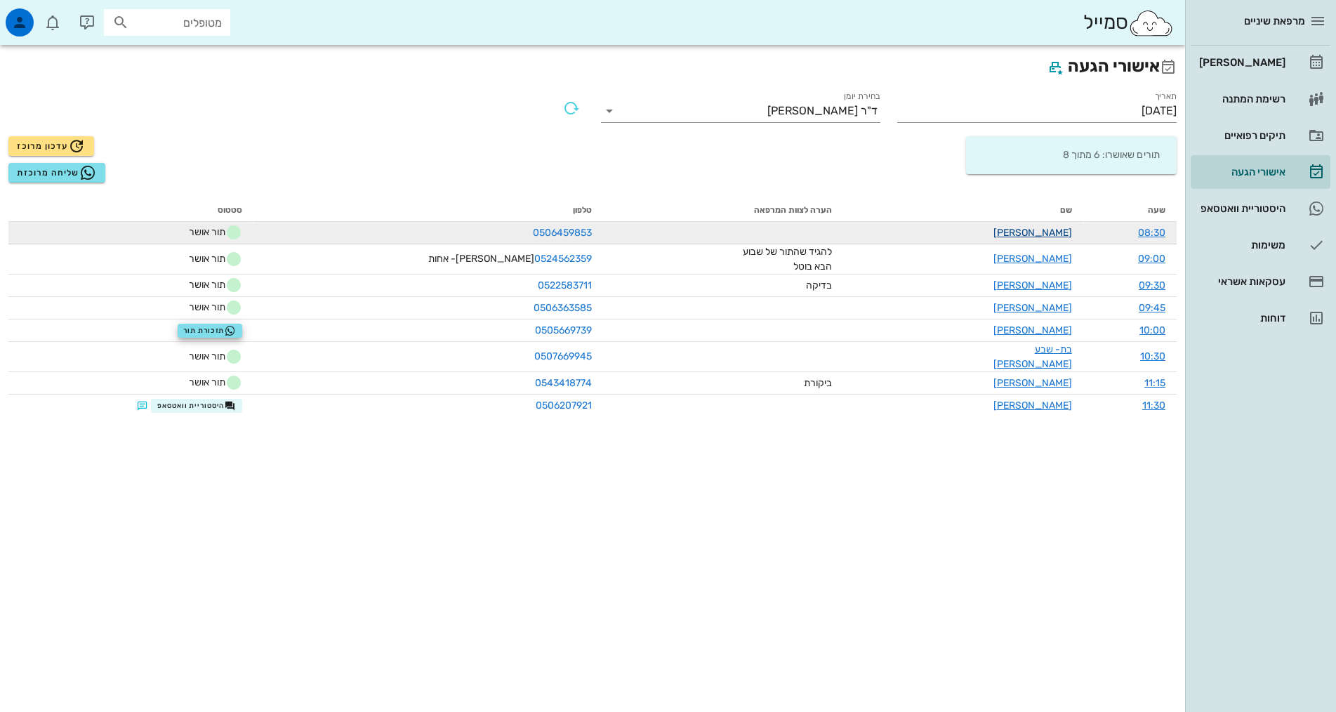
click at [1026, 237] on link "שירה שויד" at bounding box center [1033, 233] width 79 height 12
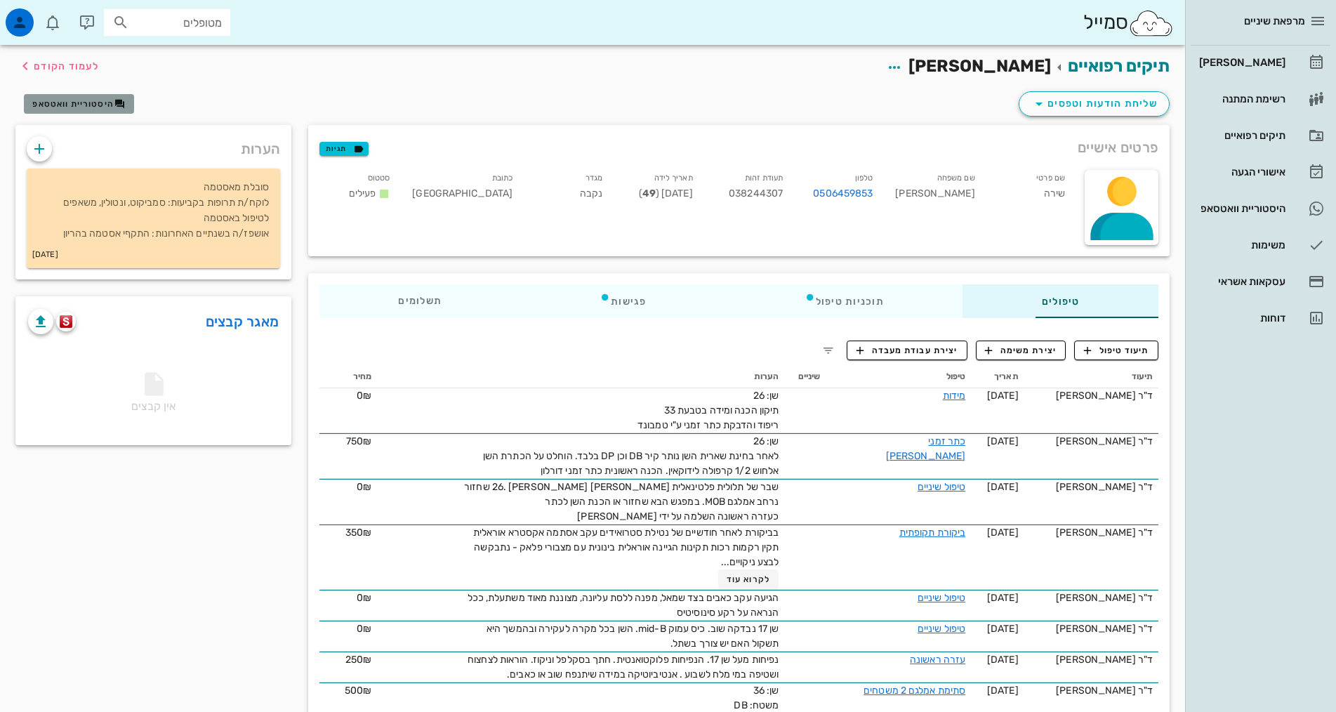
click at [54, 96] on button "היסטוריית וואטסאפ" at bounding box center [79, 104] width 110 height 20
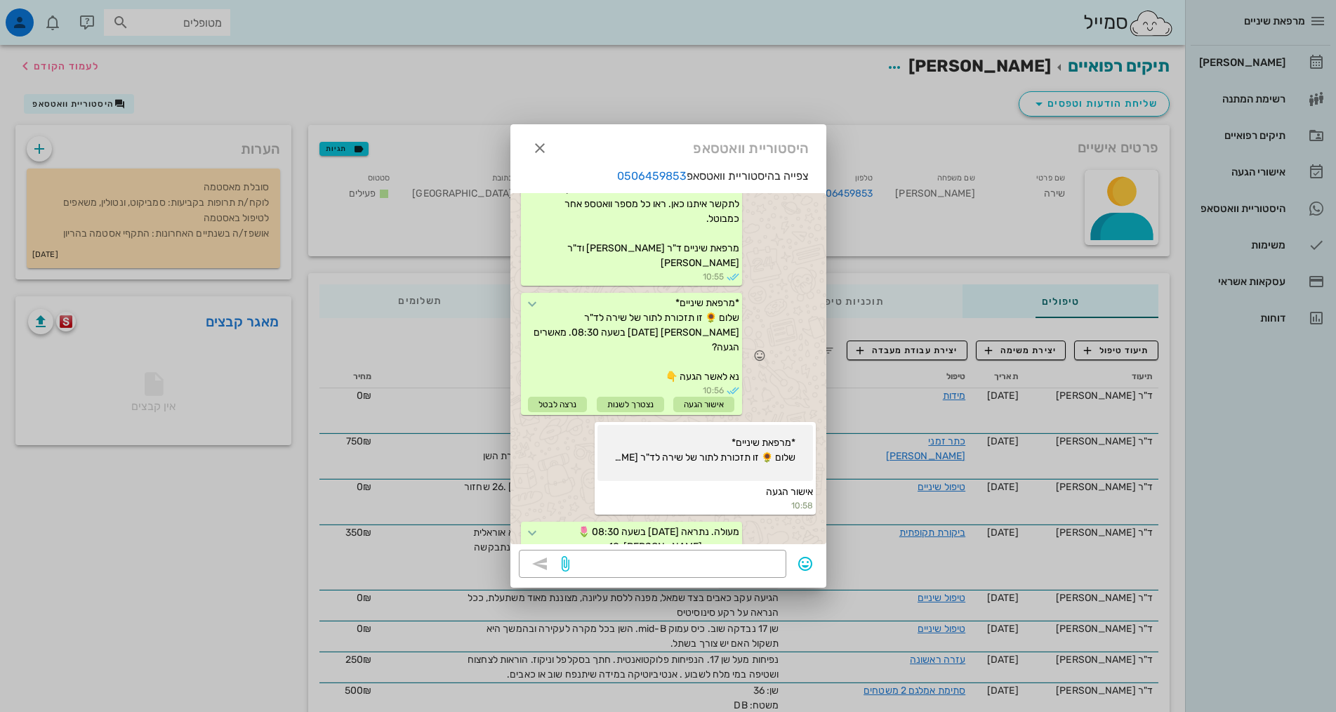
scroll to position [114, 0]
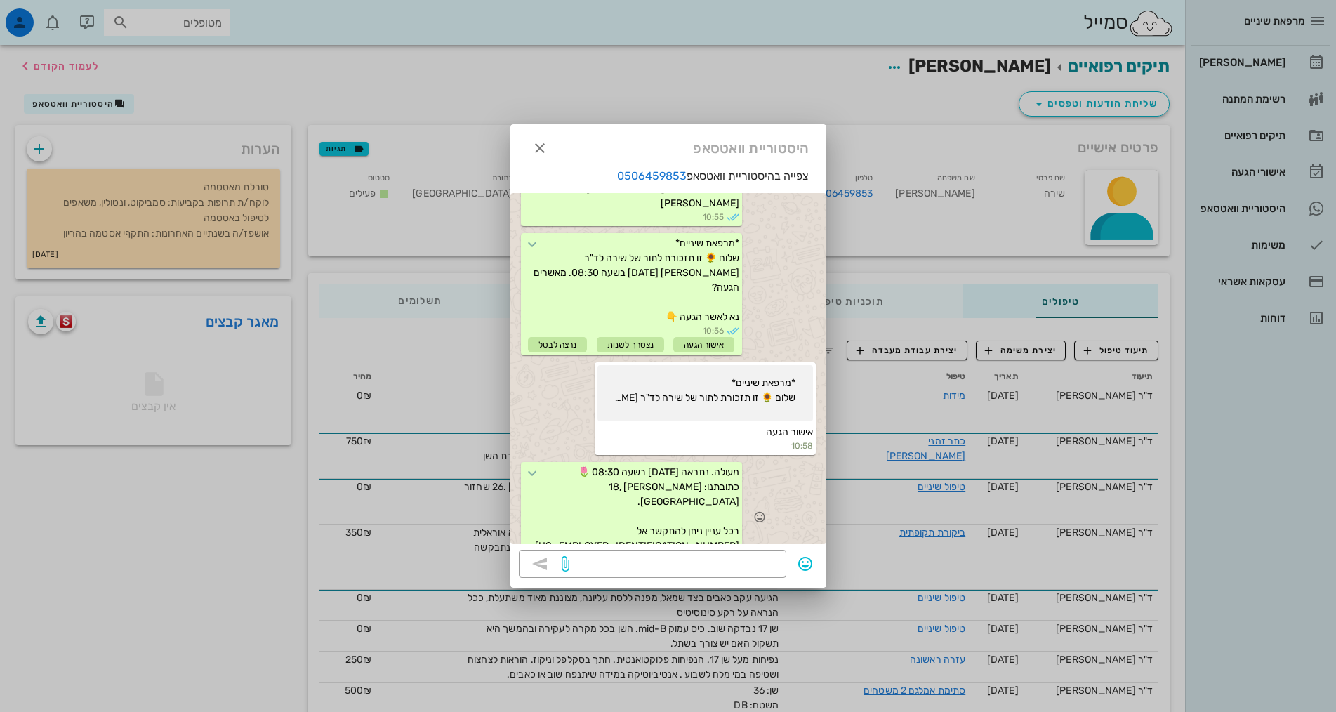
click at [708, 466] on span "מעולה. נתראה ביום חמישי 14/8 בשעה 08:30 🌷 כתובתנו: אבן גבירול 18, ירושלים. בכל …" at bounding box center [637, 509] width 204 height 86
click at [912, 423] on div at bounding box center [668, 356] width 1336 height 712
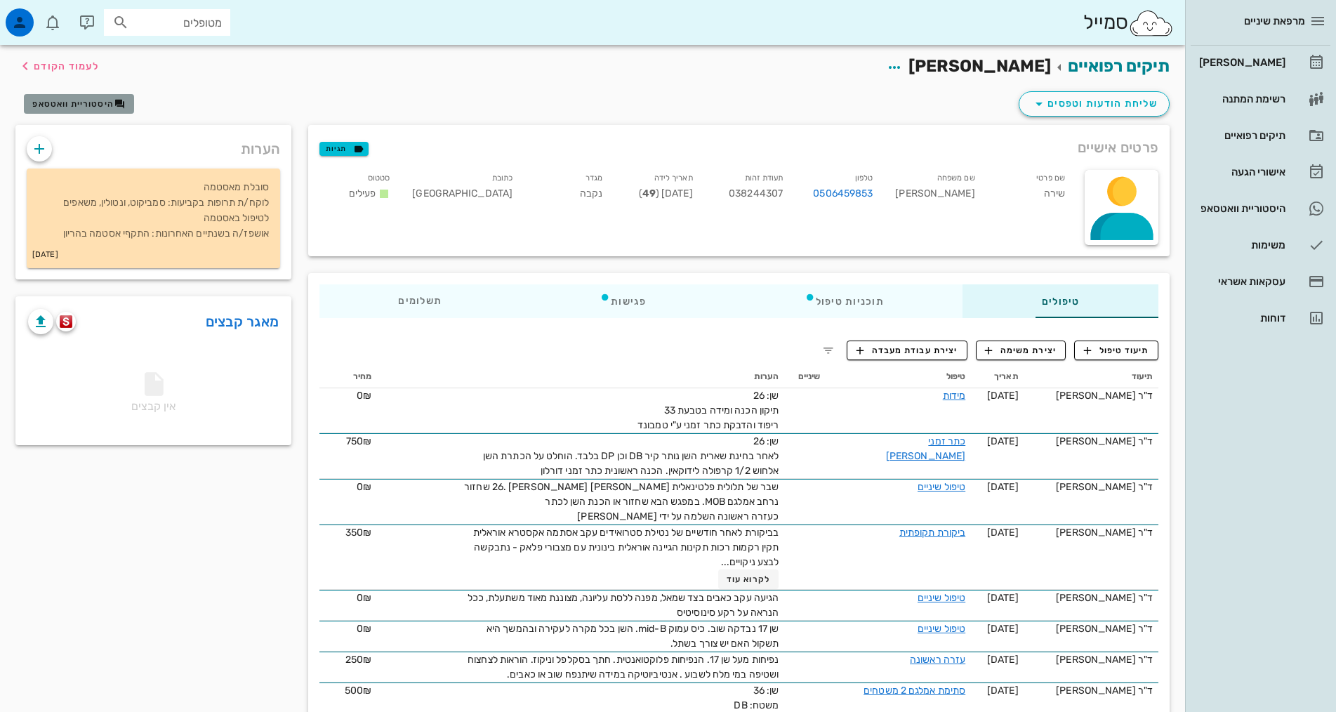
click at [105, 107] on span "היסטוריית וואטסאפ" at bounding box center [72, 104] width 81 height 10
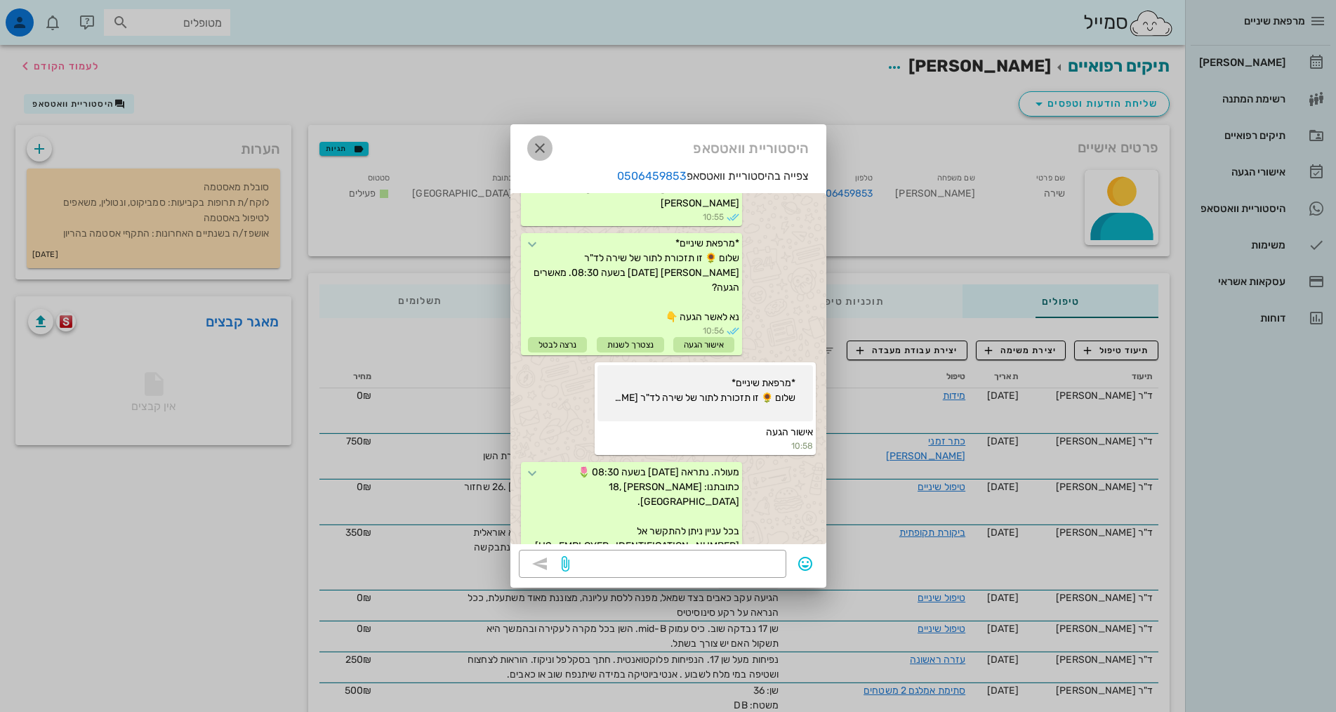
click at [543, 150] on icon "button" at bounding box center [540, 148] width 17 height 17
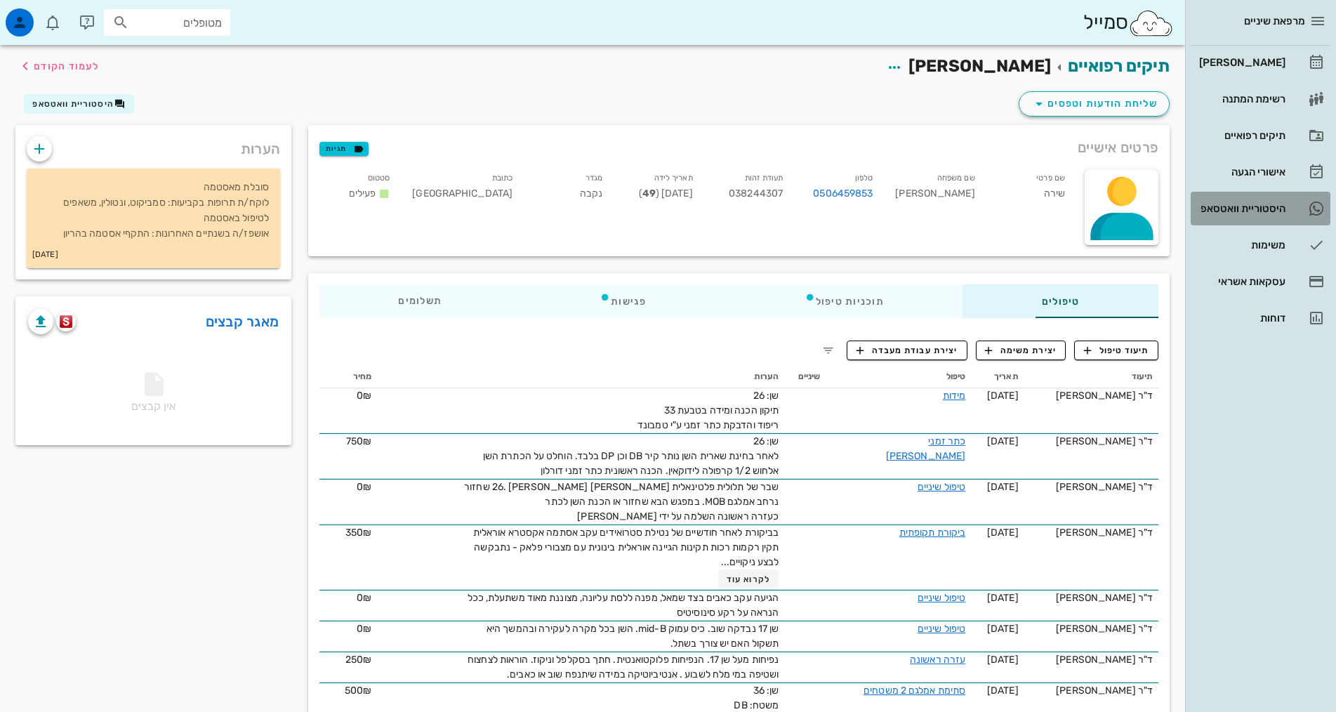
click at [1277, 204] on div "היסטוריית וואטסאפ" at bounding box center [1241, 208] width 89 height 11
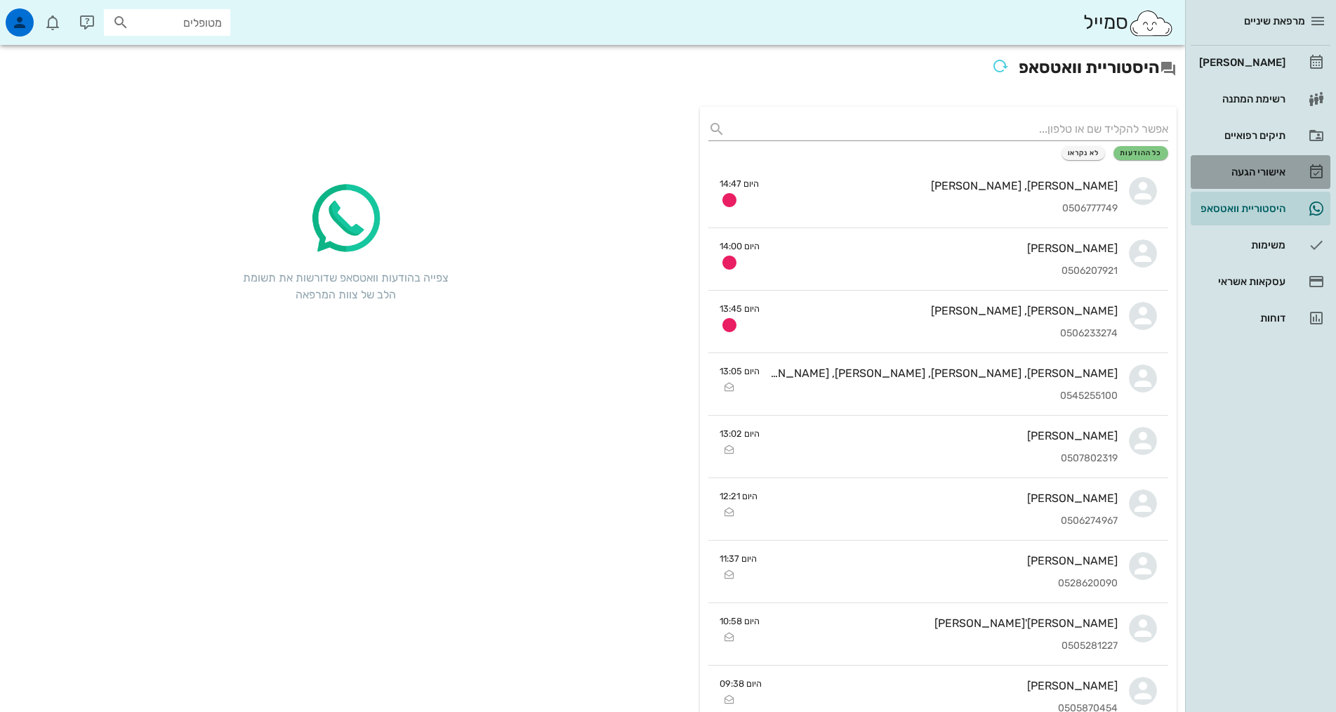
click at [1246, 172] on div "אישורי הגעה" at bounding box center [1241, 171] width 89 height 11
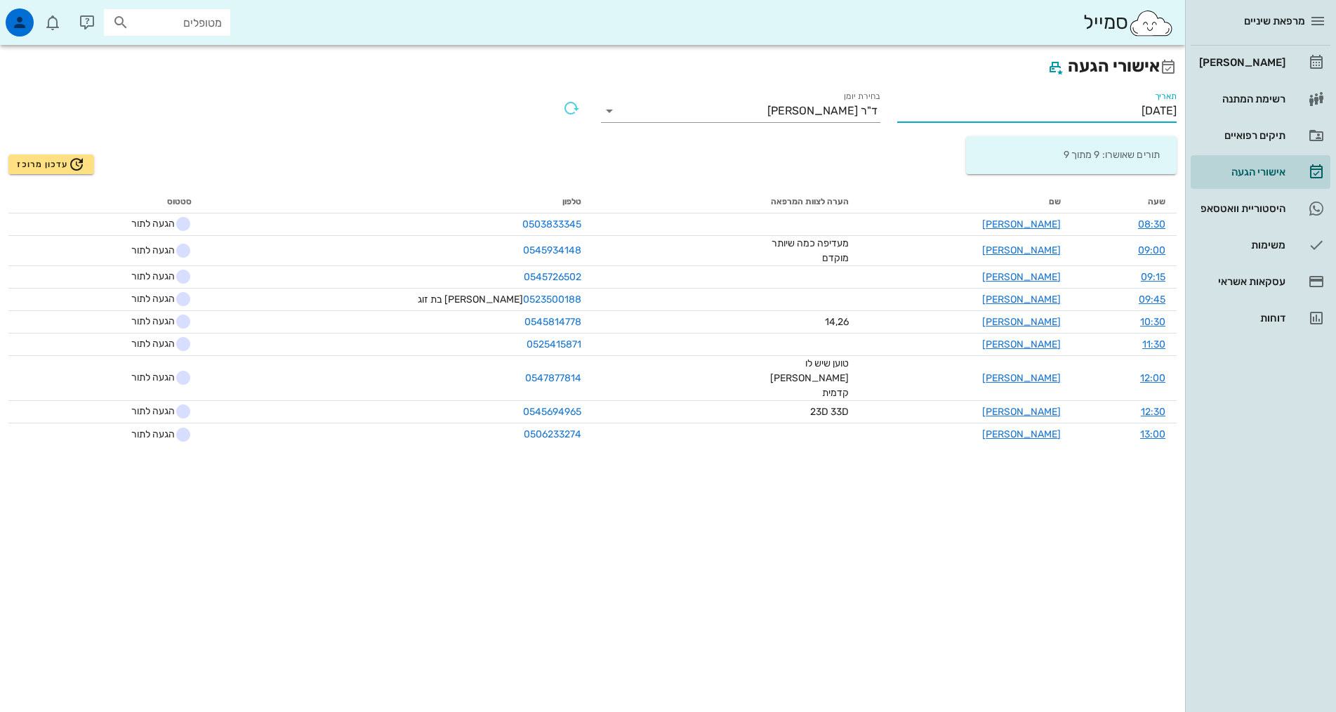
click at [1122, 114] on input "[DATE]" at bounding box center [1038, 111] width 280 height 22
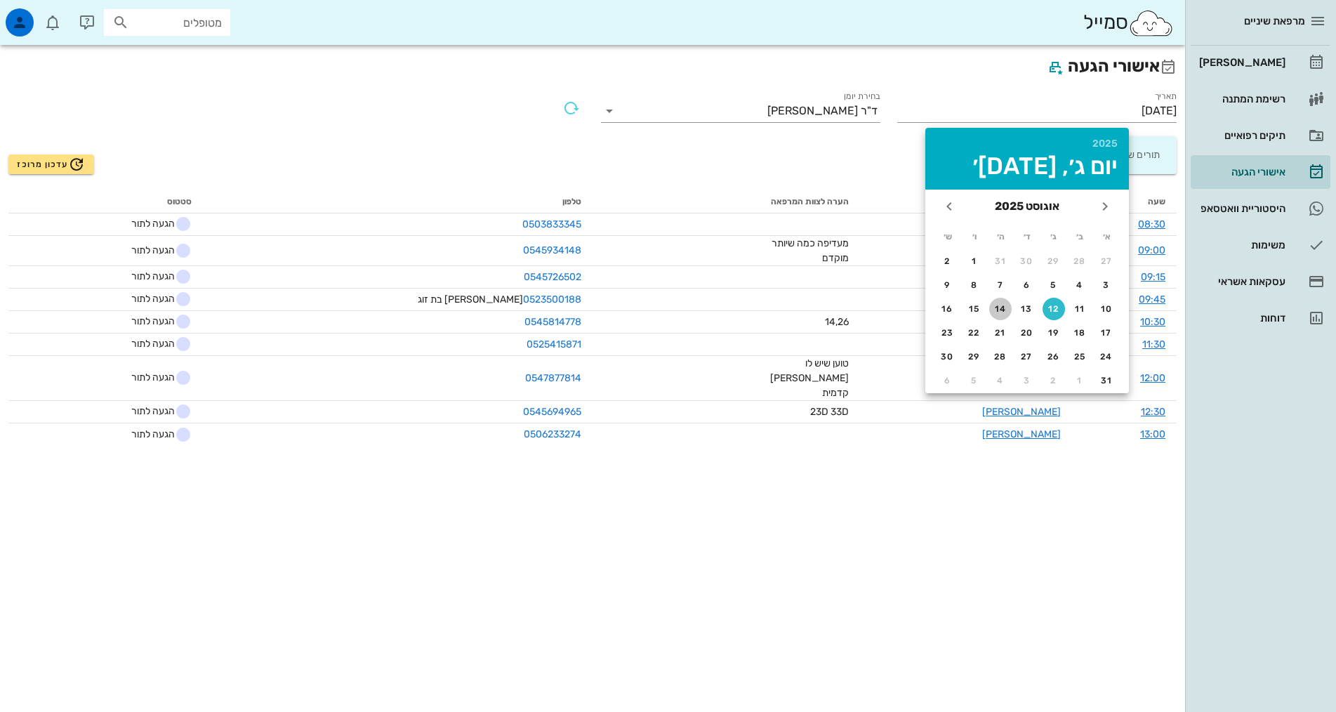
click at [1004, 308] on div "14" at bounding box center [1001, 309] width 22 height 10
type input "14/08/2025"
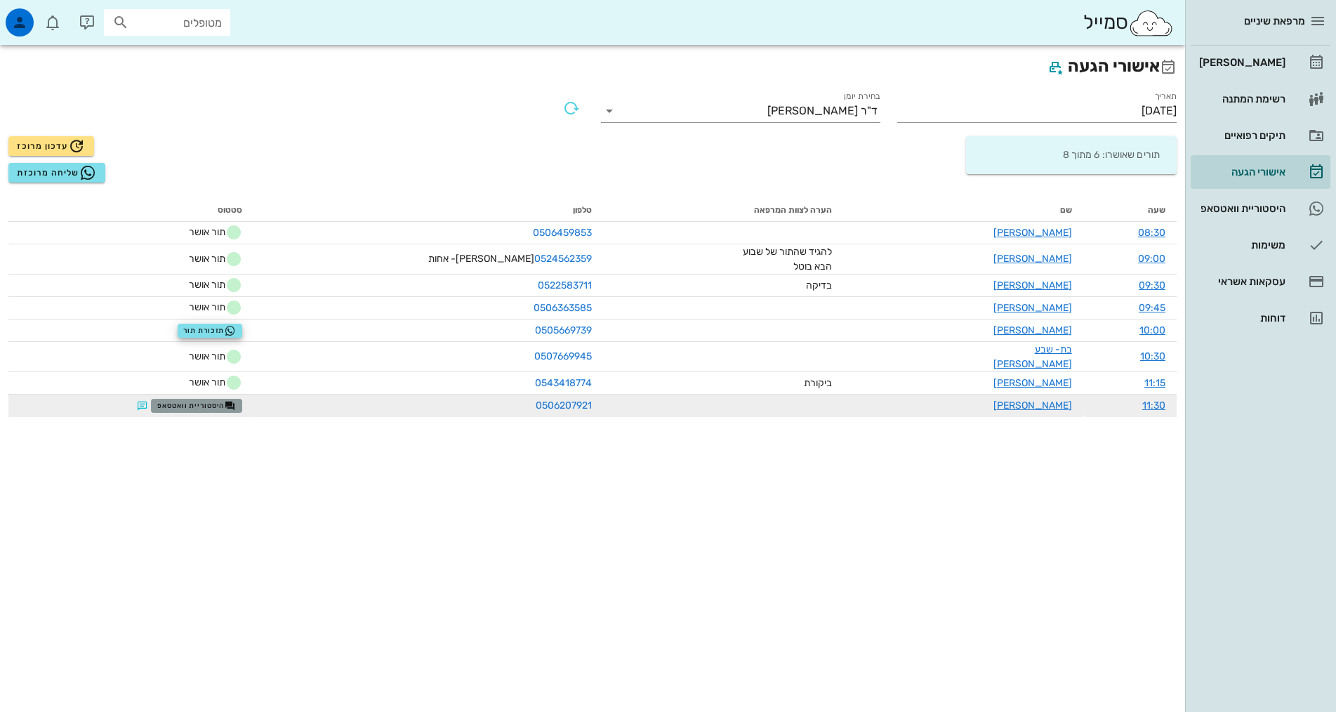
click at [202, 400] on span "היסטוריית וואטסאפ" at bounding box center [196, 405] width 79 height 11
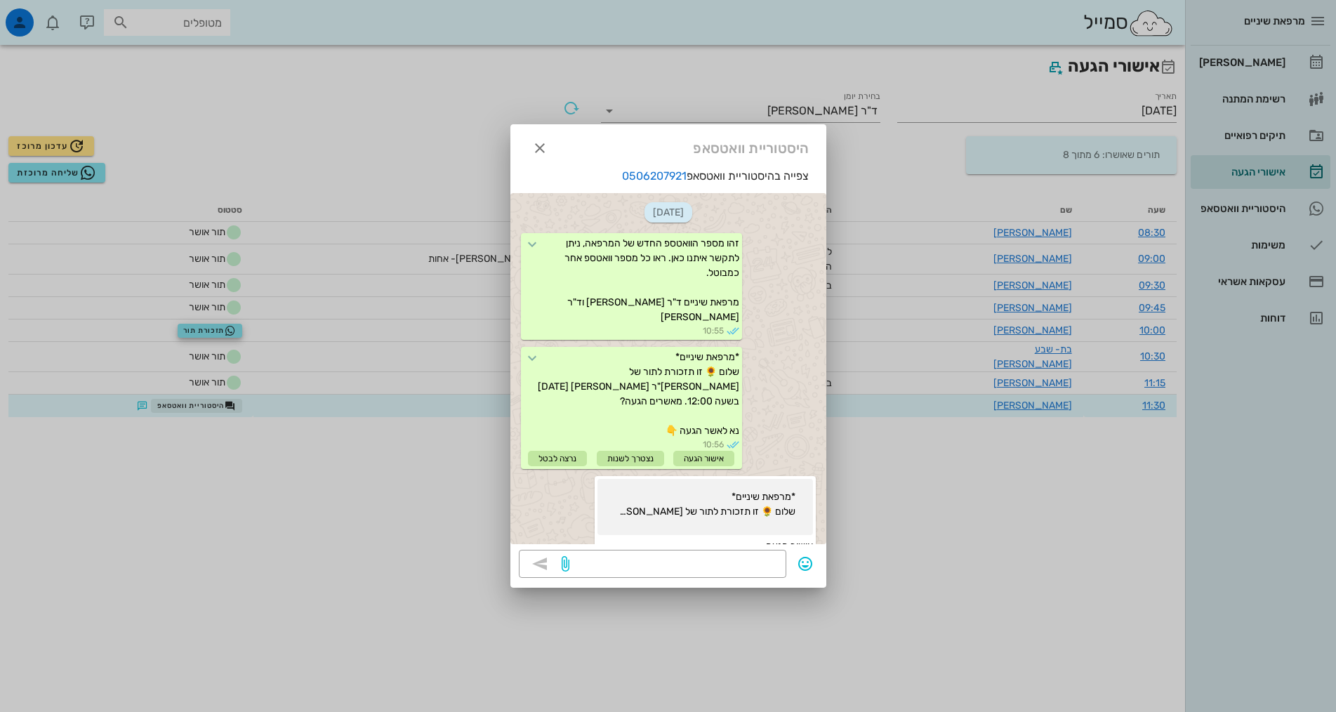
scroll to position [268, 0]
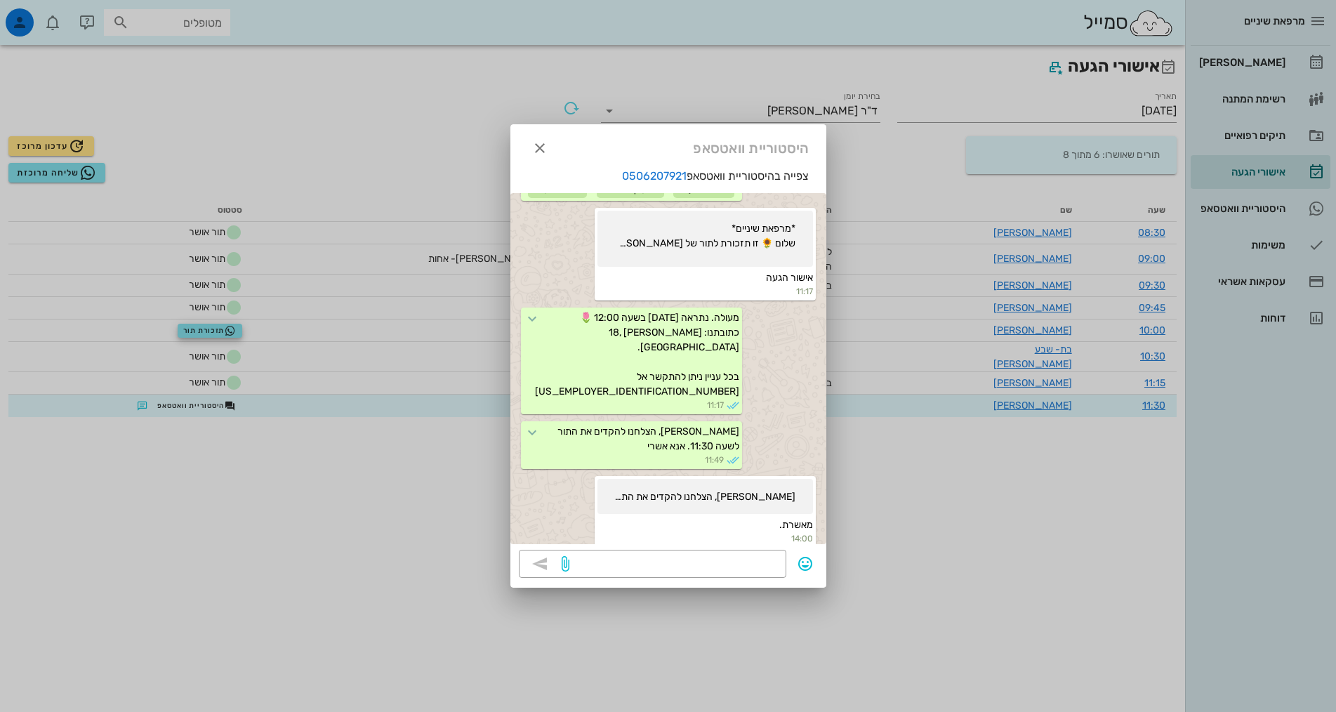
click at [929, 409] on div at bounding box center [668, 356] width 1336 height 712
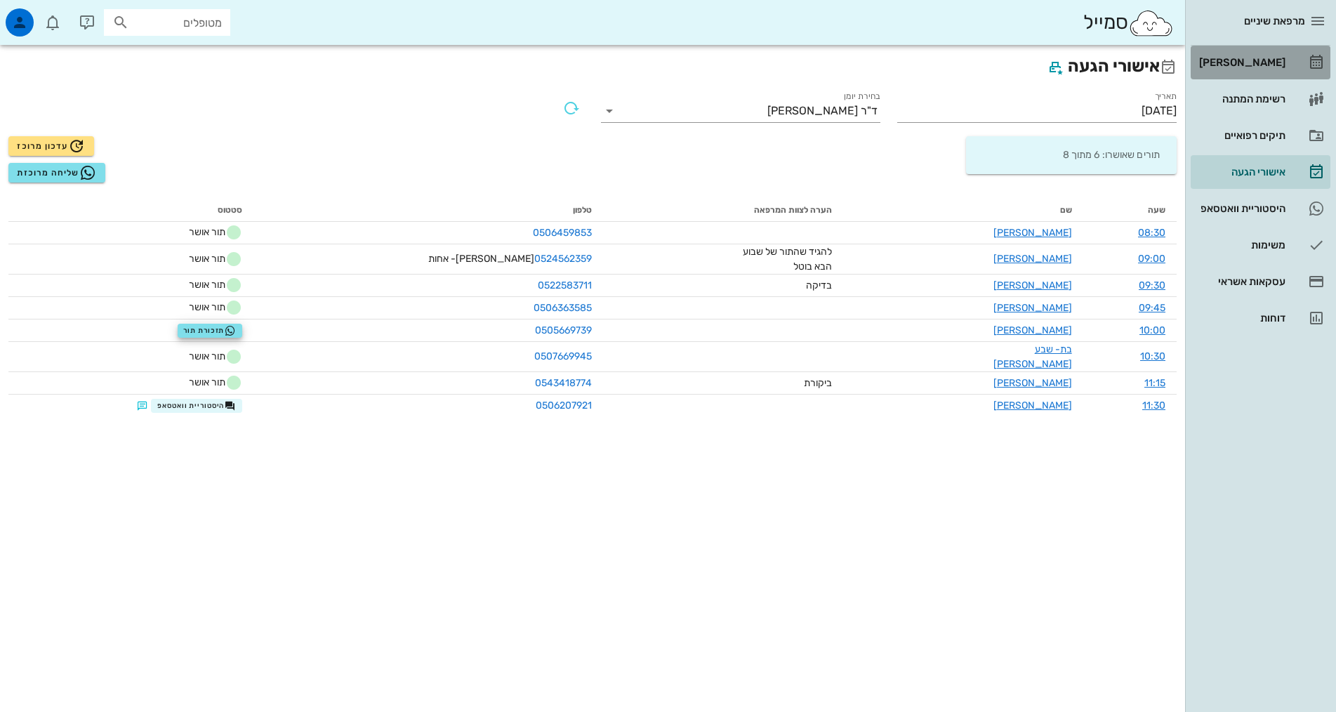
click at [1273, 75] on link "[PERSON_NAME]" at bounding box center [1261, 63] width 140 height 34
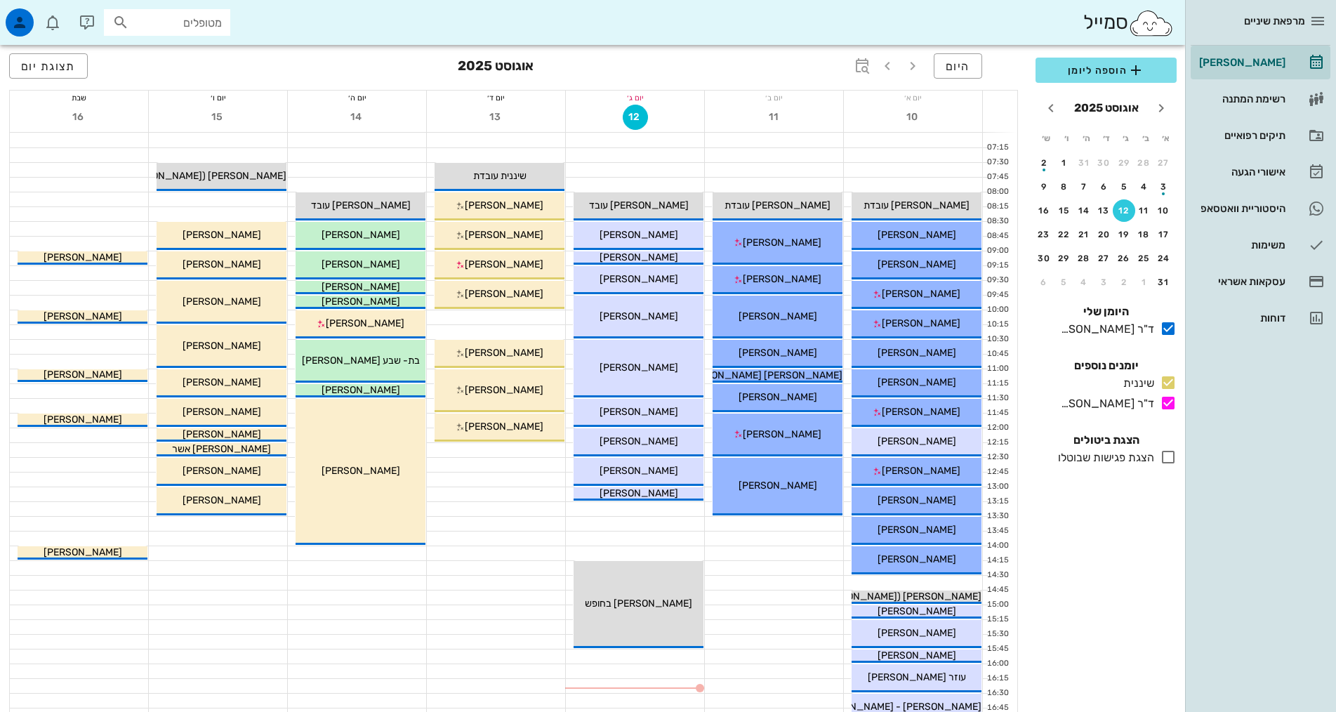
click at [176, 27] on input "מטופלים" at bounding box center [177, 22] width 90 height 18
type input "אלדד"
click at [153, 56] on div "אלדד אירני 058834789" at bounding box center [142, 55] width 155 height 11
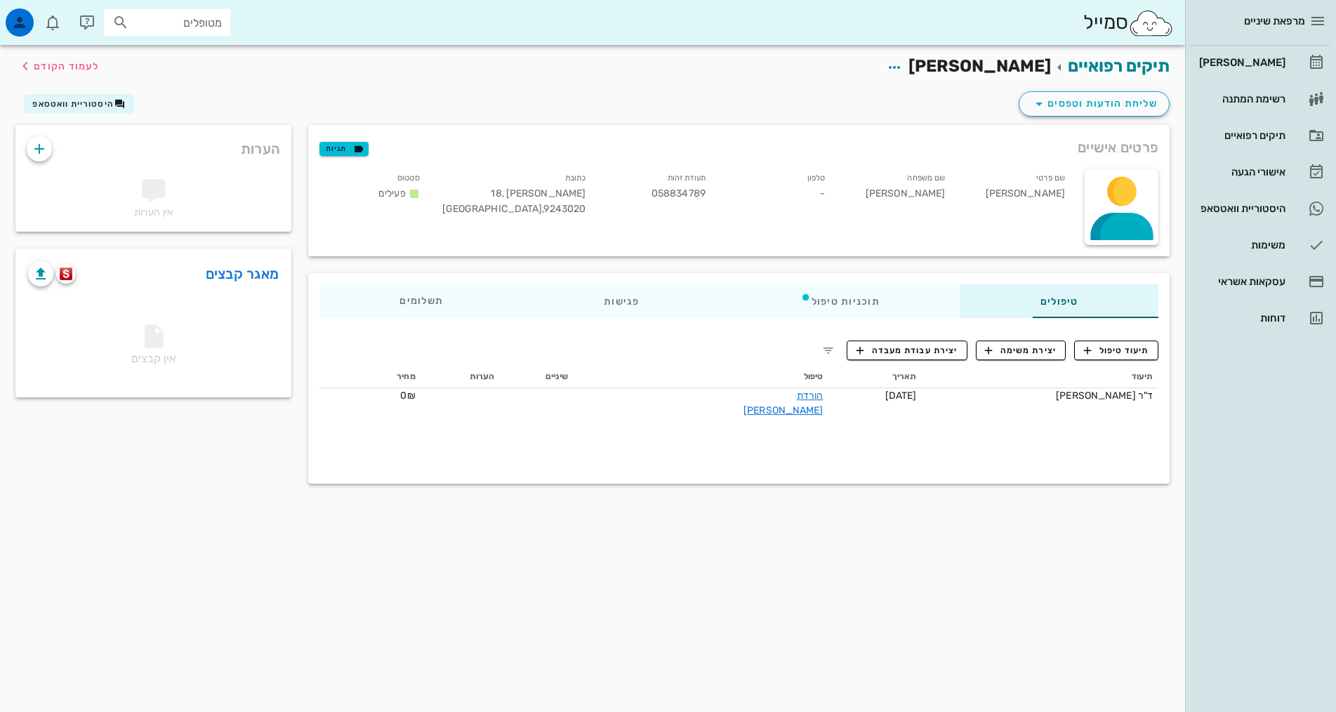
click at [778, 192] on div "טלפון -" at bounding box center [777, 196] width 120 height 58
click at [903, 65] on icon "button" at bounding box center [894, 67] width 17 height 17
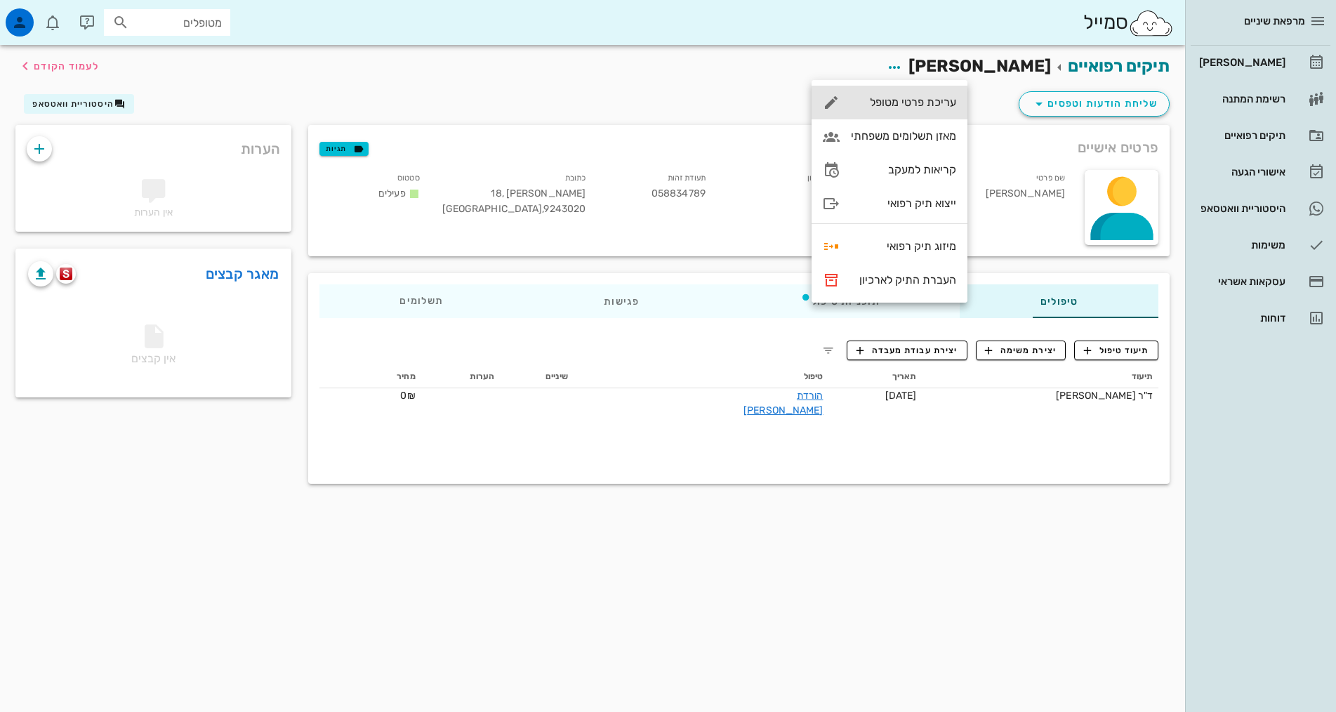
click at [938, 98] on div "עריכת פרטי מטופל" at bounding box center [903, 102] width 105 height 13
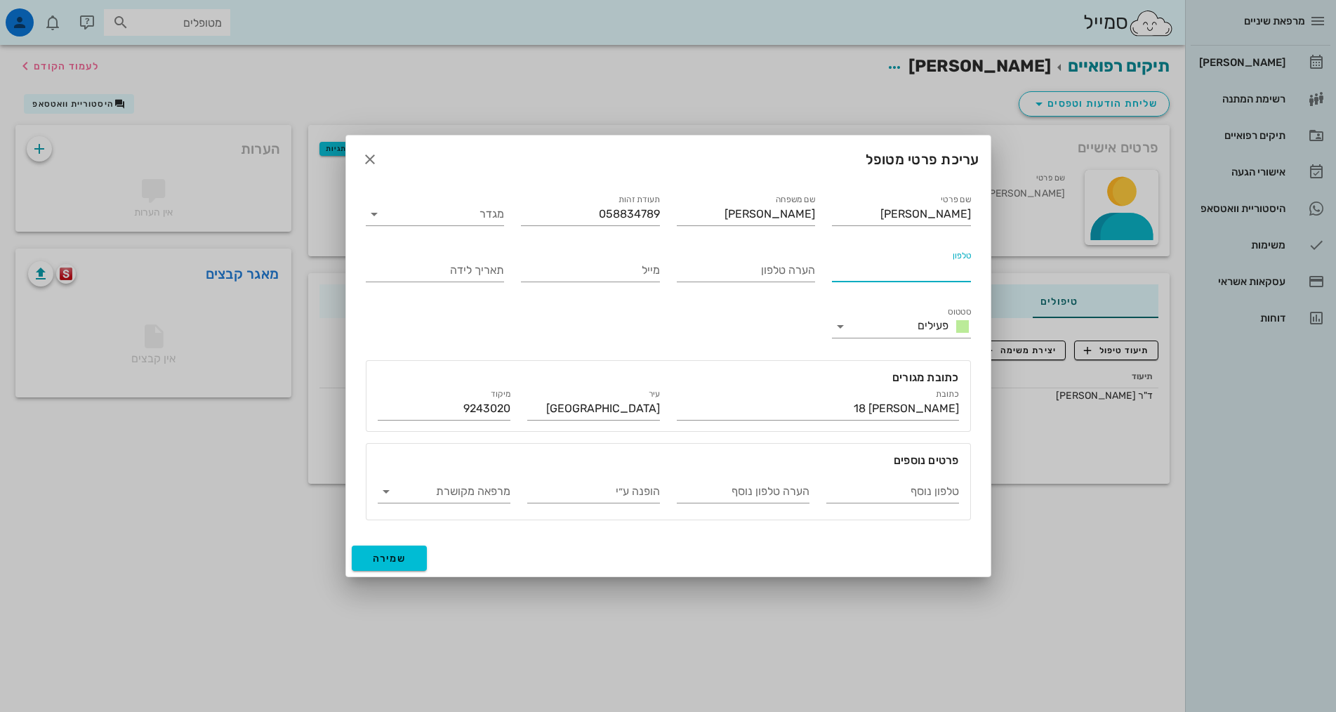
click at [857, 280] on input "טלפון" at bounding box center [901, 270] width 139 height 22
click at [847, 264] on input "טלפון" at bounding box center [901, 270] width 139 height 22
type input "0522470341"
click at [405, 556] on span "שמירה" at bounding box center [390, 559] width 34 height 12
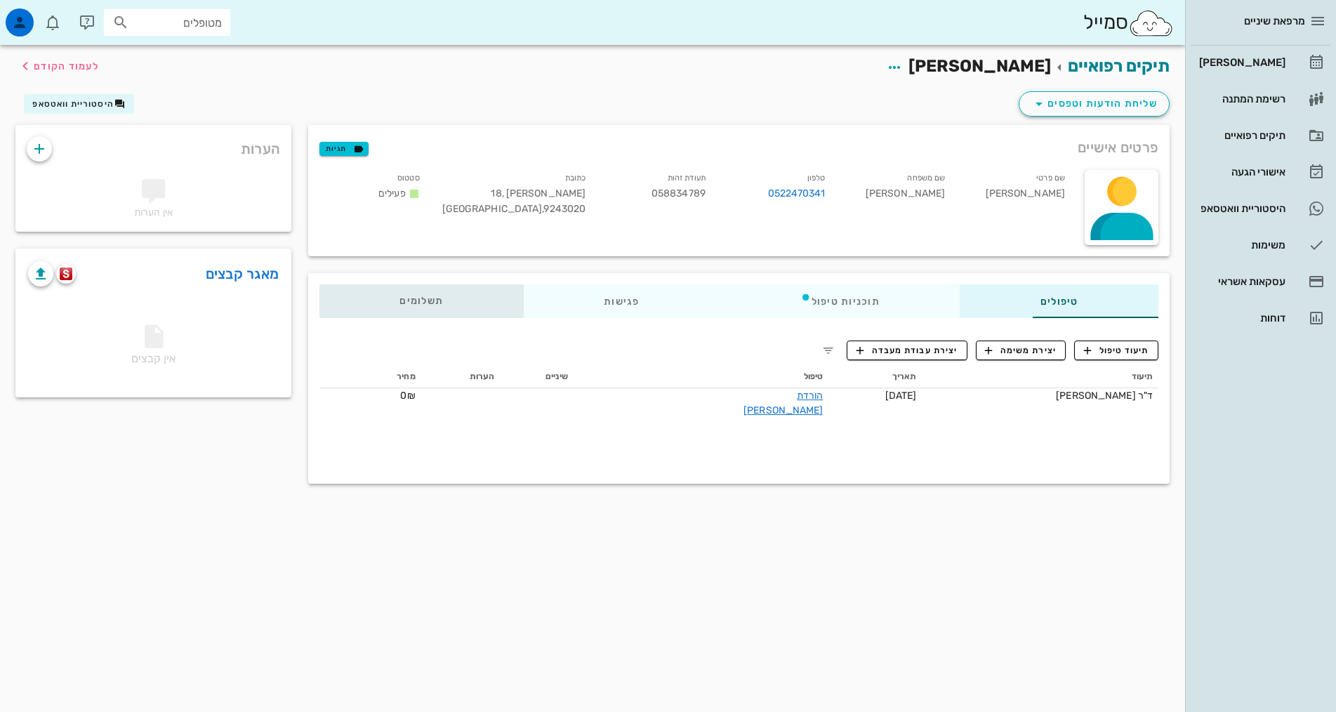
click at [364, 301] on div "תשלומים 1₪" at bounding box center [422, 301] width 204 height 34
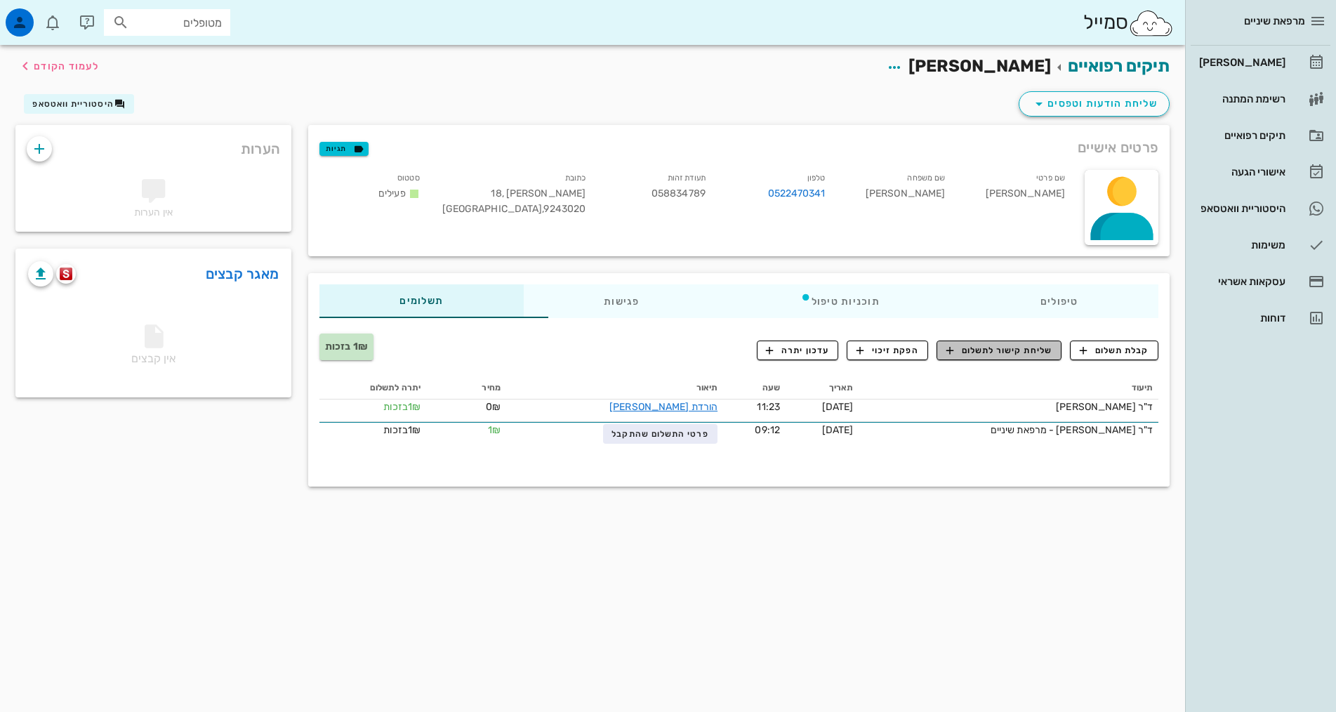
click at [1006, 354] on span "שליחת קישור לתשלום" at bounding box center [1000, 350] width 106 height 13
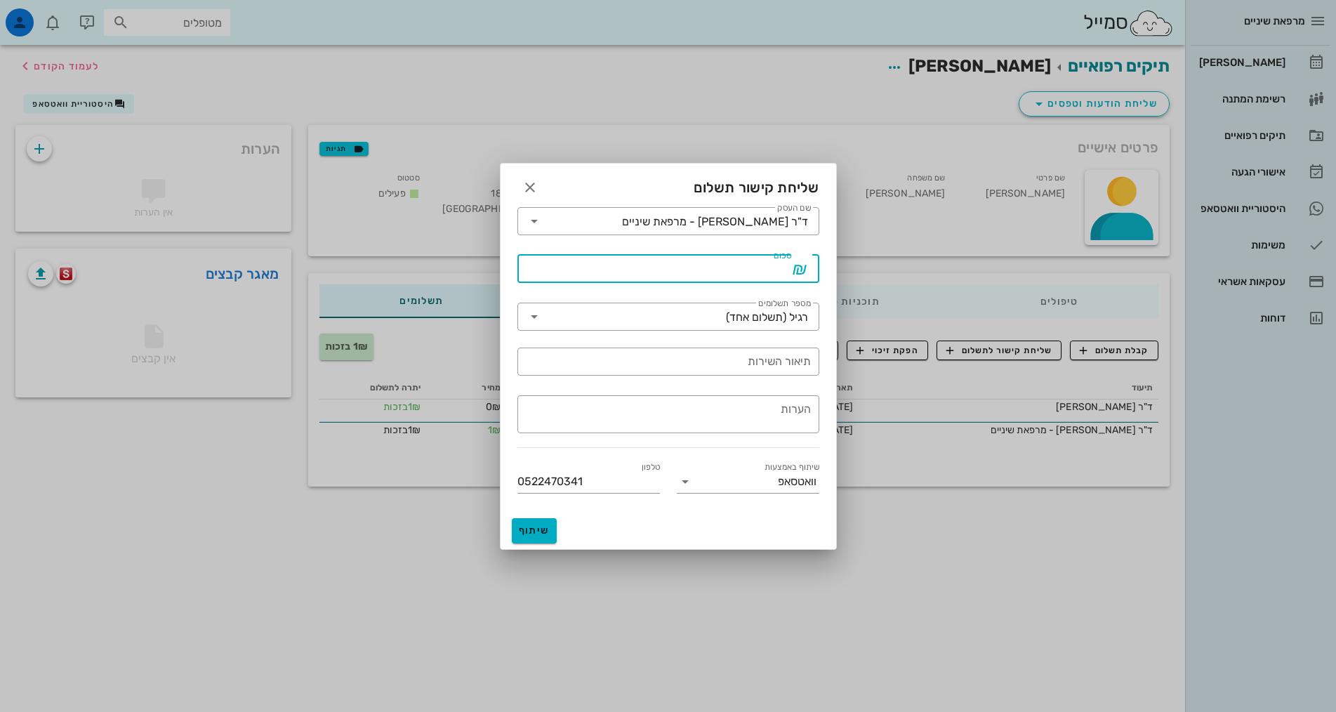
click at [758, 265] on input "סכום" at bounding box center [658, 269] width 265 height 22
type input "100"
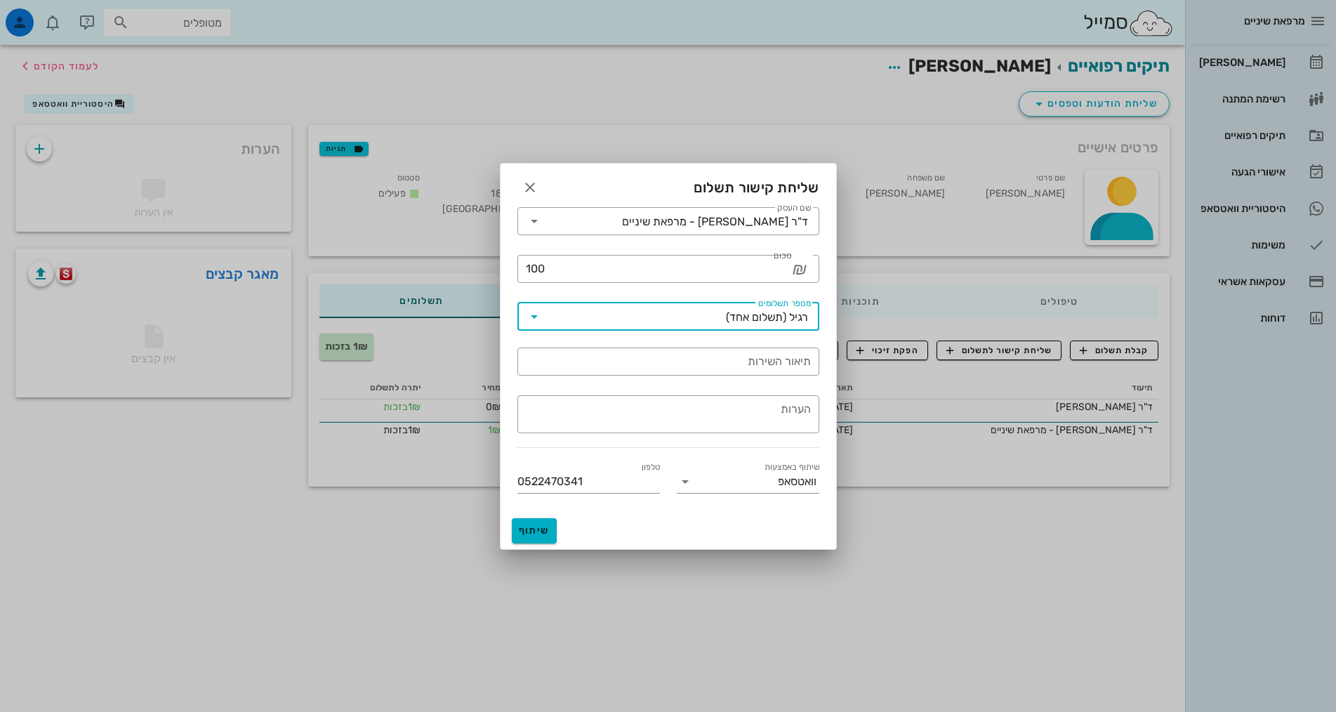
click at [705, 323] on input "מספר תשלומים" at bounding box center [636, 316] width 180 height 22
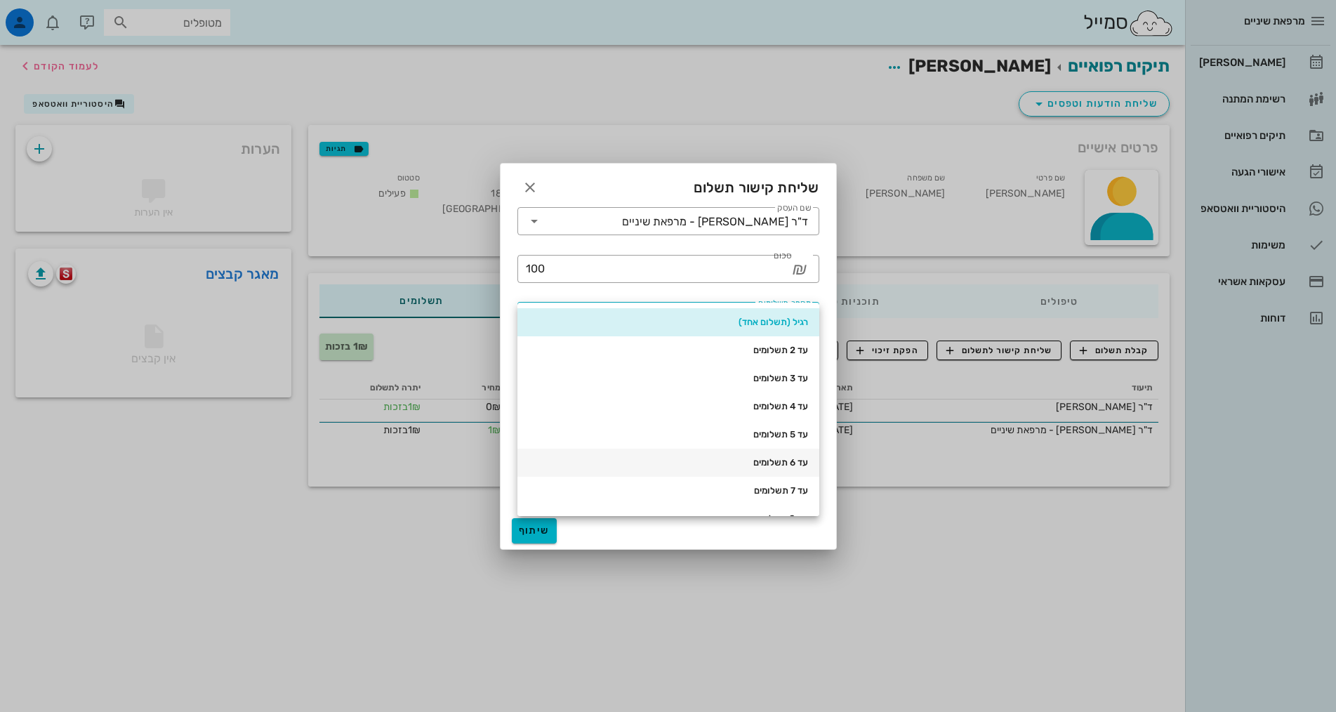
click at [748, 454] on div "עד 6 תשלומים" at bounding box center [669, 463] width 280 height 22
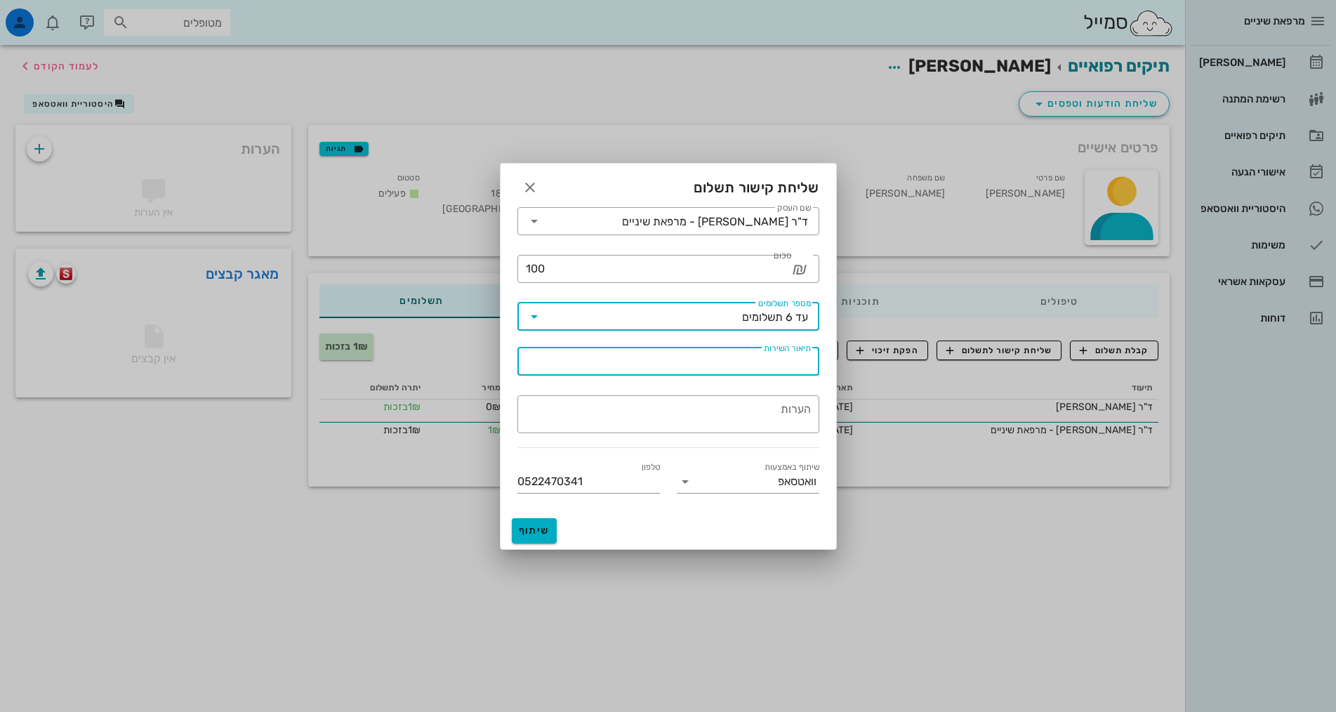
click at [772, 362] on input "תיאור השירות" at bounding box center [668, 361] width 285 height 22
click at [775, 320] on div "עד 6 תשלומים" at bounding box center [775, 317] width 66 height 13
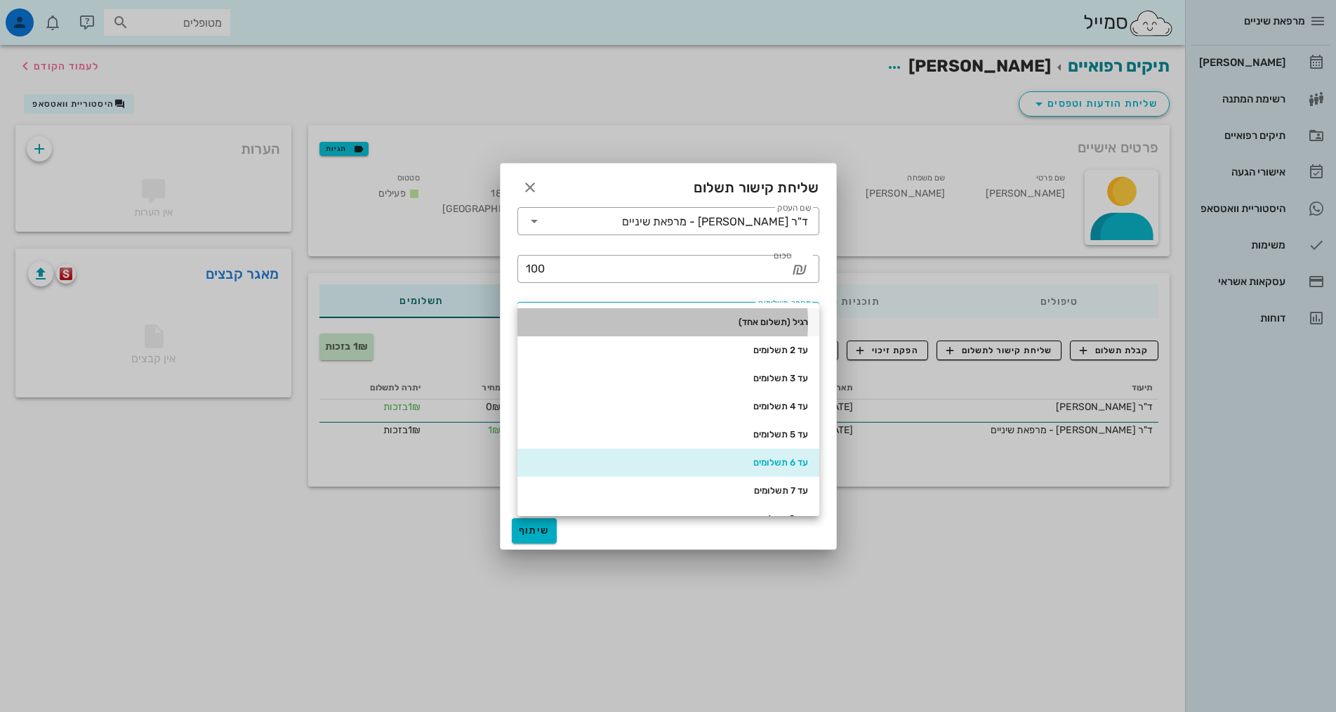
click at [773, 329] on div "רגיל (תשלום אחד)" at bounding box center [669, 322] width 280 height 22
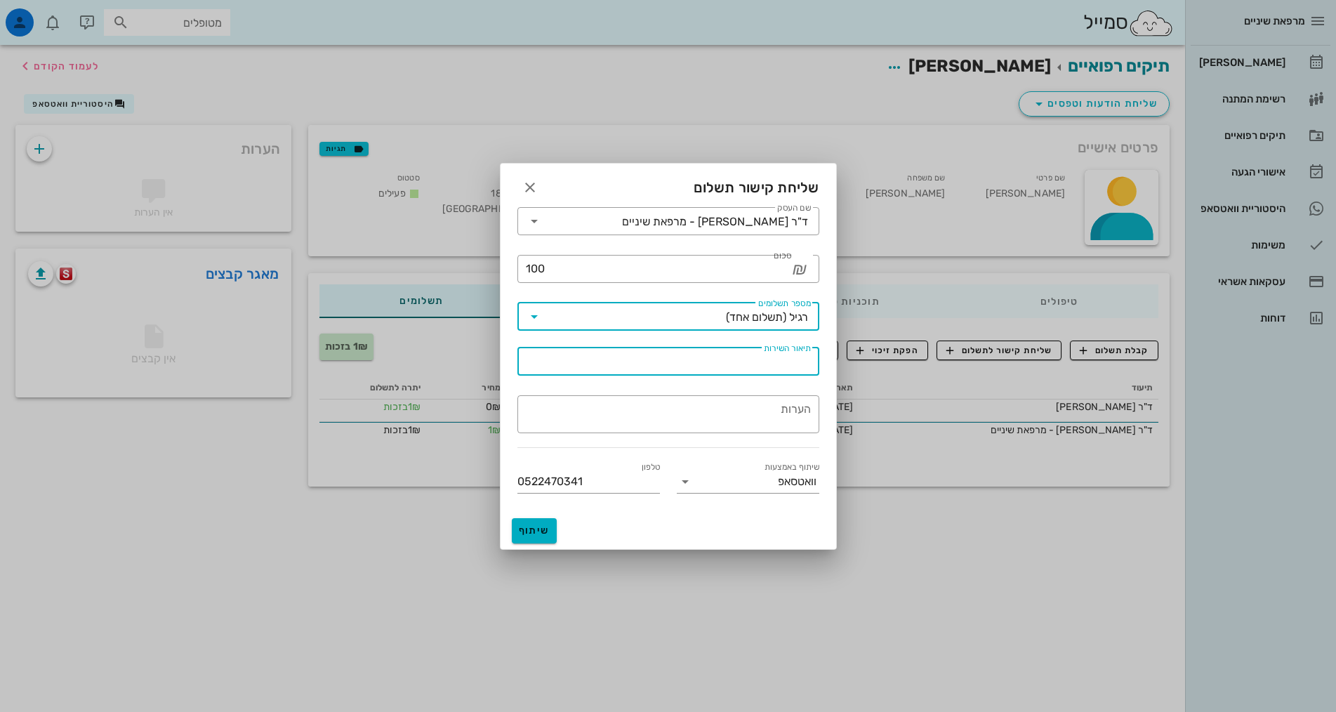
click at [771, 369] on input "תיאור השירות" at bounding box center [668, 361] width 285 height 22
type input "ש"
type input "א"
type input "טיפול שיניים"
click at [525, 537] on button "שיתוף" at bounding box center [534, 530] width 45 height 25
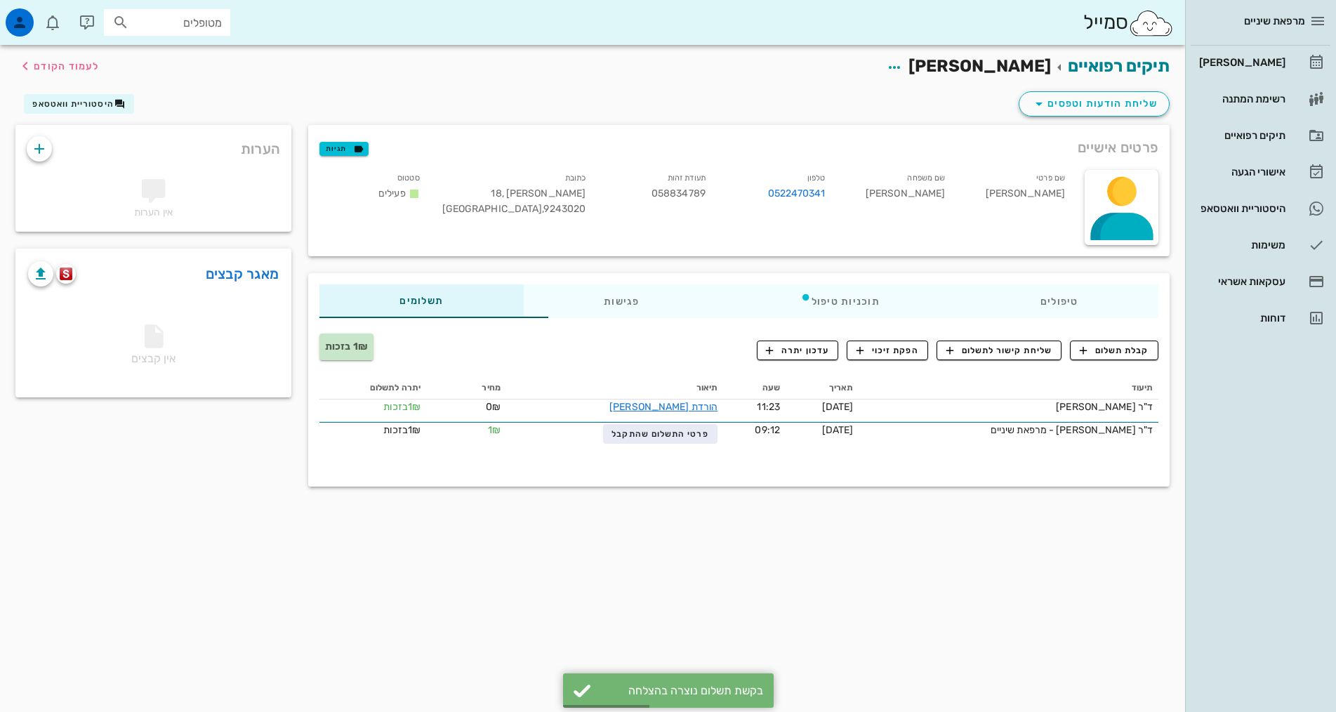
click at [97, 92] on div "שליחת הודעות וטפסים היסטוריית וואטסאפ" at bounding box center [592, 106] width 1171 height 37
click at [98, 106] on span "היסטוריית וואטסאפ" at bounding box center [72, 104] width 81 height 10
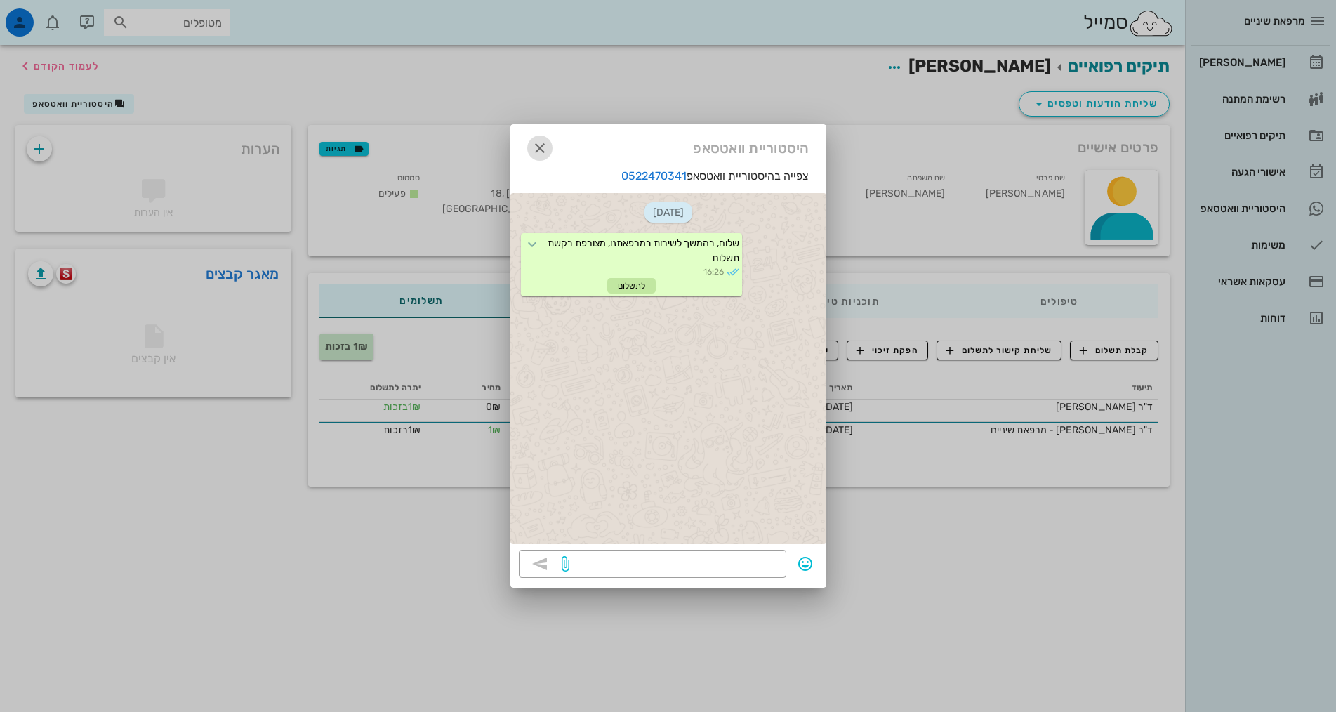
click at [540, 141] on icon "button" at bounding box center [540, 148] width 17 height 17
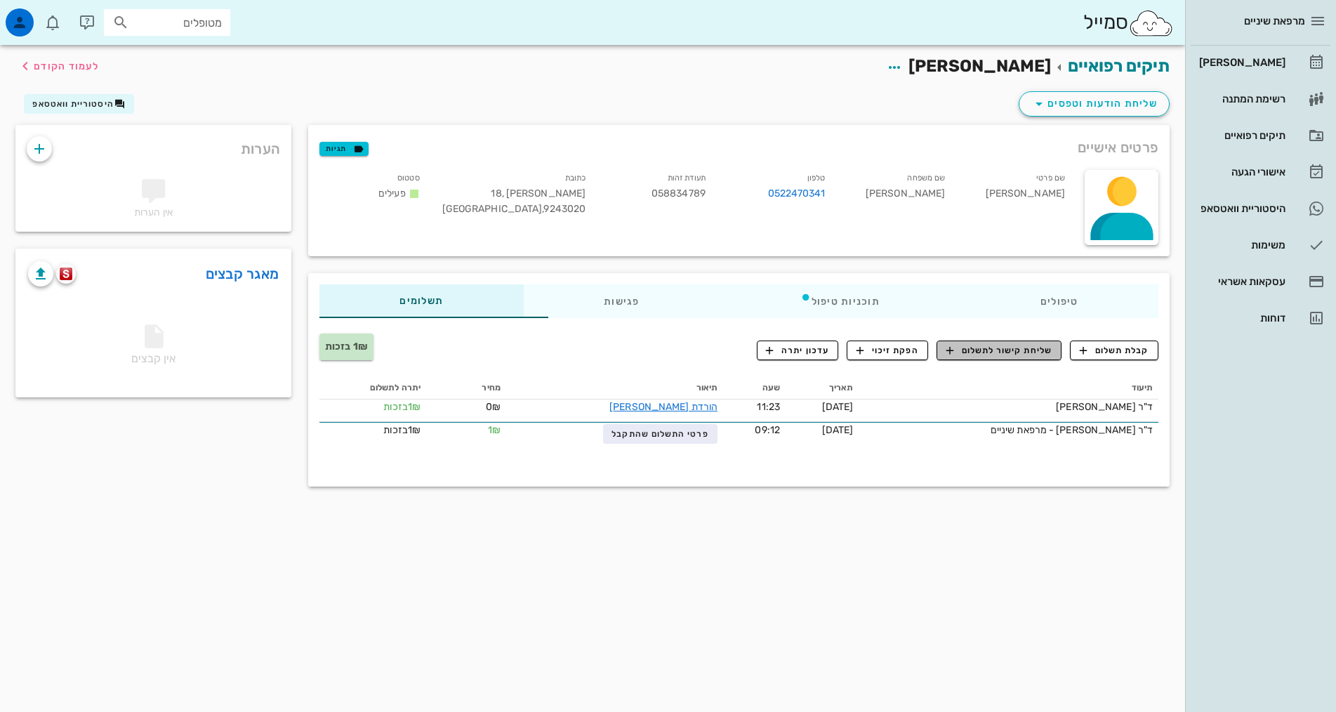
click at [969, 358] on button "שליחת קישור לתשלום" at bounding box center [999, 351] width 125 height 20
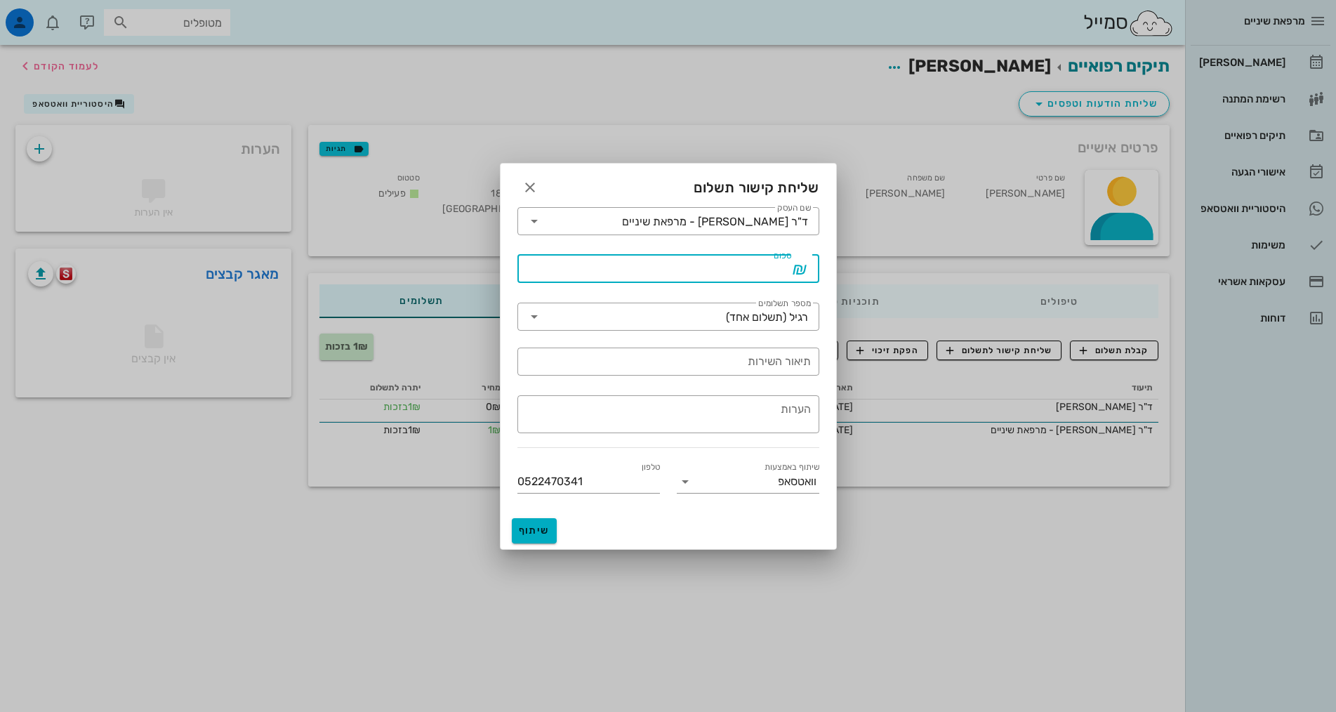
click at [772, 270] on div "סכום" at bounding box center [658, 269] width 265 height 28
type input "0.1"
click at [723, 367] on input "תיאור השירות" at bounding box center [668, 361] width 285 height 22
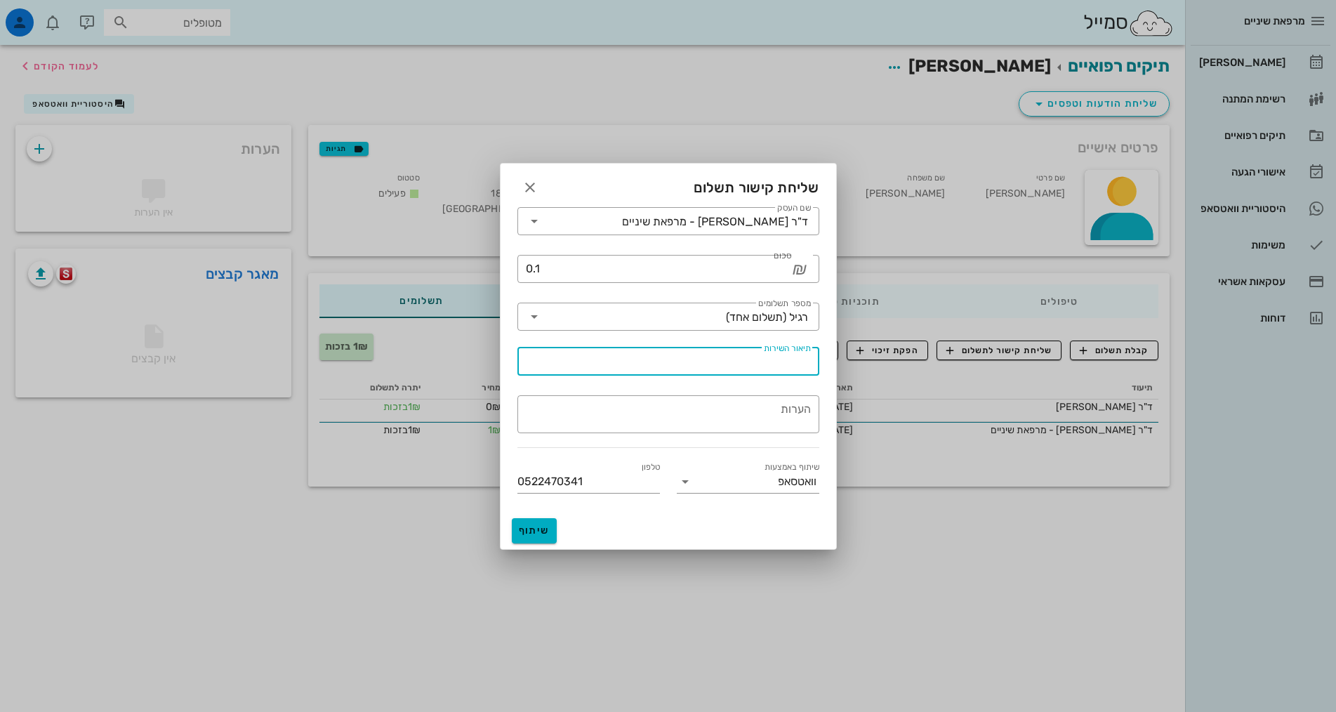
type input "ט"
type input "בדיקה"
click at [543, 533] on span "שיתוף" at bounding box center [535, 531] width 34 height 12
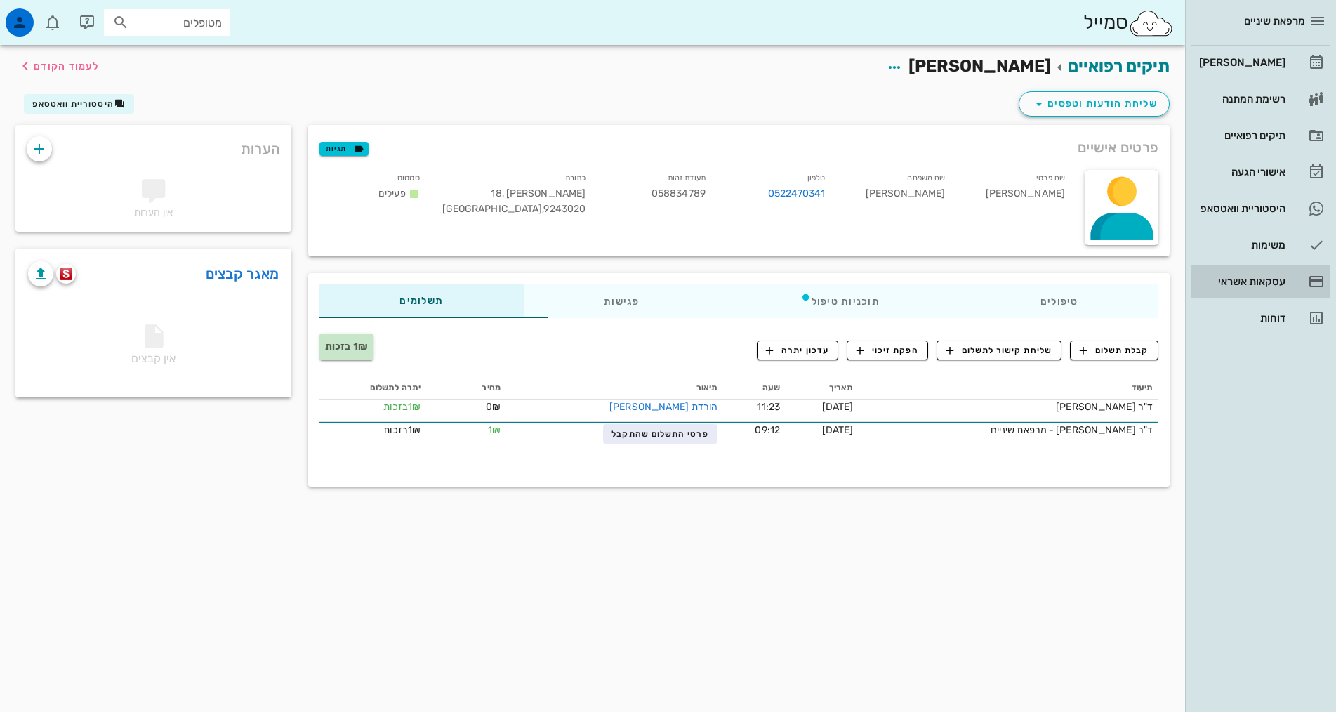
click at [1203, 273] on div "עסקאות אשראי" at bounding box center [1241, 281] width 89 height 22
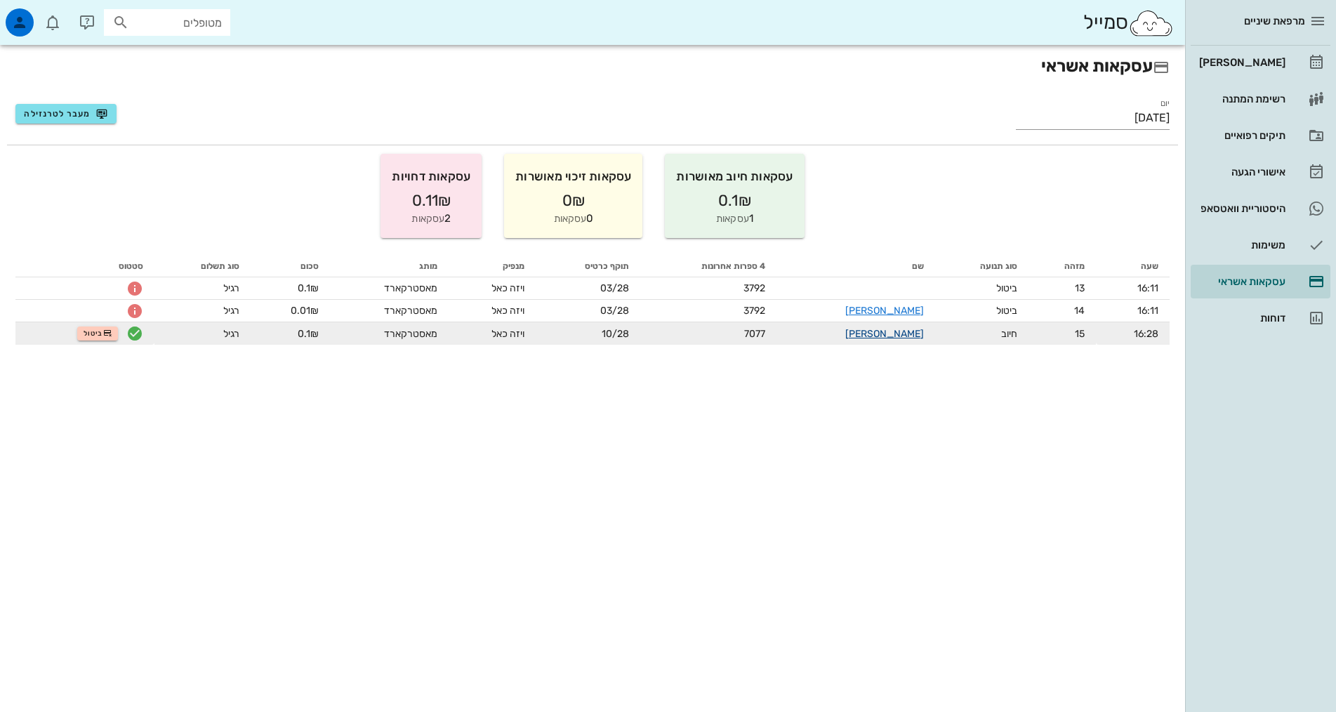
click at [894, 334] on link "אלדד אירני" at bounding box center [885, 334] width 79 height 12
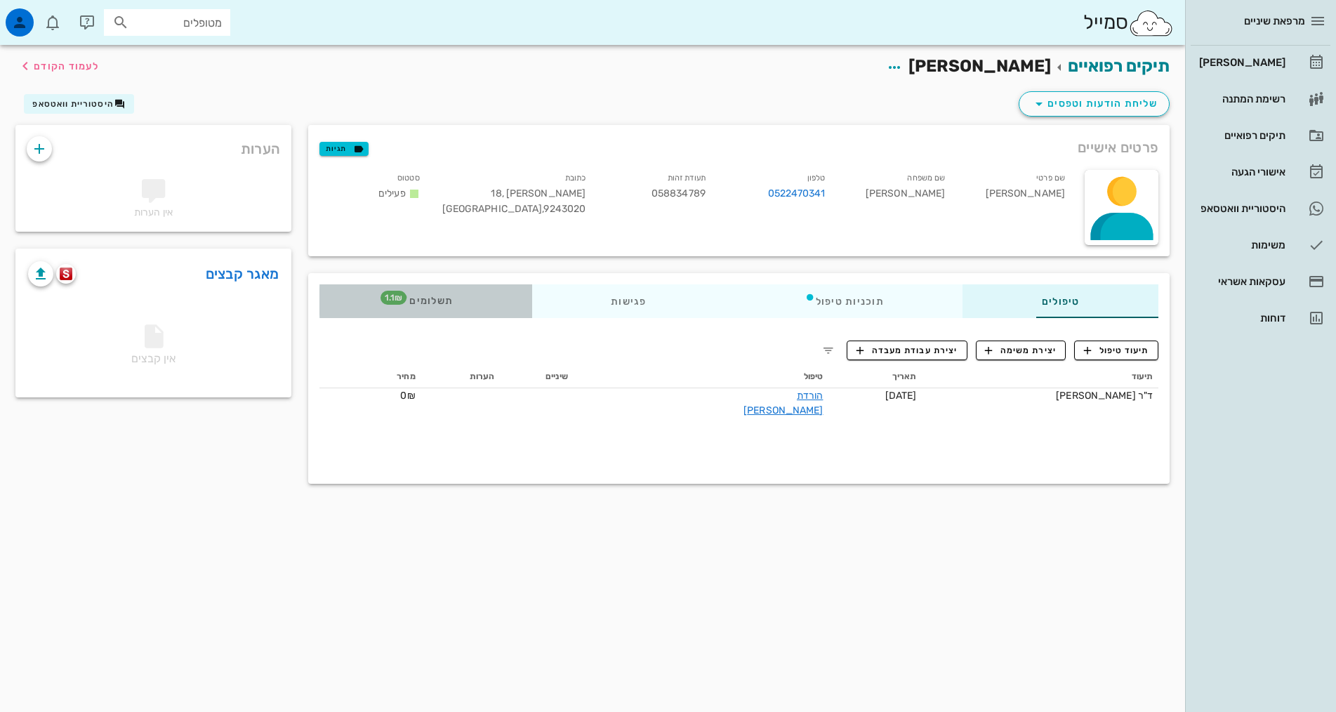
click at [398, 298] on span "תשלומים 1.1₪" at bounding box center [425, 301] width 55 height 10
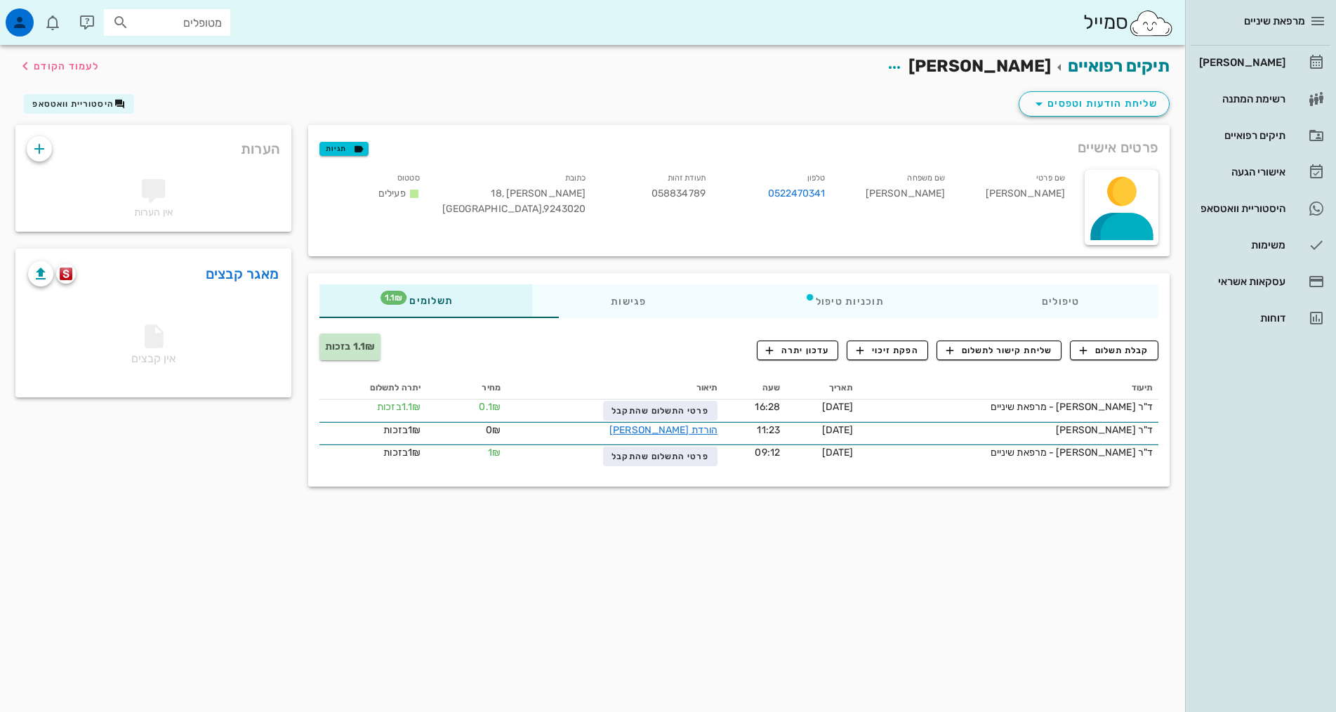
click at [634, 395] on th "תיאור" at bounding box center [614, 388] width 217 height 22
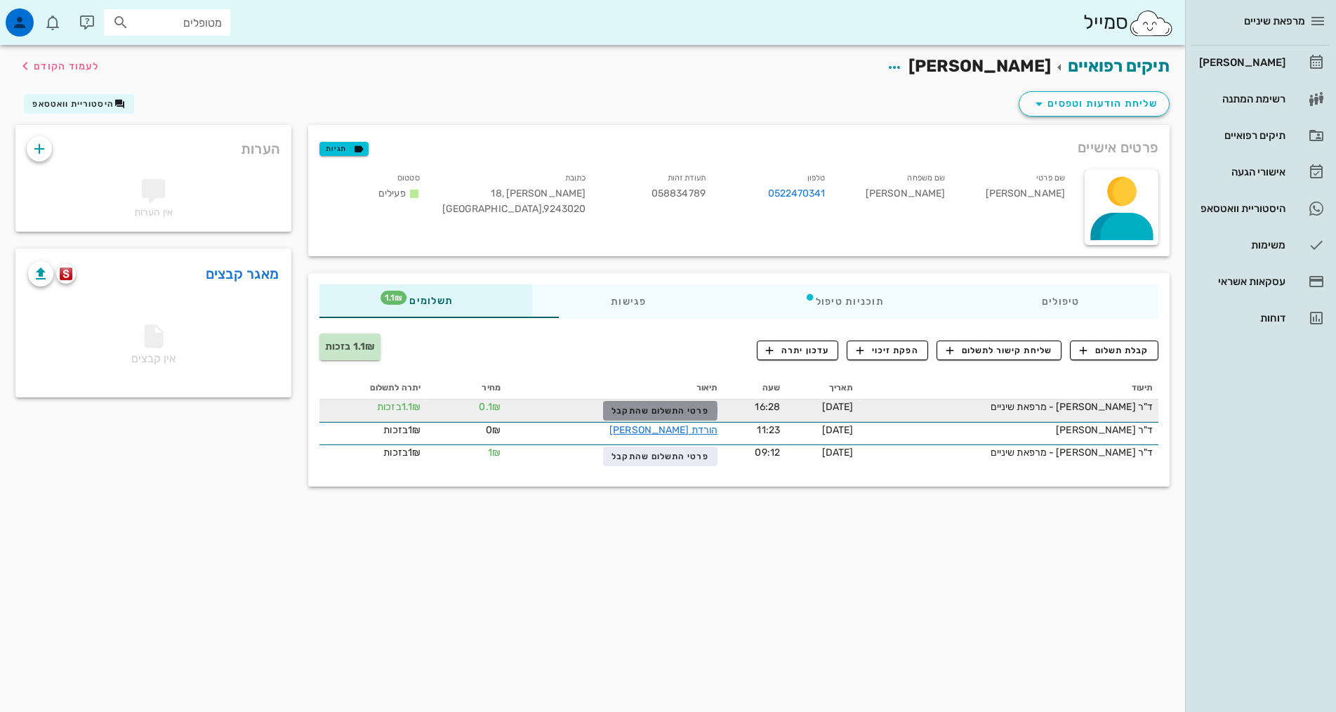
click at [634, 402] on button "פרטי התשלום שהתקבל" at bounding box center [660, 411] width 114 height 20
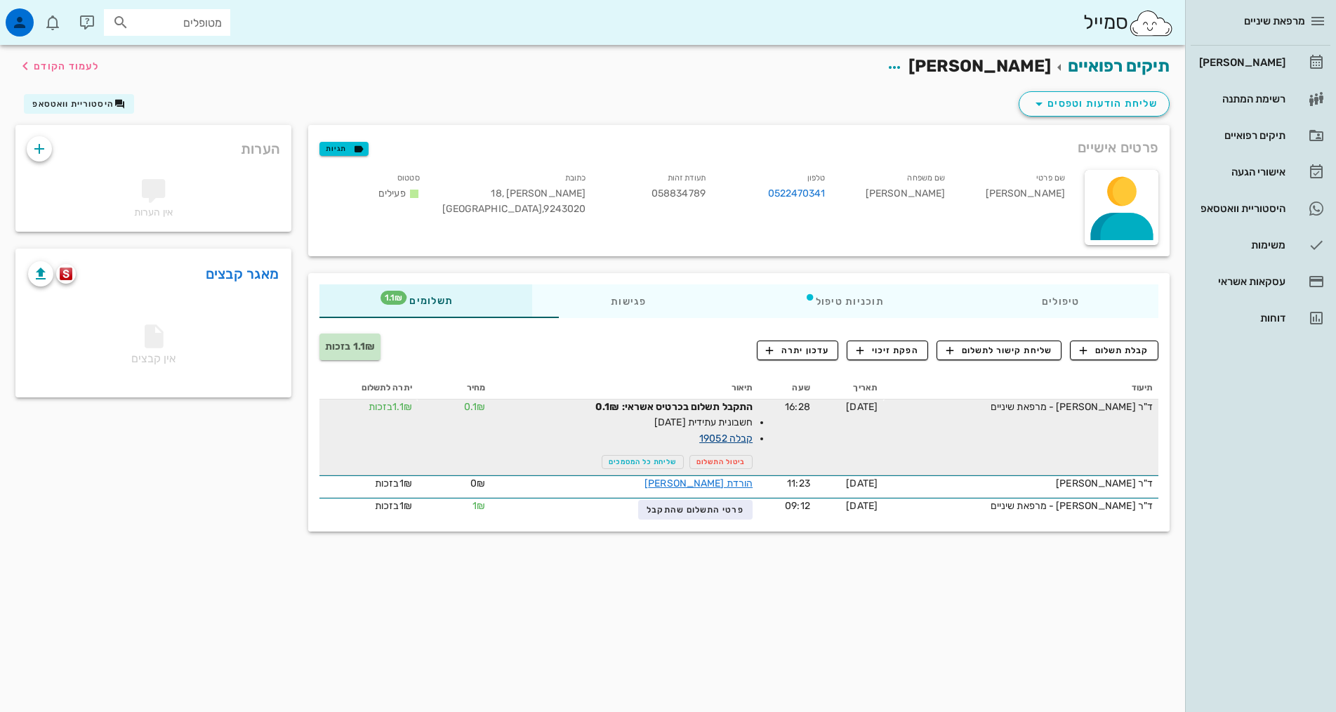
click at [703, 441] on link "קבלה 19052" at bounding box center [725, 439] width 53 height 12
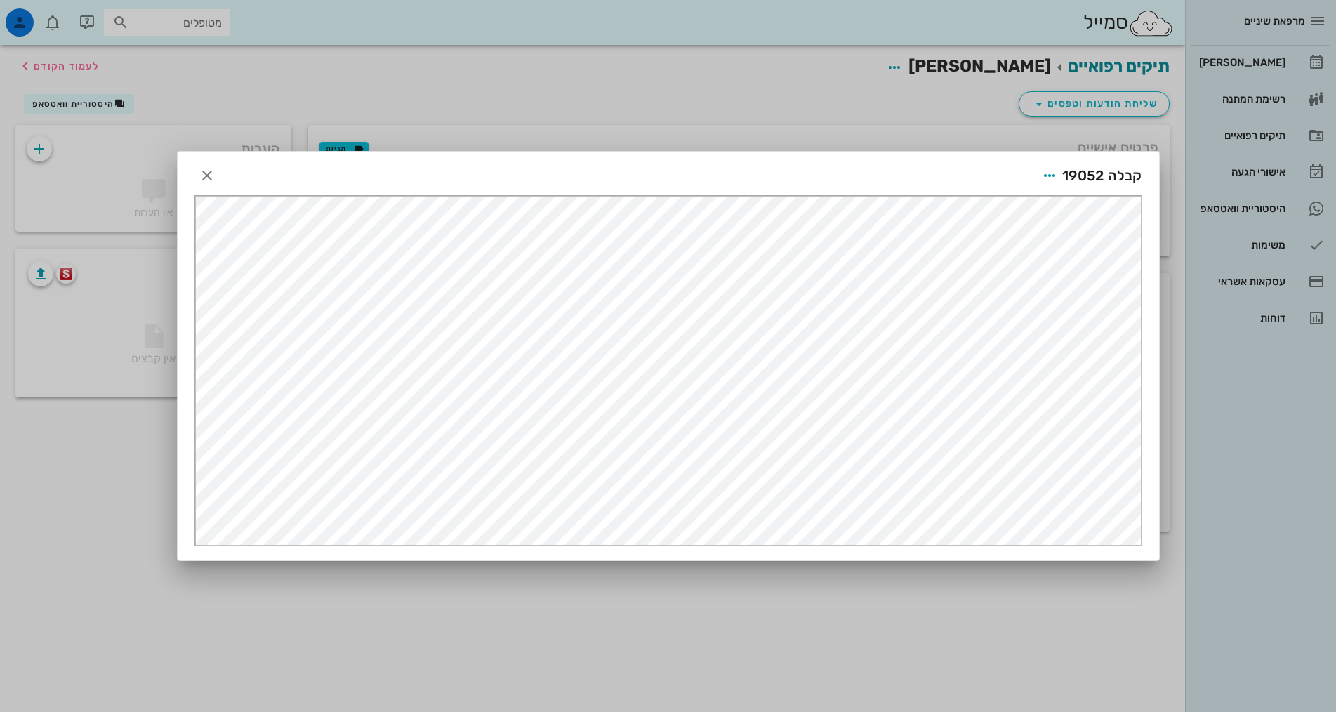
click at [764, 136] on div at bounding box center [668, 356] width 1336 height 712
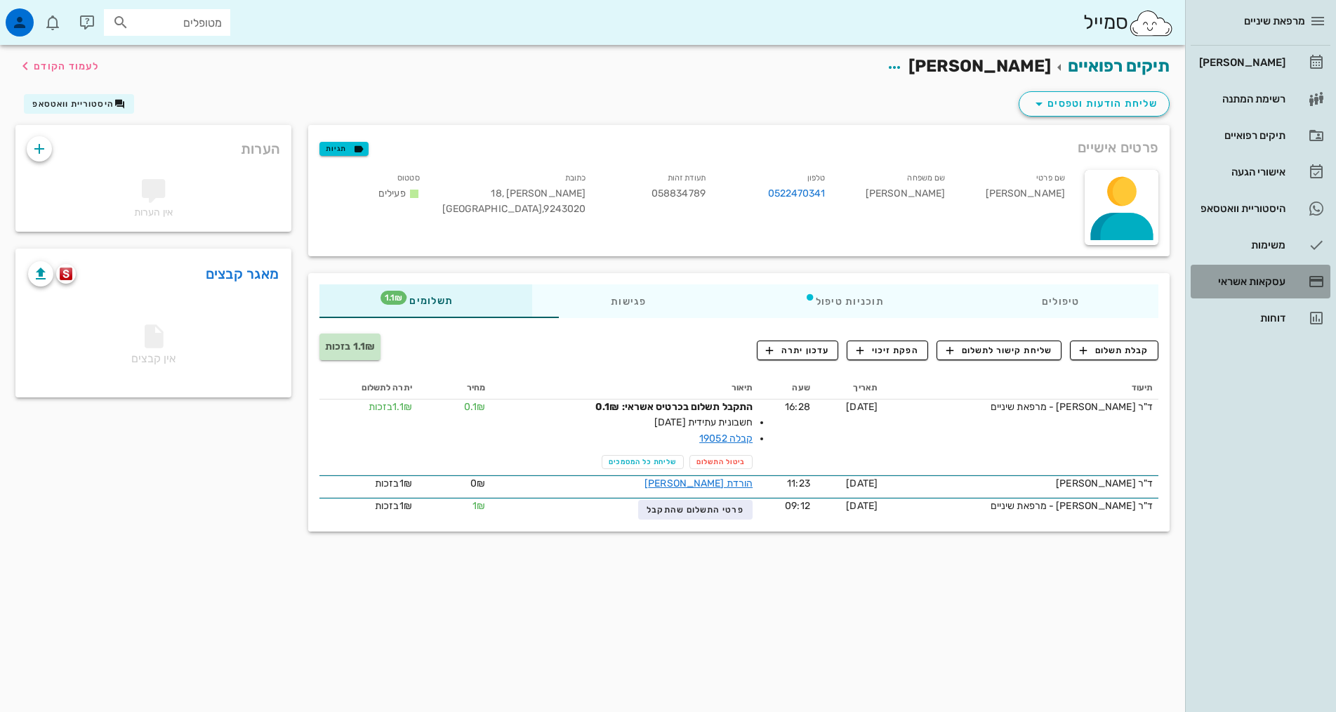
click at [1261, 280] on div "עסקאות אשראי" at bounding box center [1241, 281] width 89 height 11
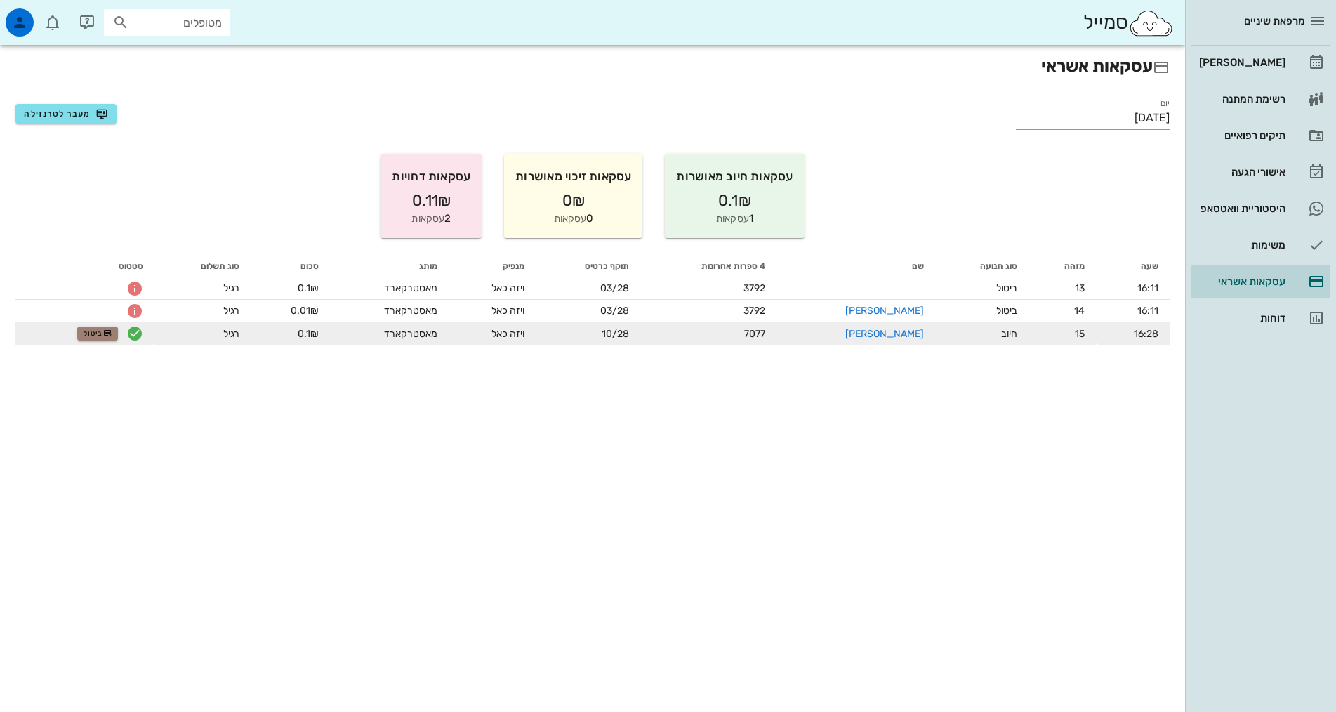
click at [107, 329] on button "ביטול" at bounding box center [97, 334] width 41 height 14
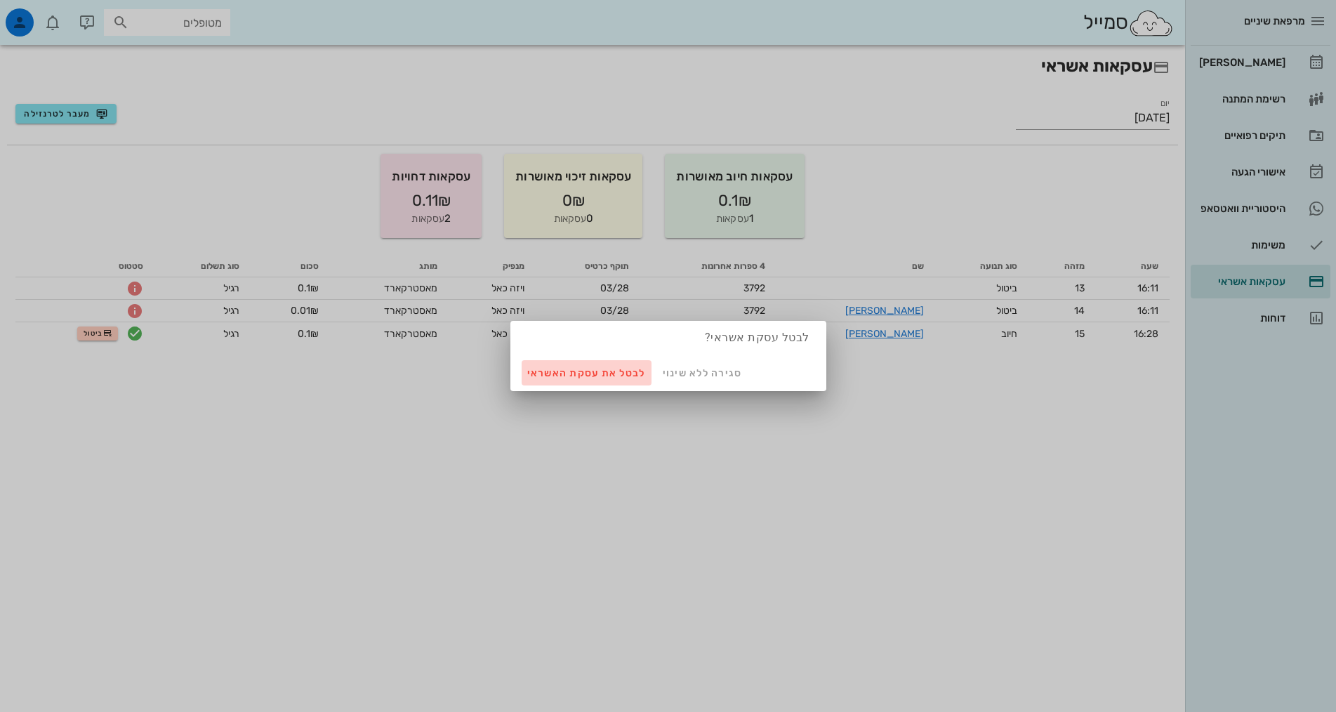
click at [586, 372] on span "לבטל את עסקת האשראי" at bounding box center [586, 373] width 119 height 12
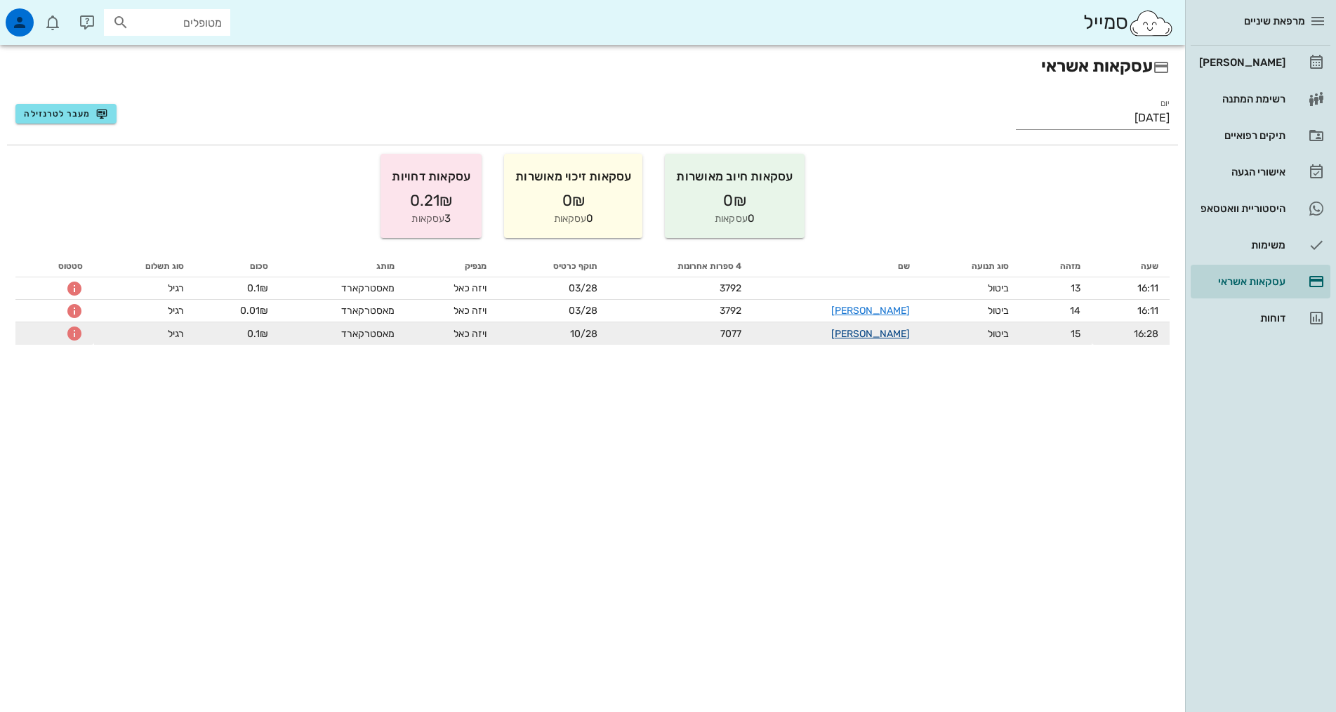
click at [885, 336] on link "אלדד אירני" at bounding box center [871, 334] width 79 height 12
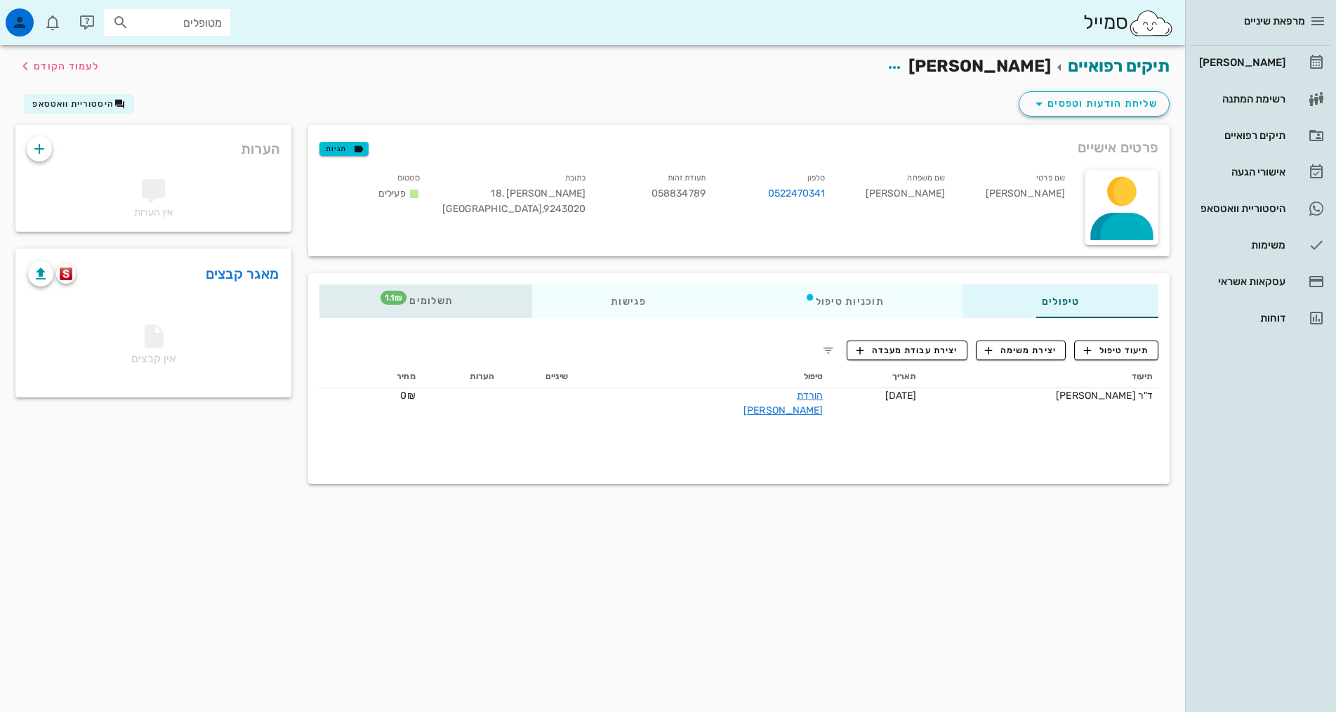
click at [398, 298] on span "תשלומים 1.1₪" at bounding box center [425, 301] width 55 height 10
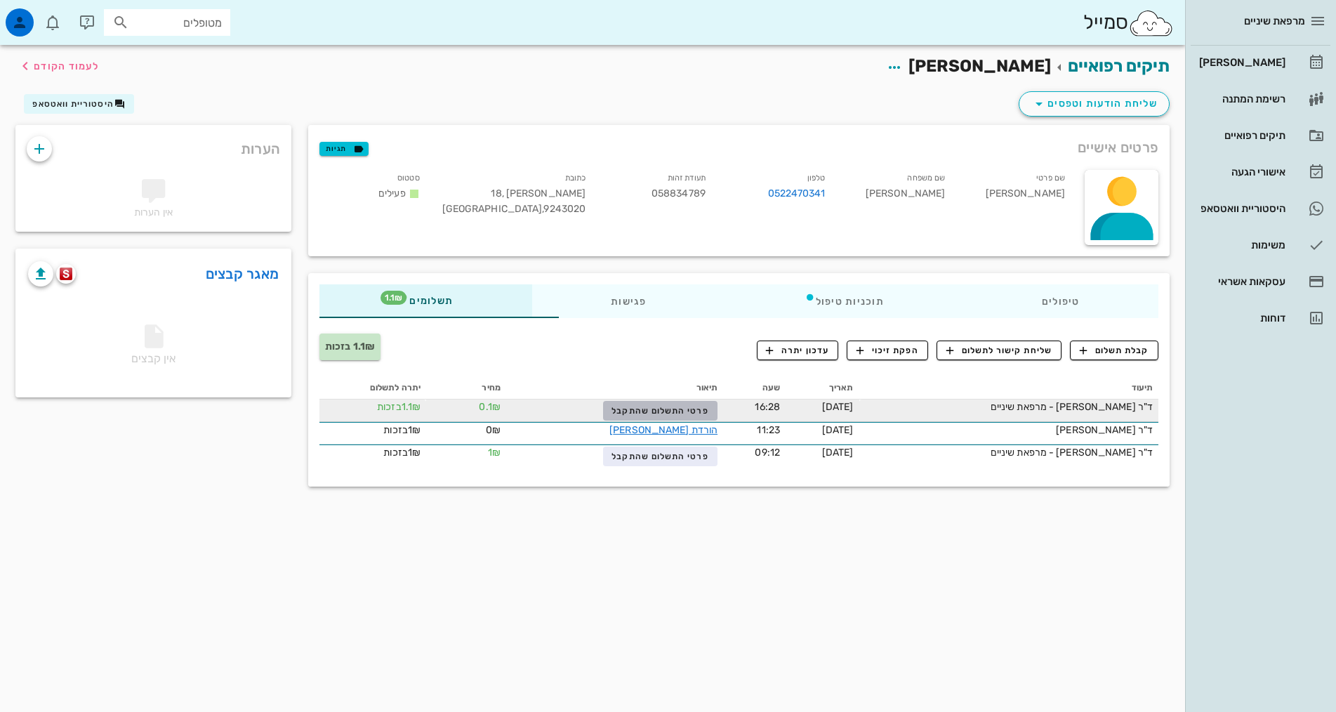
click at [612, 409] on span "פרטי התשלום שהתקבל" at bounding box center [660, 411] width 97 height 10
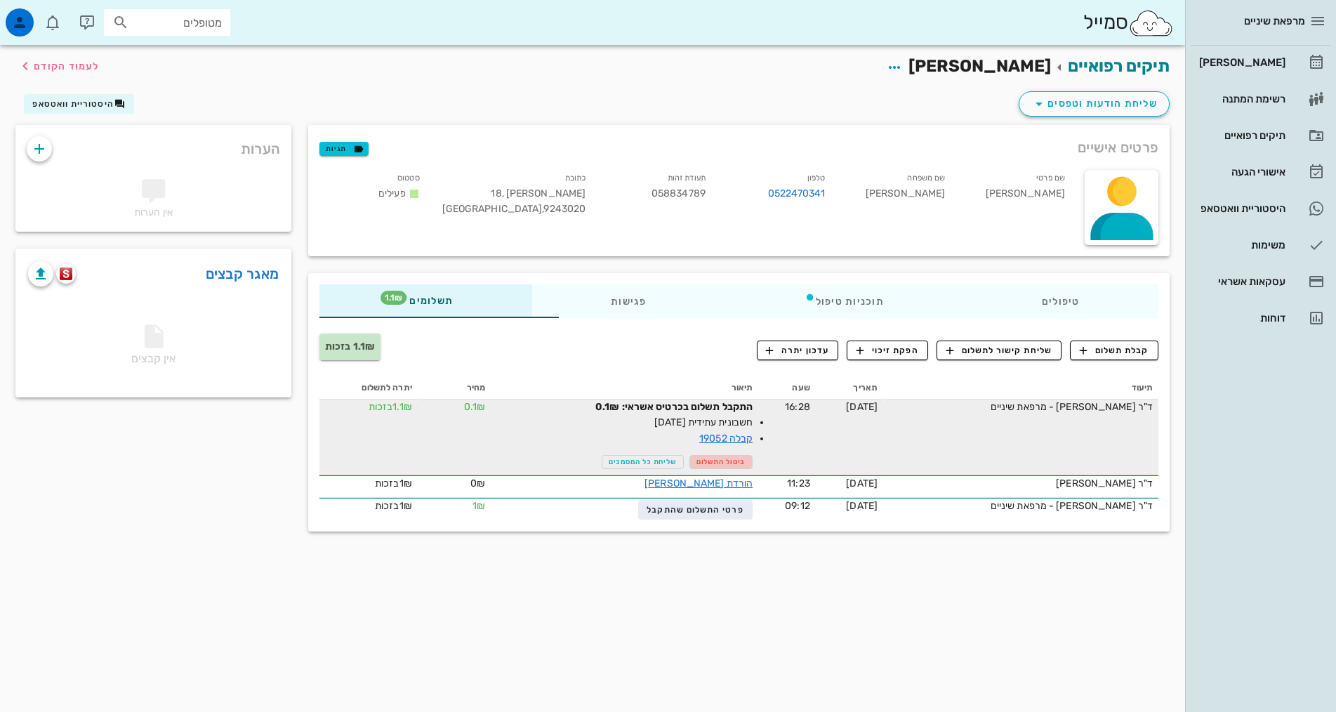
click at [697, 462] on span "ביטול התשלום" at bounding box center [722, 462] width 50 height 8
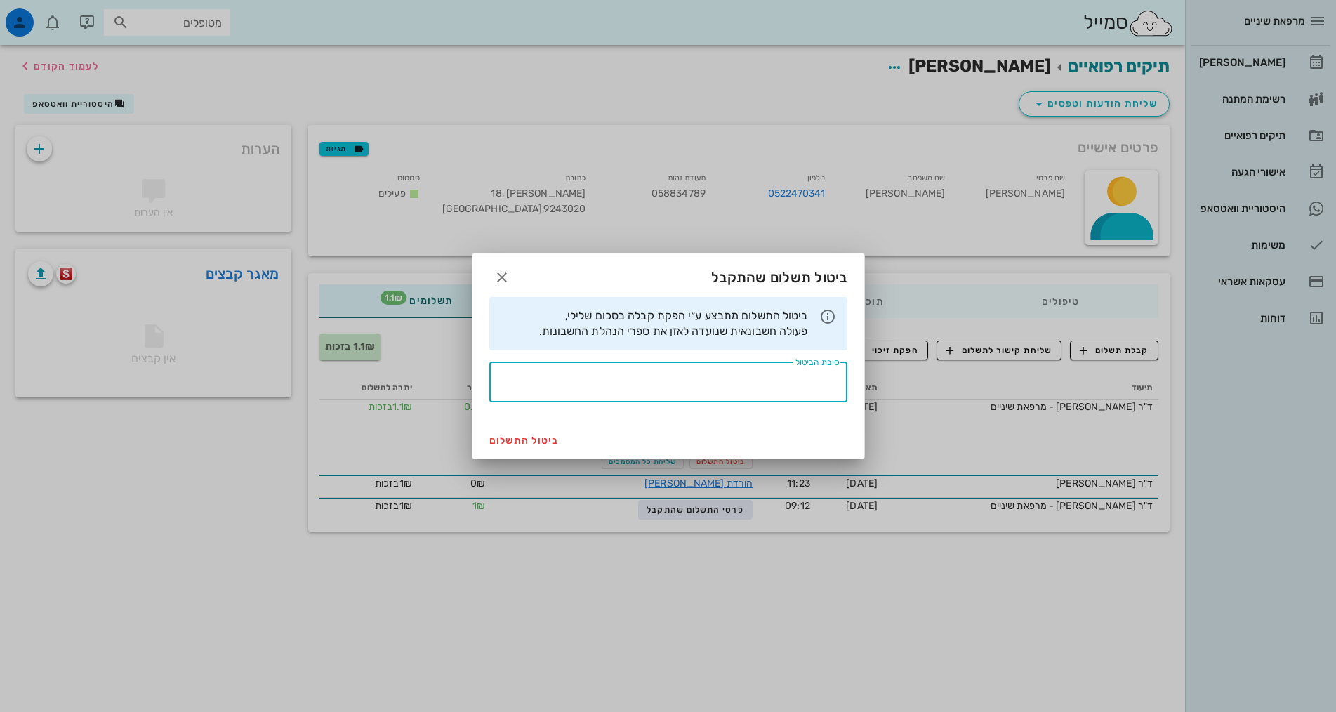
click at [725, 375] on textarea "סיבת הביטול" at bounding box center [664, 386] width 350 height 34
type textarea "בדיקת מערכת"
click at [502, 437] on span "ביטול התשלום" at bounding box center [524, 441] width 70 height 12
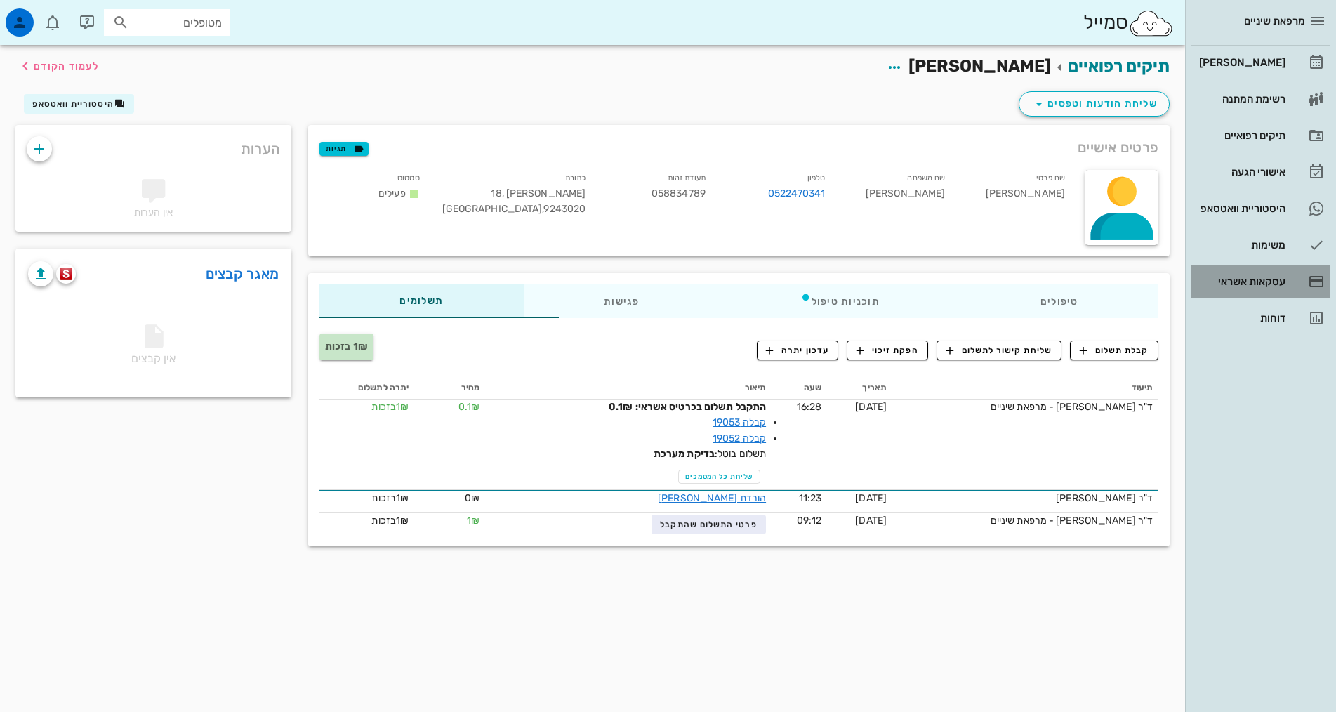
click at [1246, 282] on div "עסקאות אשראי" at bounding box center [1241, 281] width 89 height 11
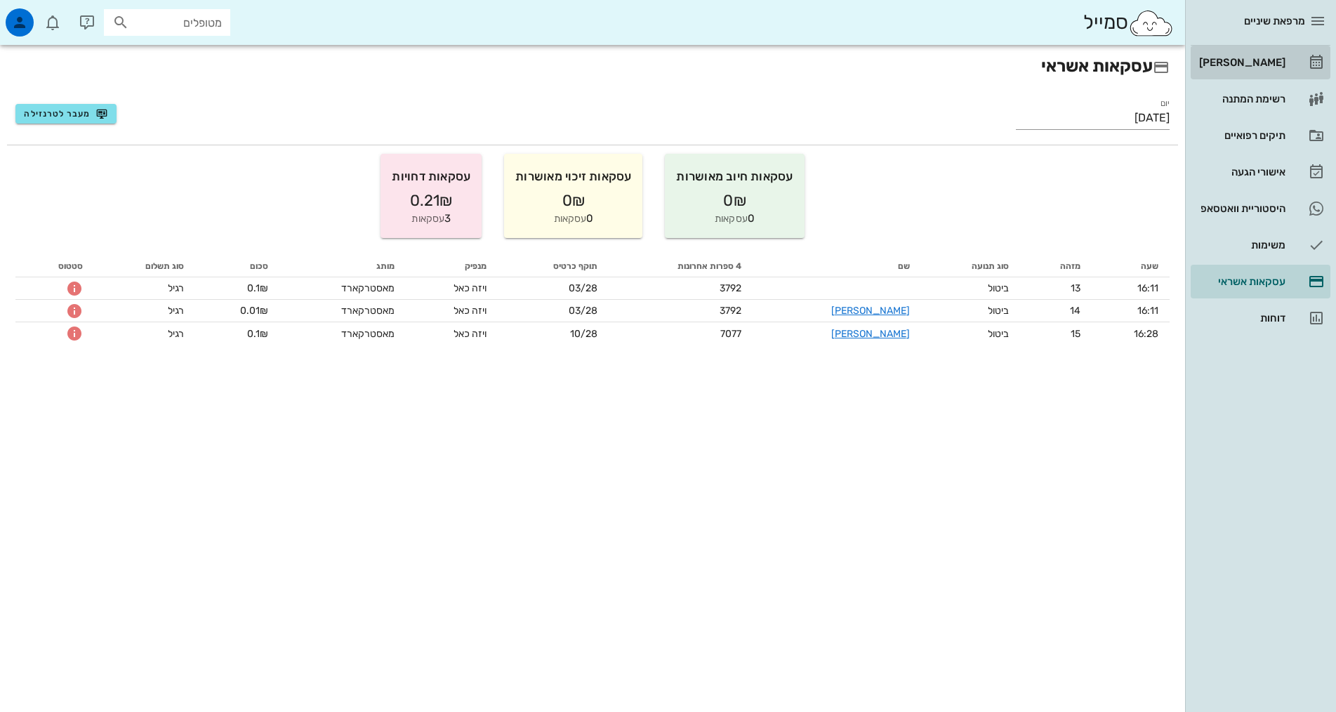
click at [1272, 59] on div "[PERSON_NAME]" at bounding box center [1241, 62] width 89 height 11
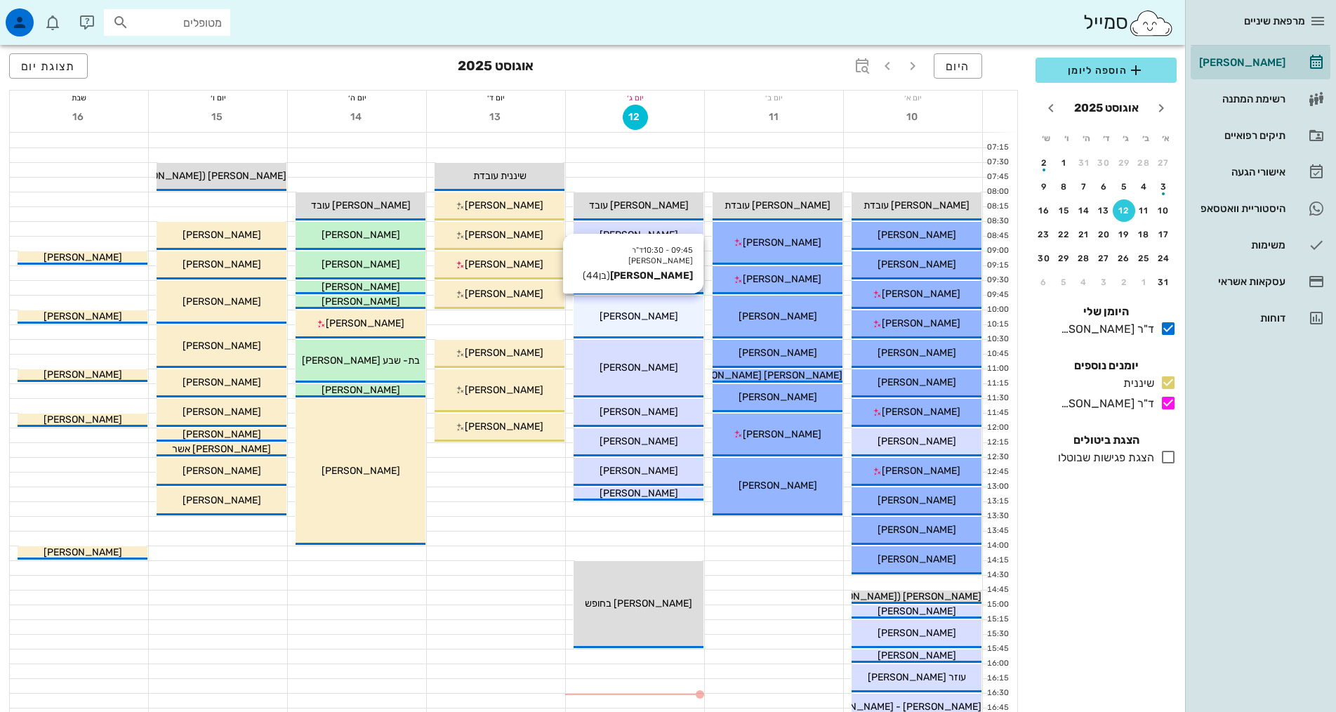
click at [620, 322] on div "[PERSON_NAME]" at bounding box center [639, 316] width 130 height 15
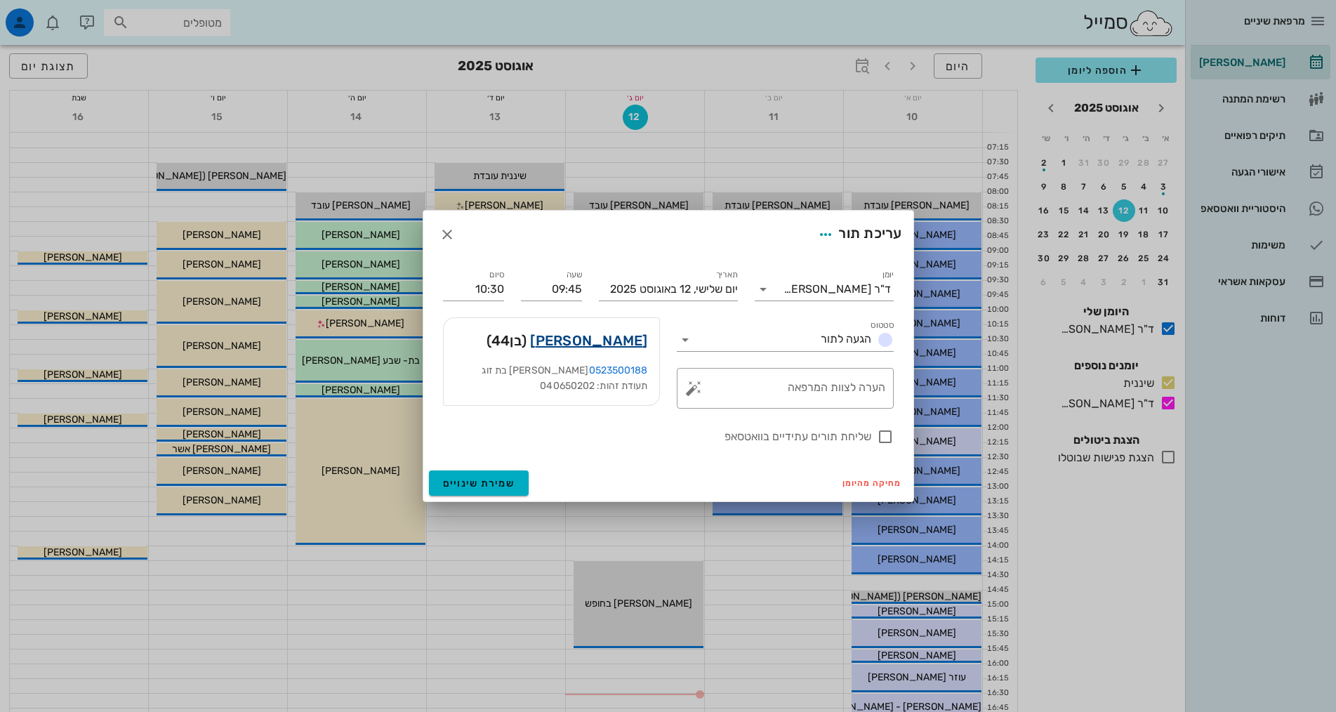
click at [616, 341] on link "יואל ליאון" at bounding box center [588, 340] width 117 height 22
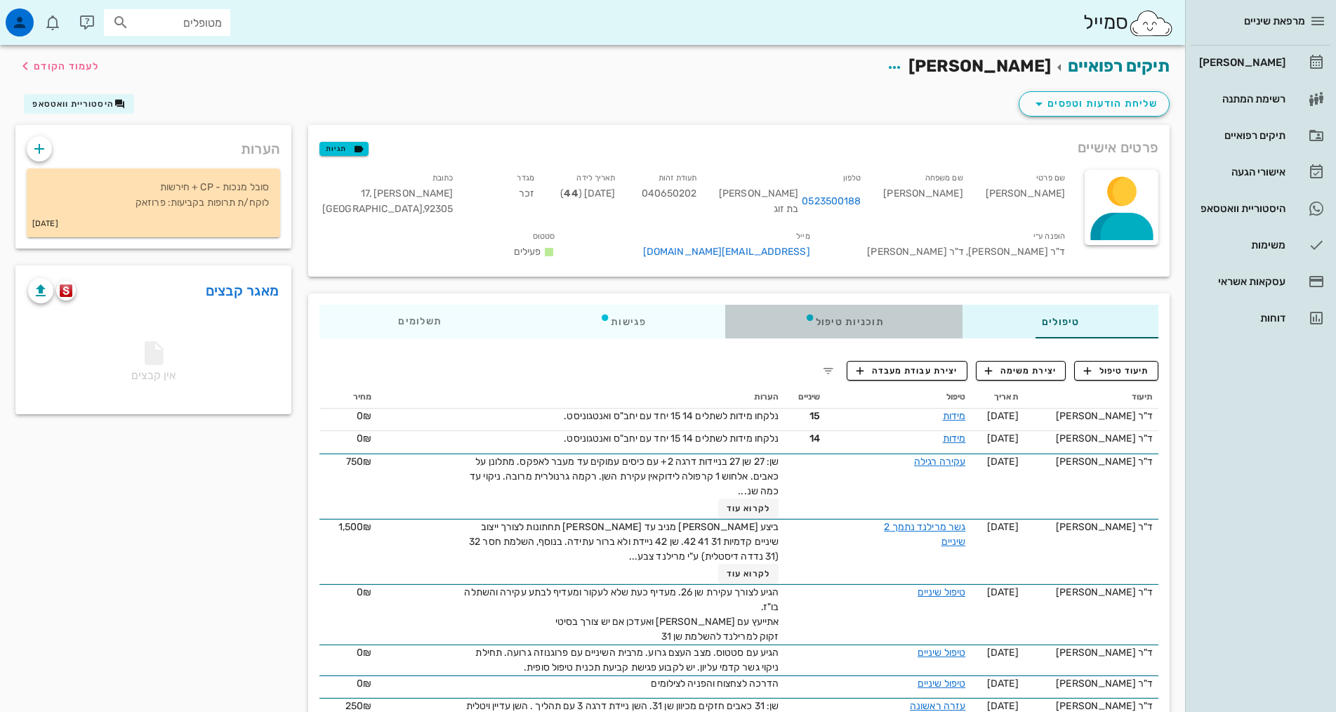
click at [790, 305] on div "תוכניות טיפול" at bounding box center [843, 322] width 237 height 34
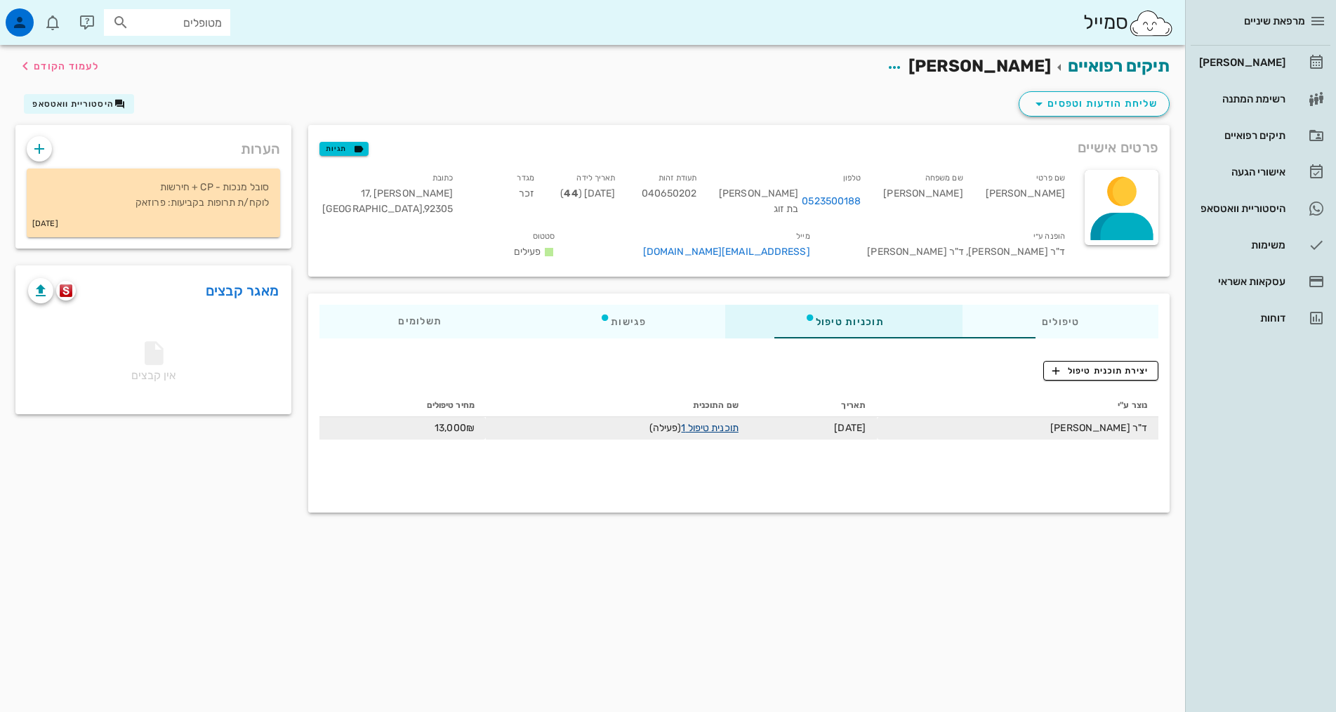
click at [682, 422] on link "תוכנית טיפול 1" at bounding box center [709, 428] width 57 height 12
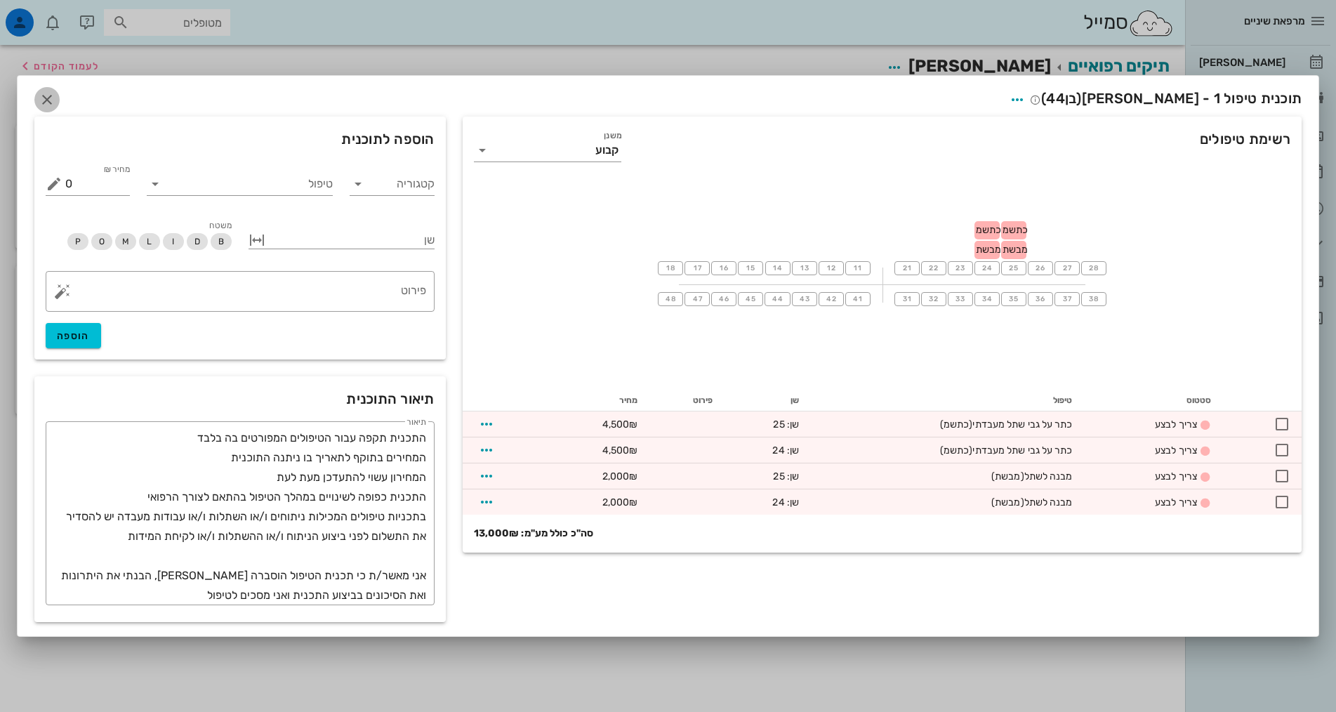
click at [48, 100] on icon "button" at bounding box center [47, 99] width 17 height 17
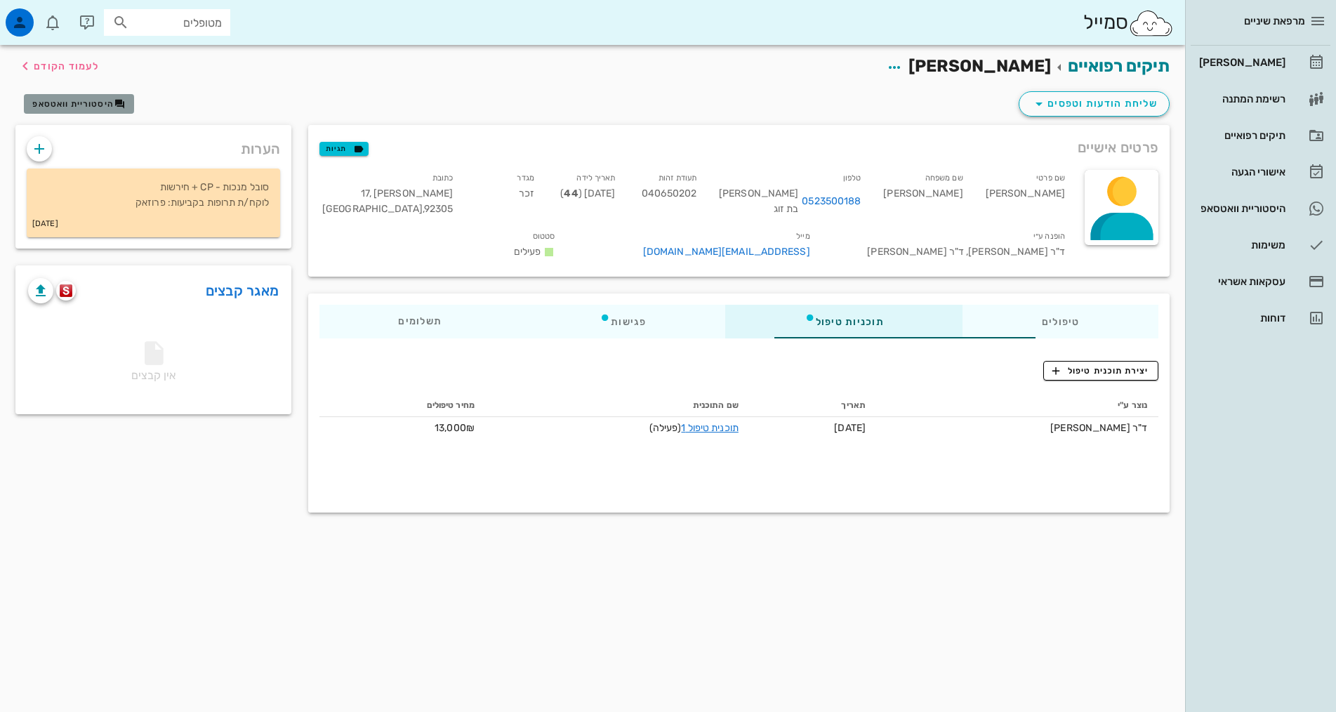
click at [72, 98] on span "היסטוריית וואטסאפ" at bounding box center [78, 103] width 93 height 11
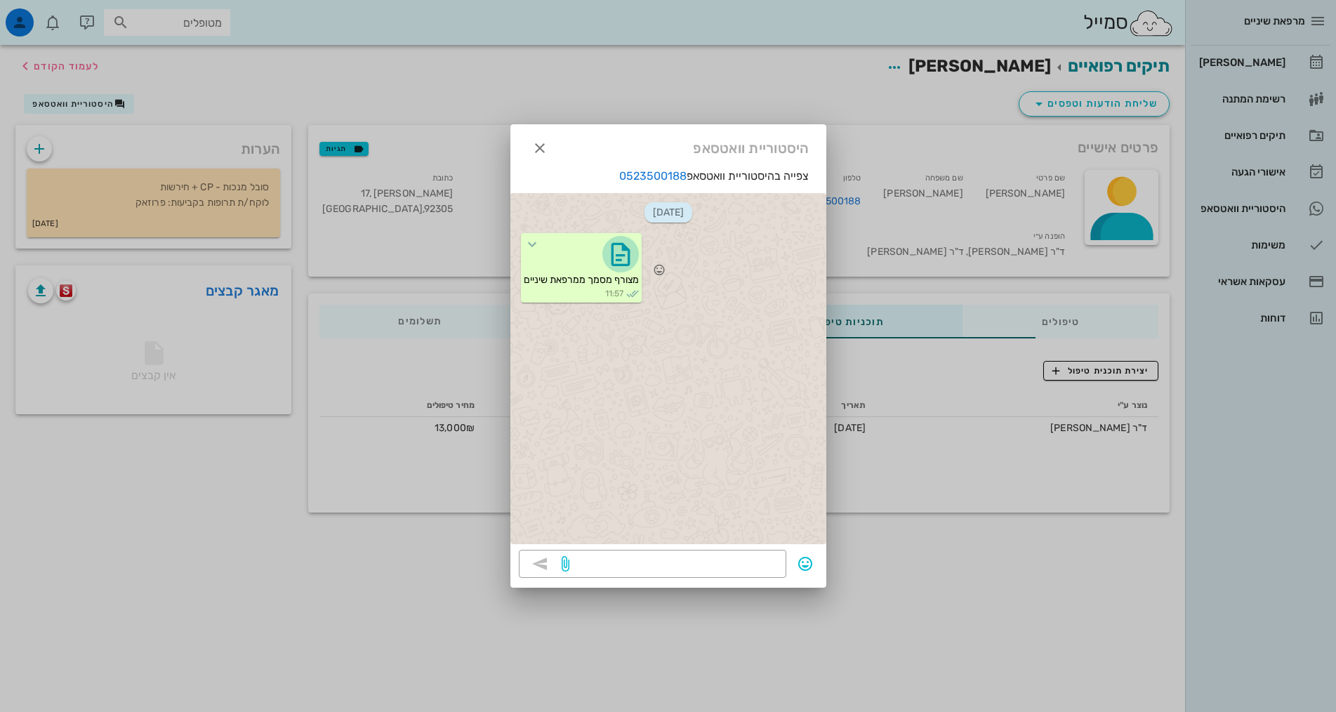
click at [622, 256] on icon "button" at bounding box center [621, 254] width 22 height 22
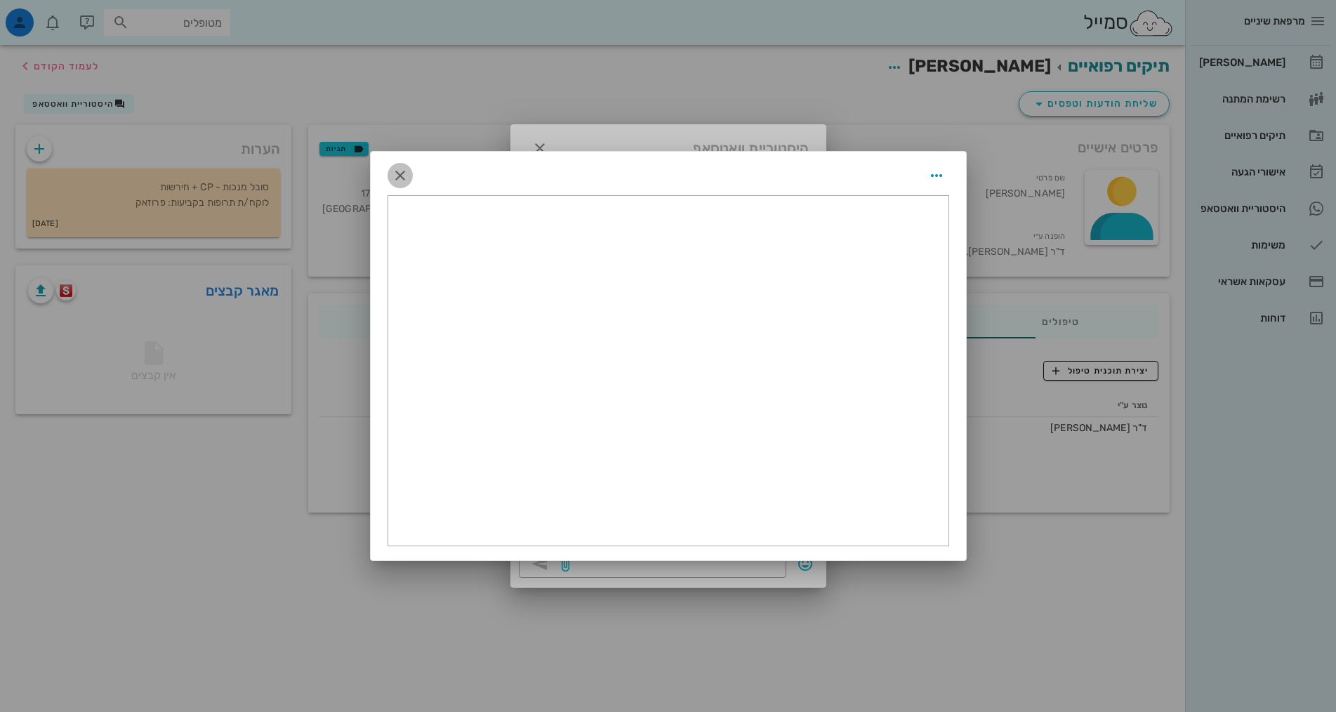
click at [404, 169] on icon "button" at bounding box center [400, 175] width 17 height 17
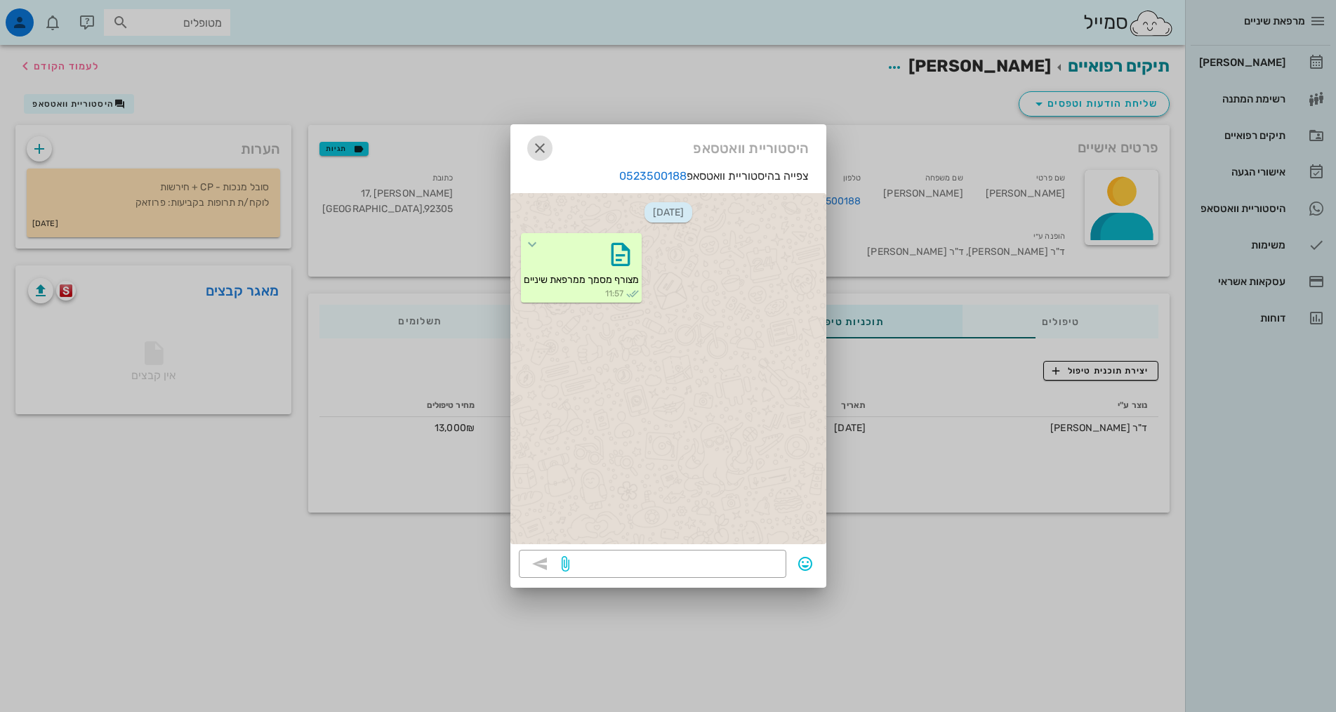
click at [544, 143] on icon "button" at bounding box center [540, 148] width 17 height 17
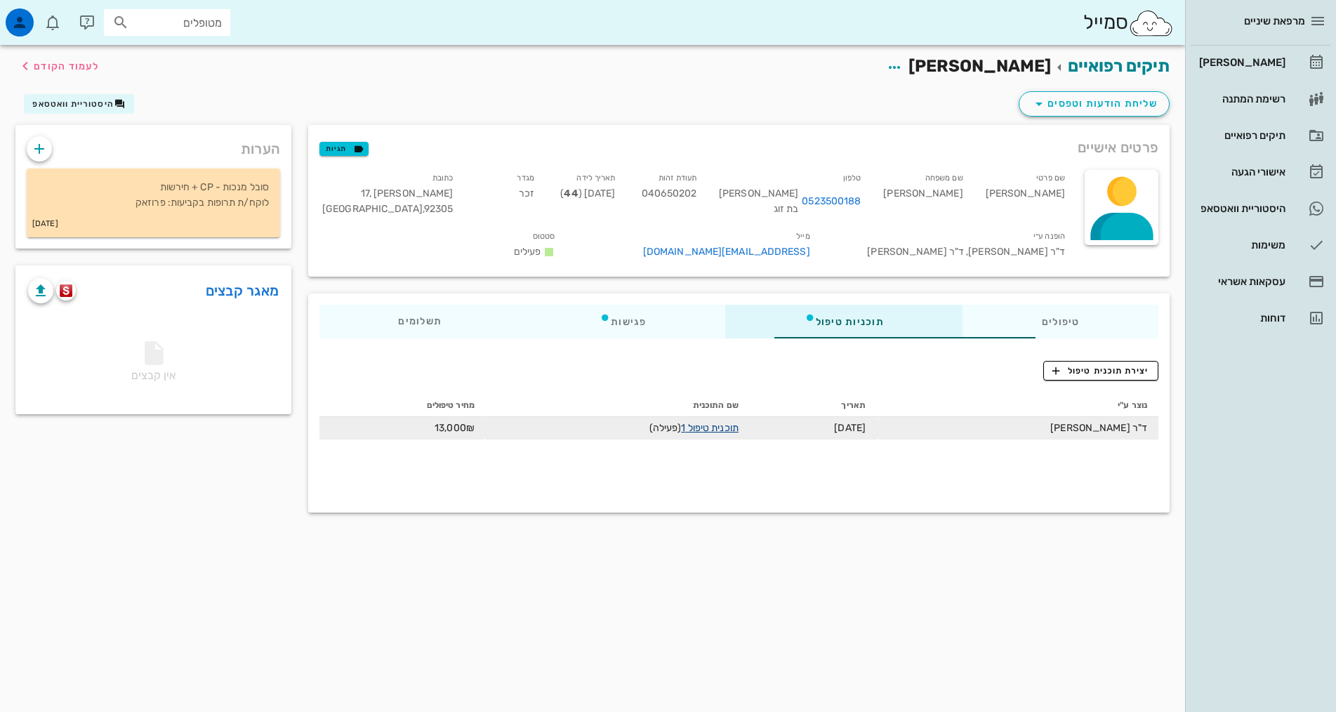
click at [689, 422] on link "תוכנית טיפול 1" at bounding box center [709, 428] width 57 height 12
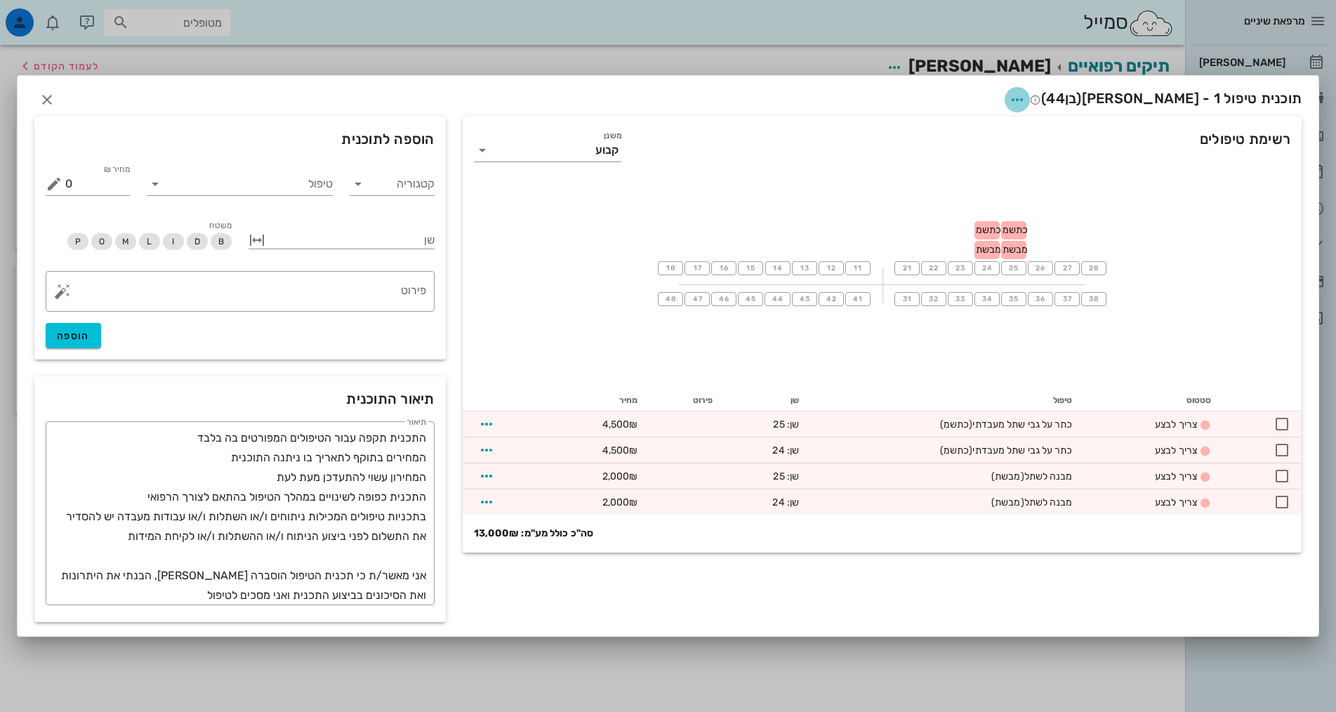
click at [1026, 97] on icon "button" at bounding box center [1017, 99] width 17 height 17
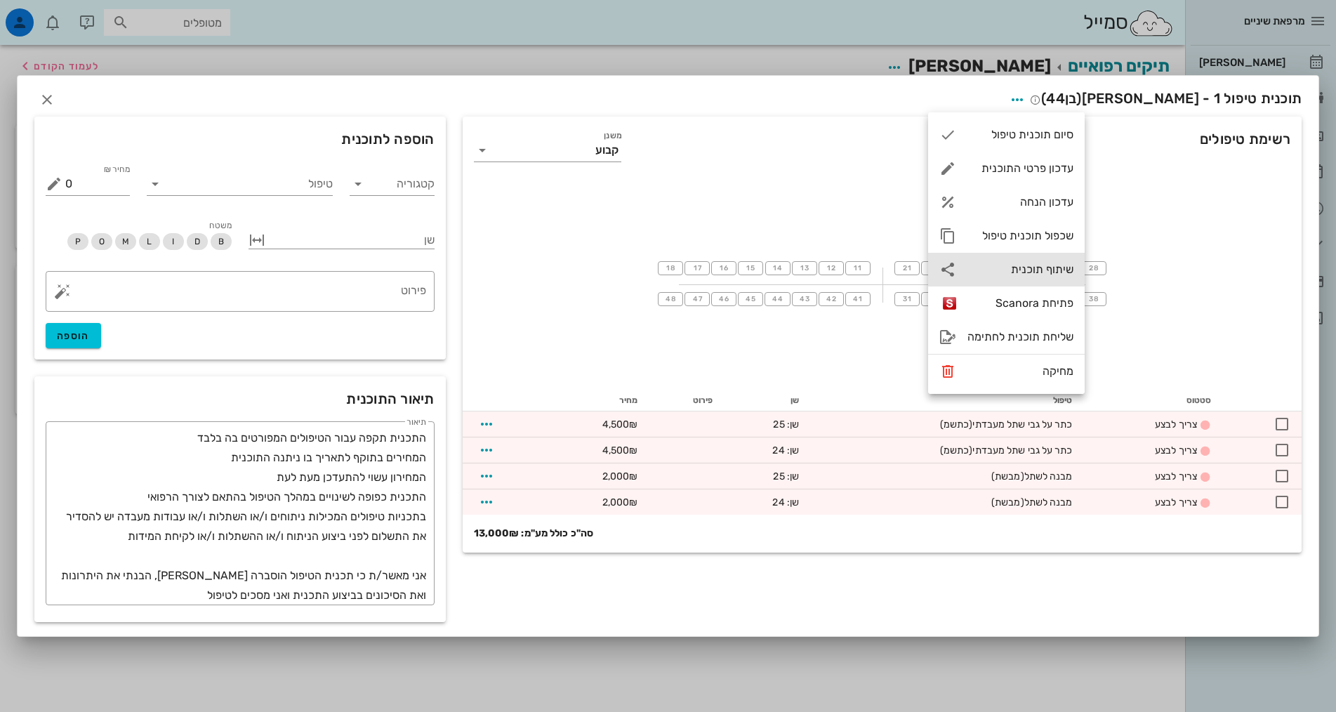
click at [1031, 270] on div "שיתוף תוכנית" at bounding box center [1021, 269] width 106 height 13
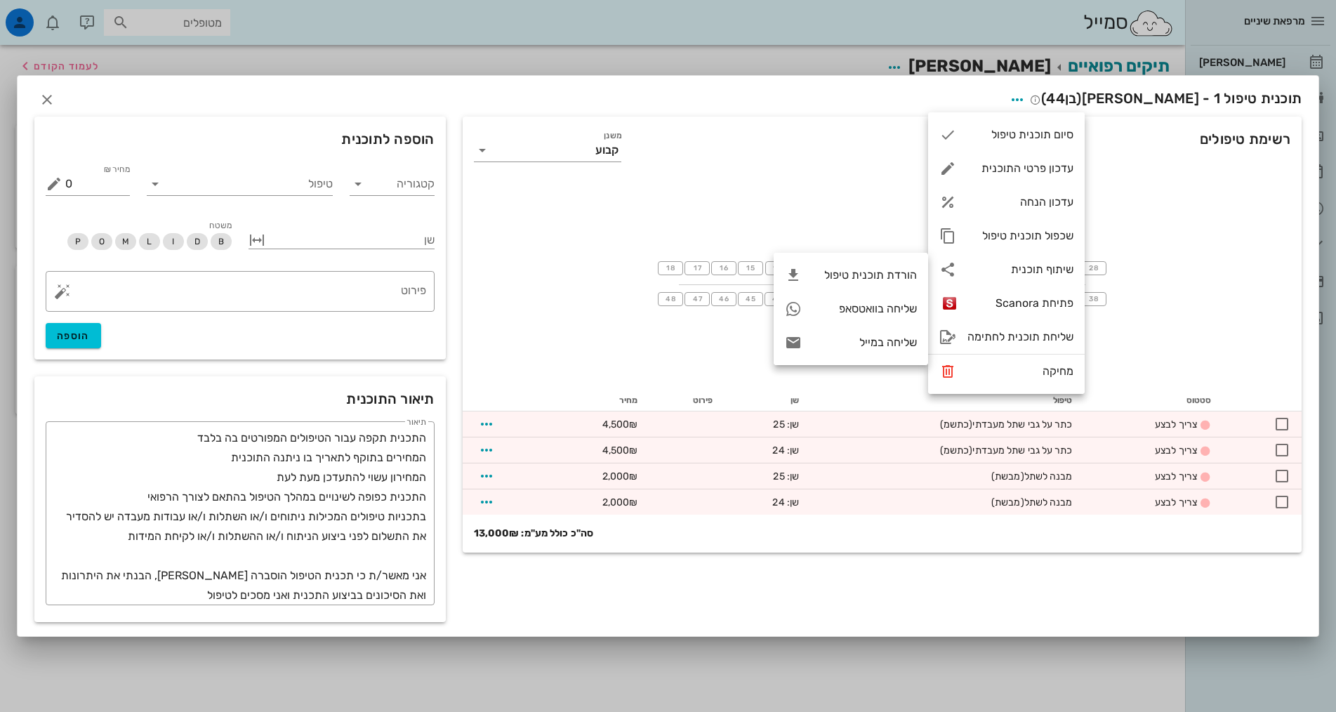
click at [571, 231] on div "18 17 16 15 14 13 12 11 21 22 23 24 כתשמ מבשת 25 כתשמ מבשת 26 27 28 48 47 46 45…" at bounding box center [882, 283] width 839 height 211
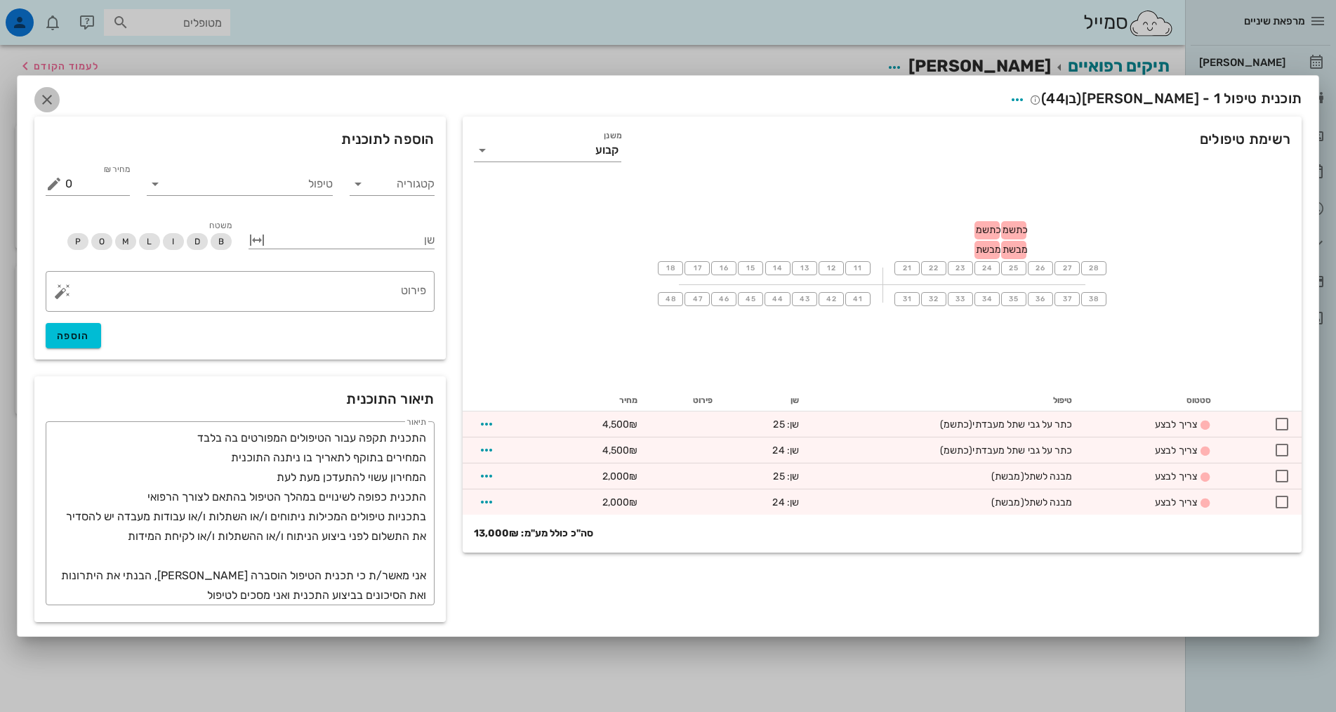
click at [42, 99] on icon "button" at bounding box center [47, 99] width 17 height 17
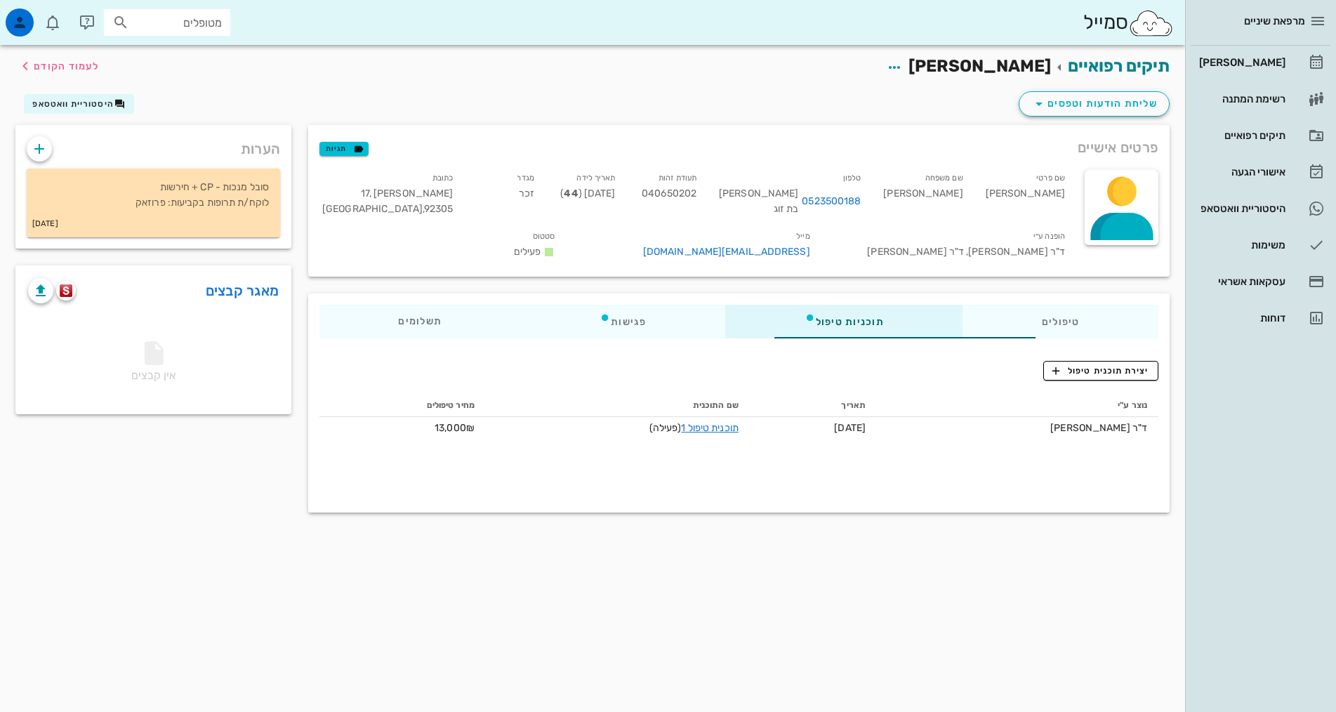
click at [182, 18] on input "מטופלים" at bounding box center [177, 22] width 90 height 18
type input "אלדד אירני"
click at [117, 51] on div "אלדד אירני 058834789" at bounding box center [142, 53] width 155 height 11
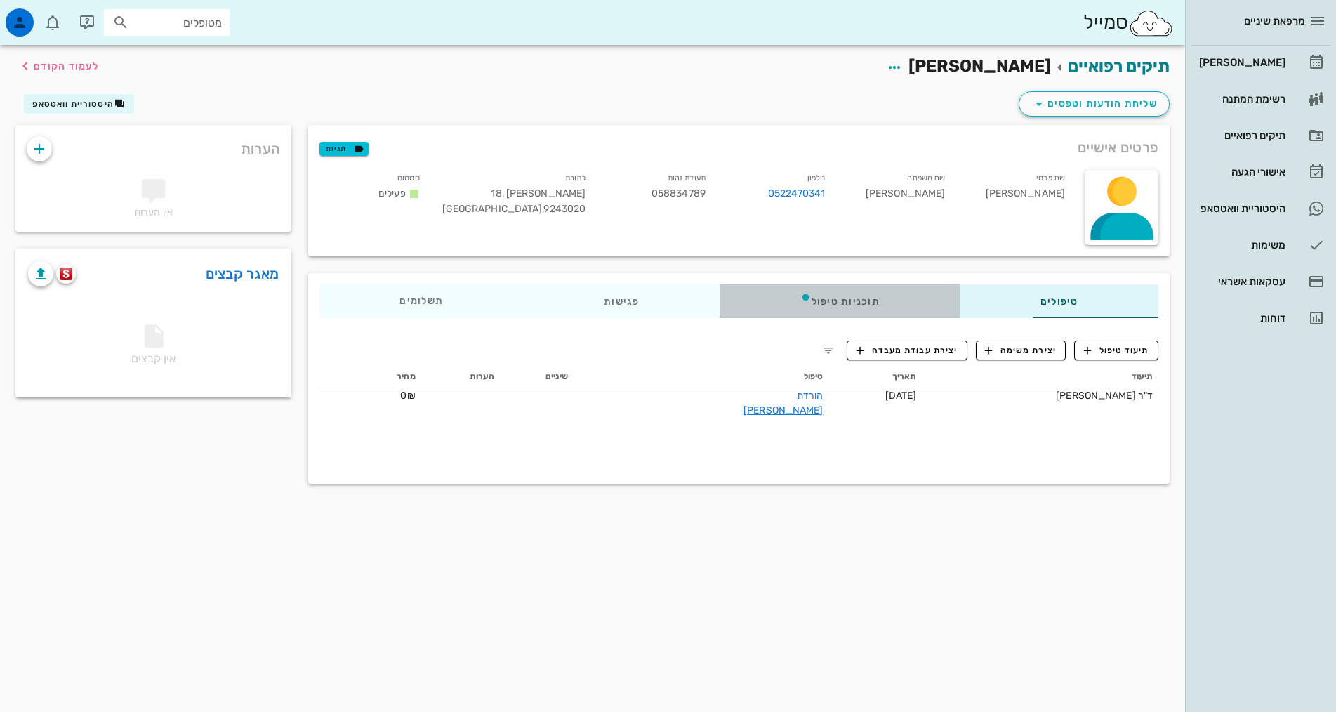
click at [804, 300] on div "תוכניות טיפול" at bounding box center [840, 301] width 240 height 34
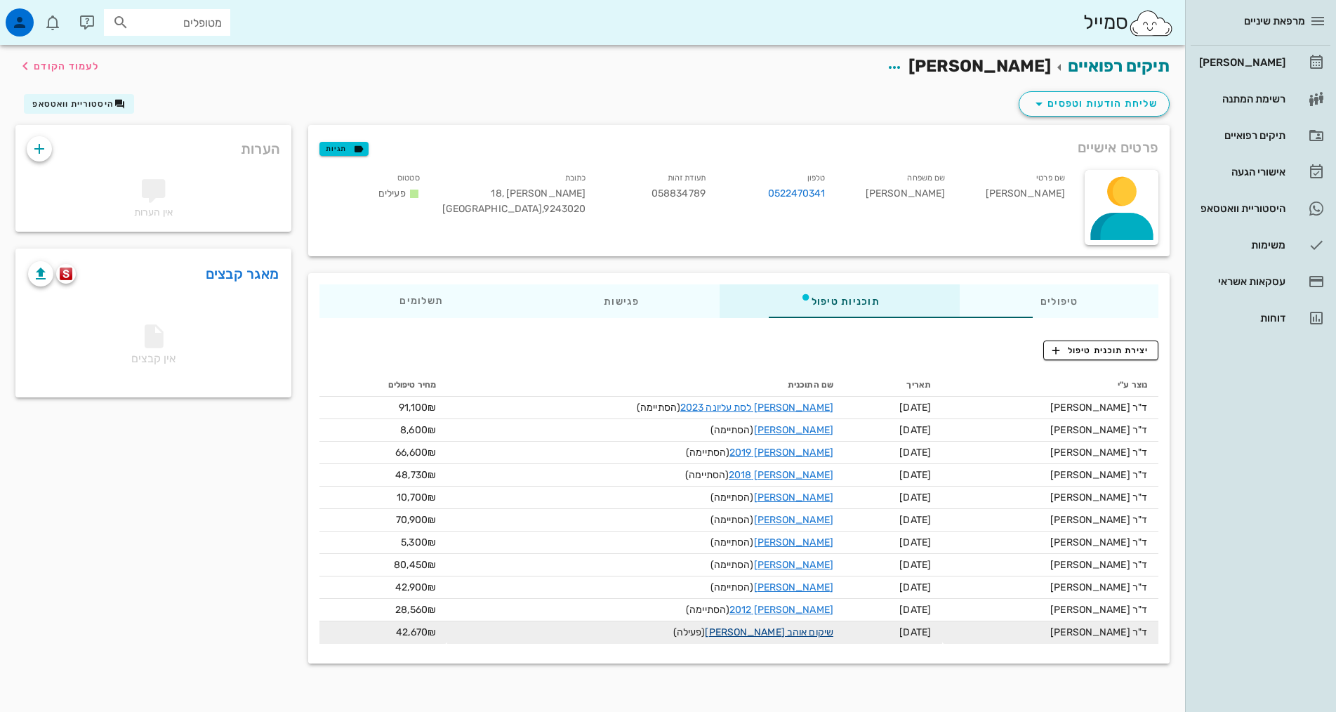
click at [723, 633] on link "שיקום אוהב ציון דוד" at bounding box center [769, 632] width 128 height 12
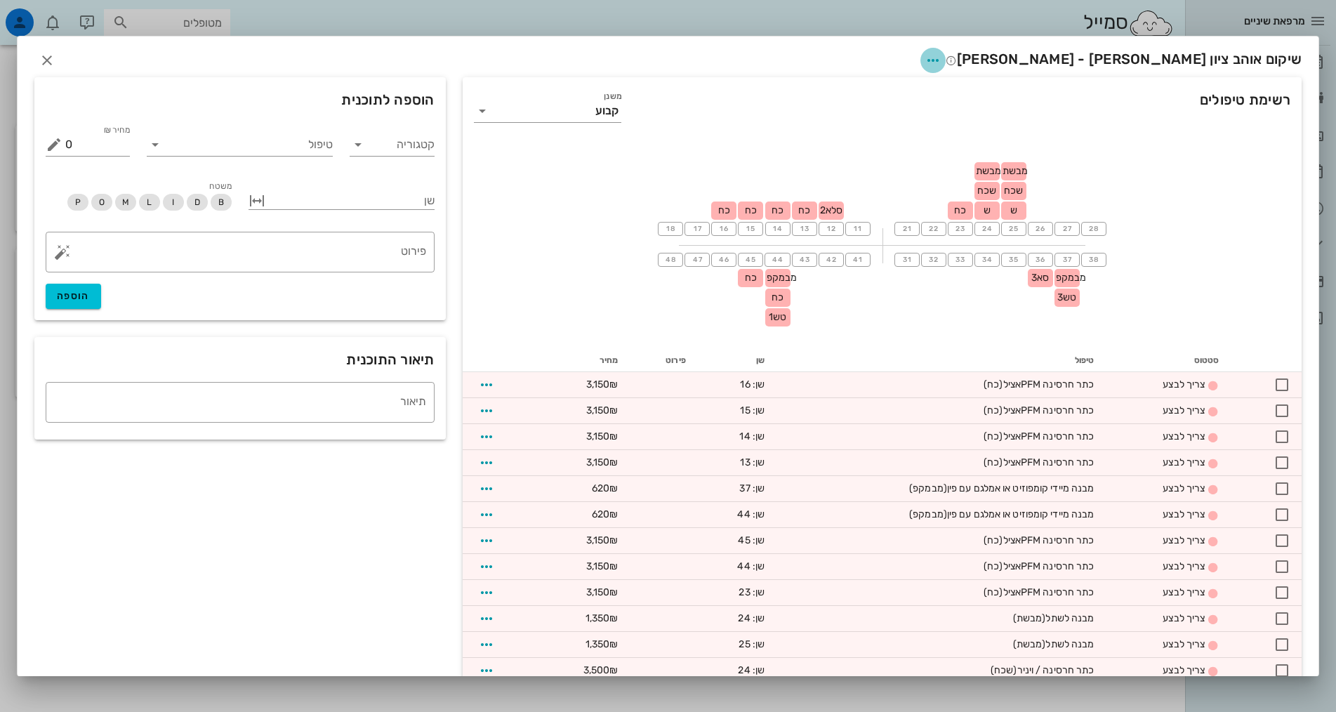
click at [942, 66] on icon "button" at bounding box center [933, 60] width 17 height 17
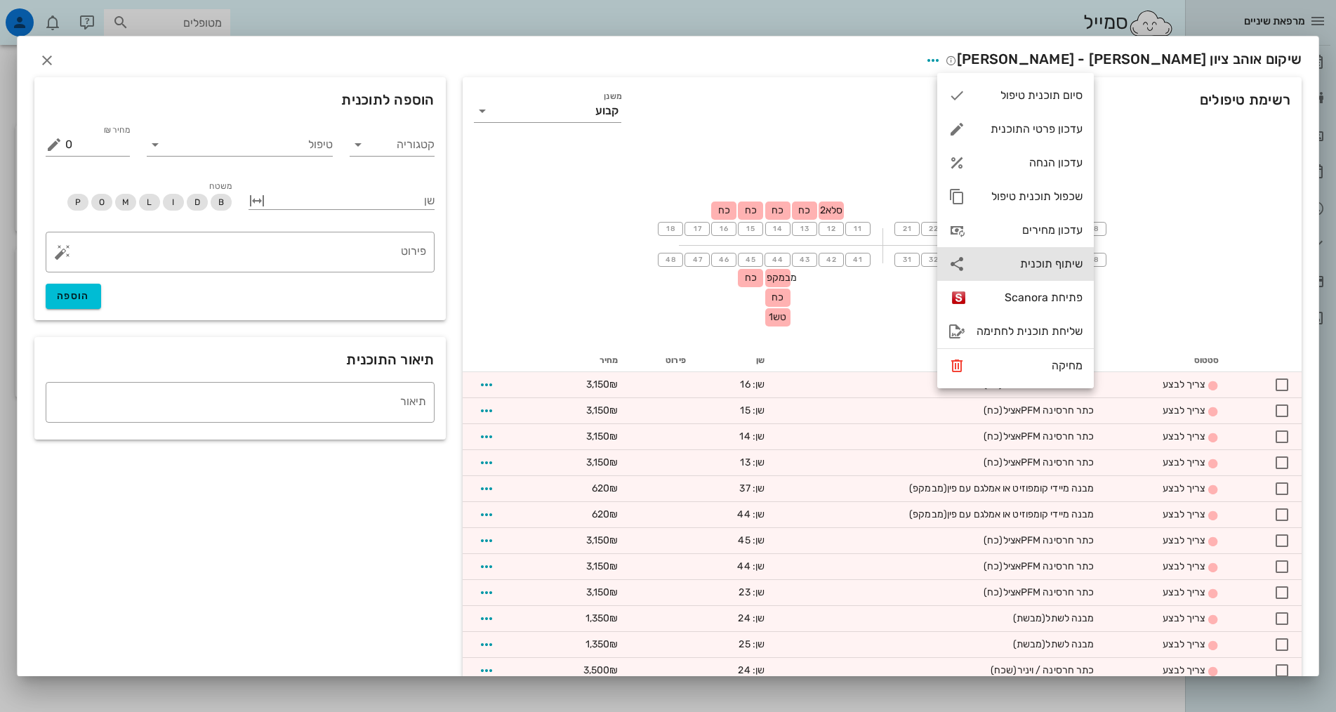
click at [1032, 262] on div "שיתוף תוכנית" at bounding box center [1030, 263] width 106 height 13
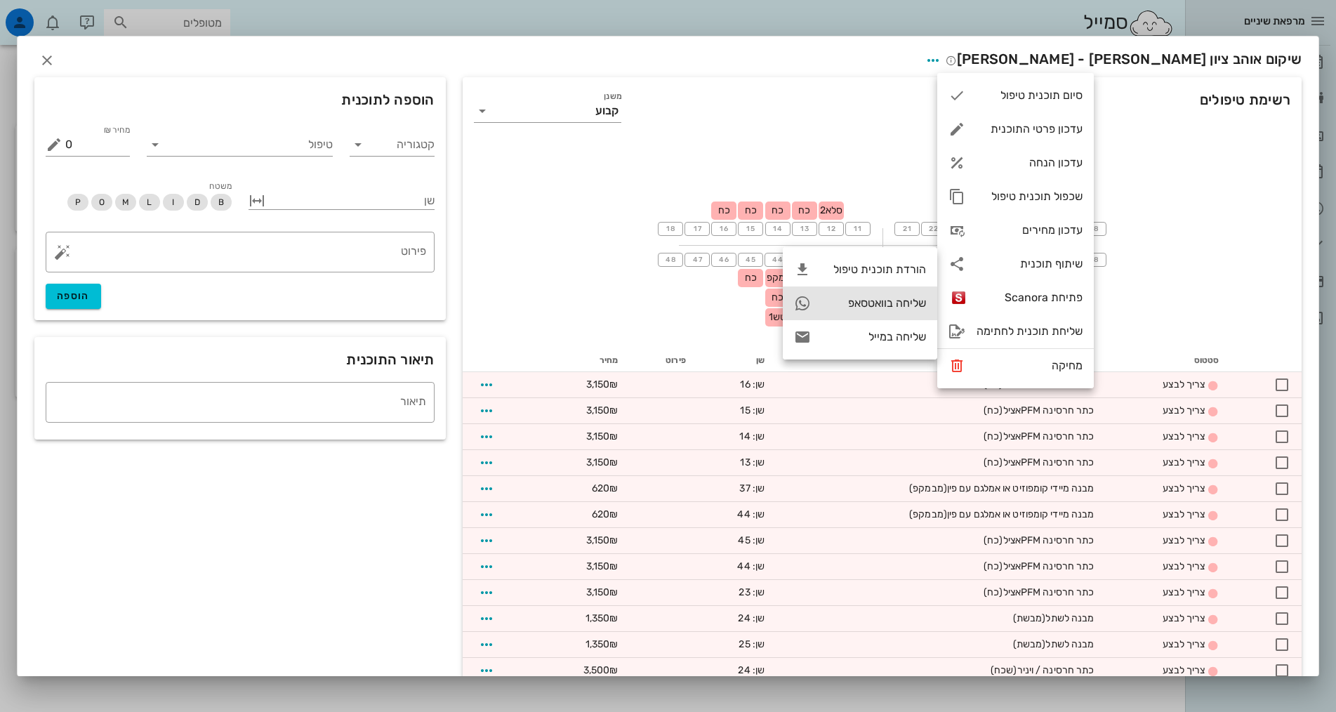
click at [886, 303] on div "שליחה בוואטסאפ" at bounding box center [874, 302] width 104 height 13
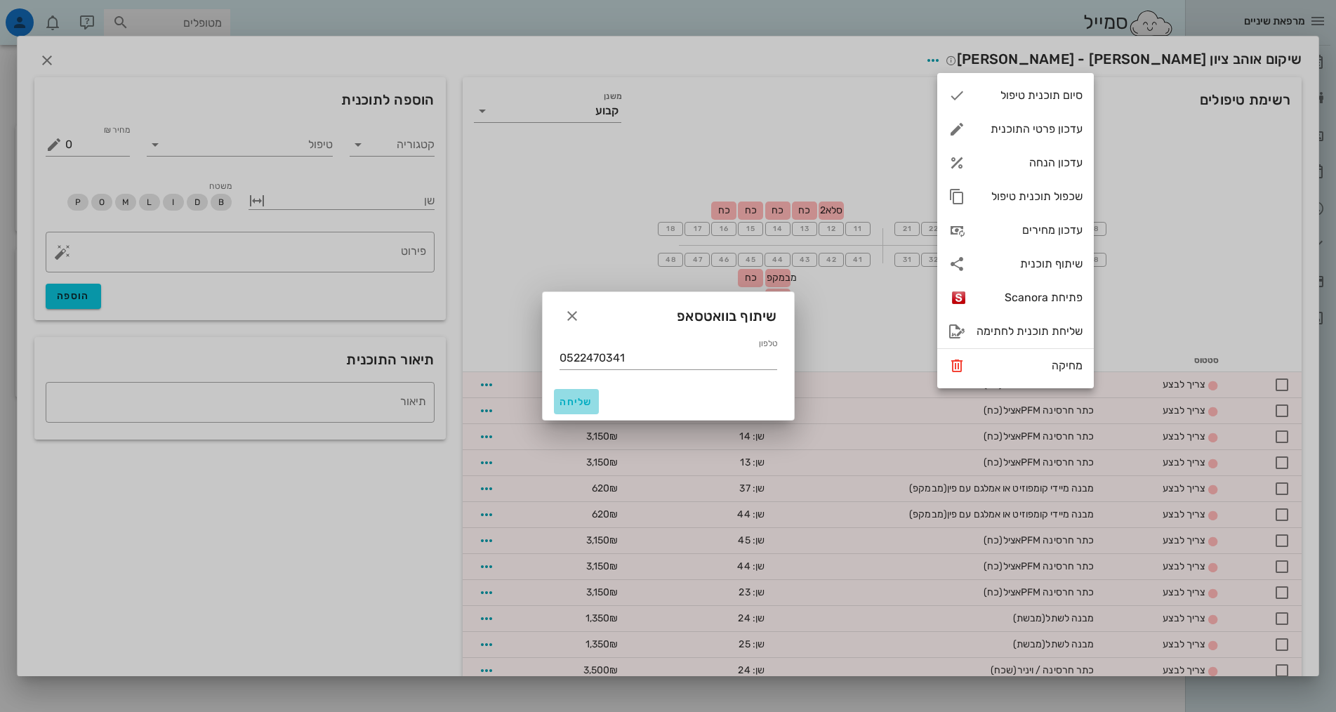
click at [578, 405] on span "שליחה" at bounding box center [577, 402] width 34 height 12
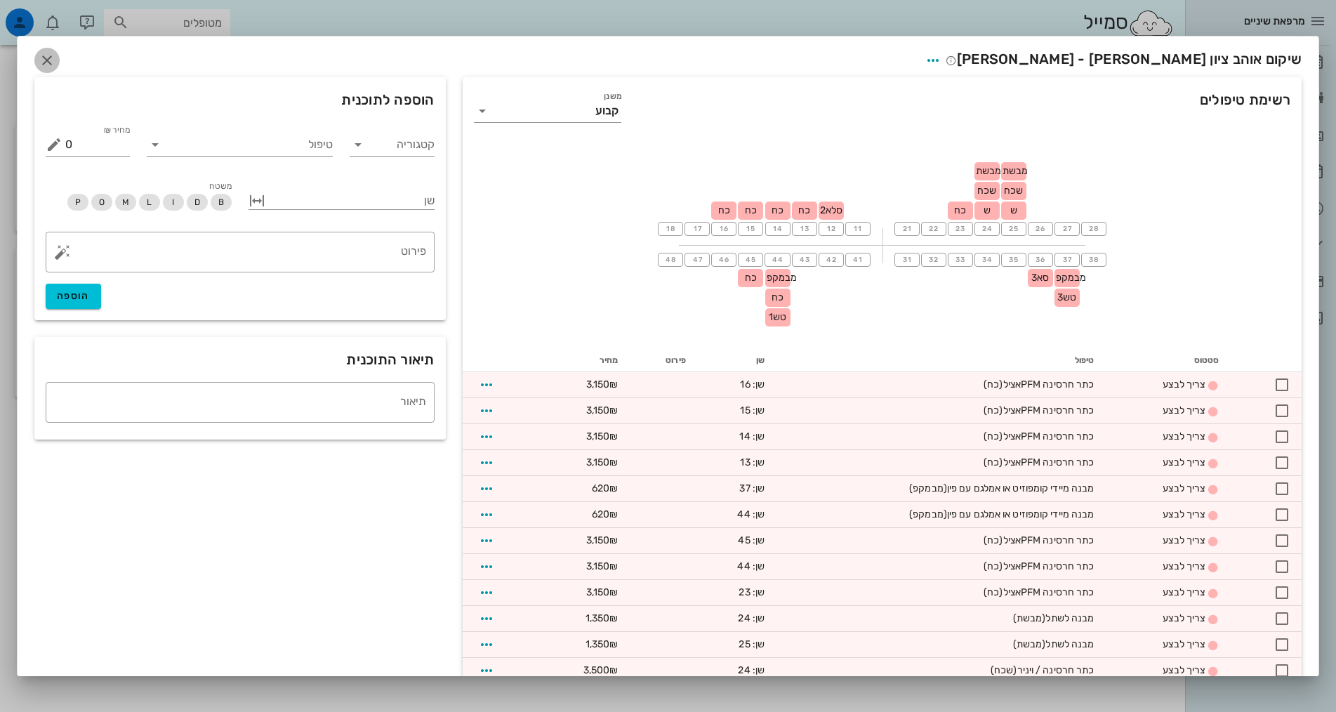
click at [55, 57] on icon "button" at bounding box center [47, 60] width 17 height 17
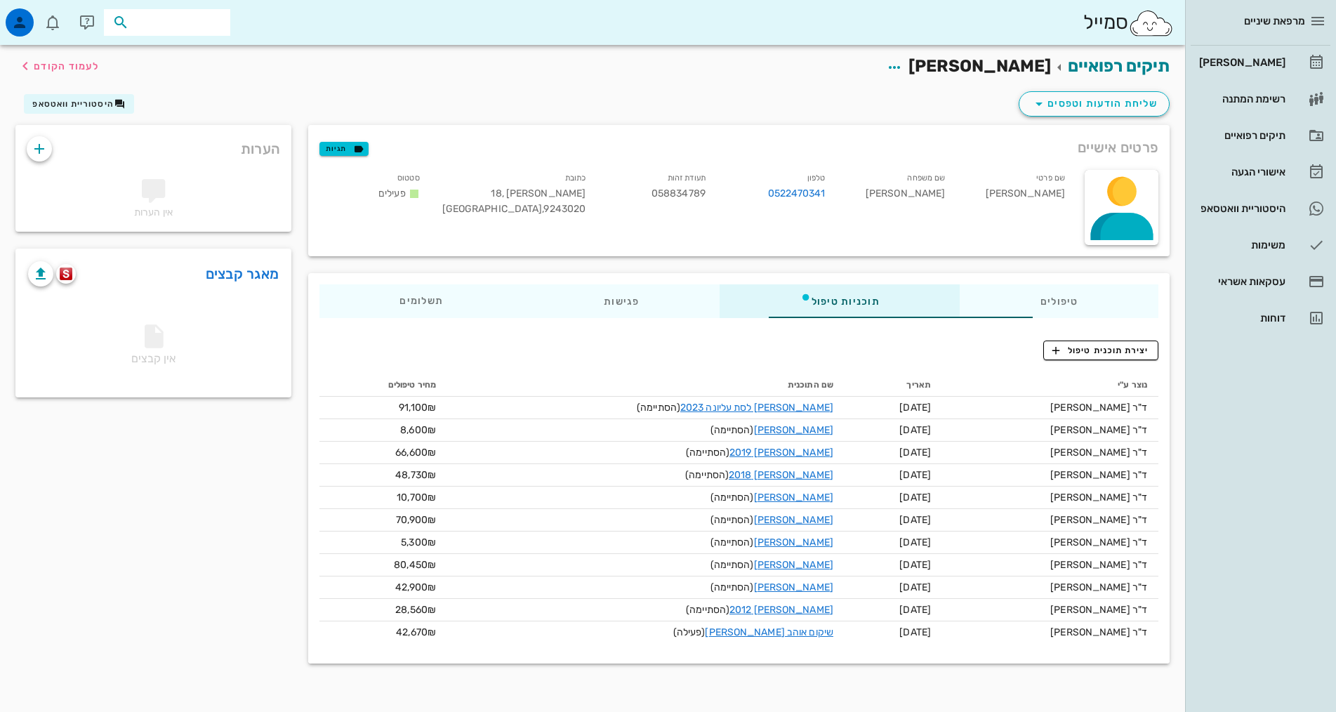
click at [184, 25] on input "text" at bounding box center [177, 22] width 90 height 18
type input "אופק'"
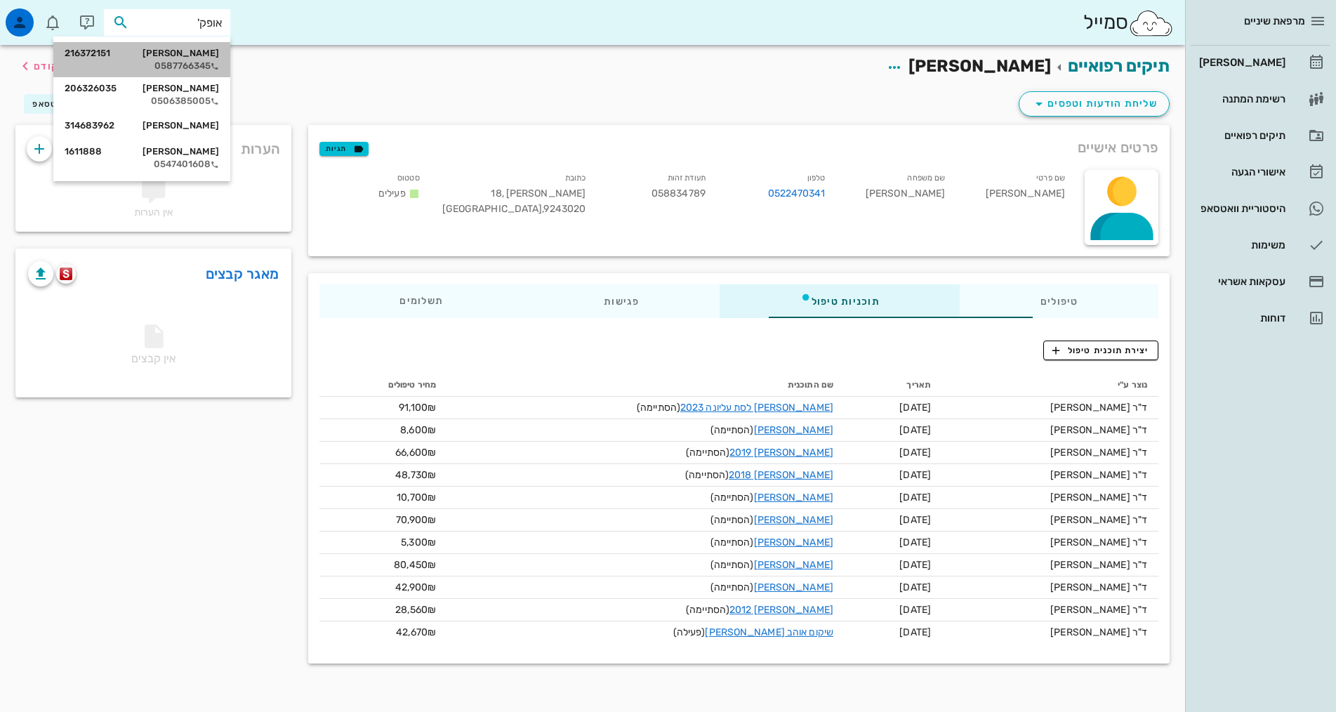
click at [192, 60] on div "0587766345" at bounding box center [142, 65] width 155 height 11
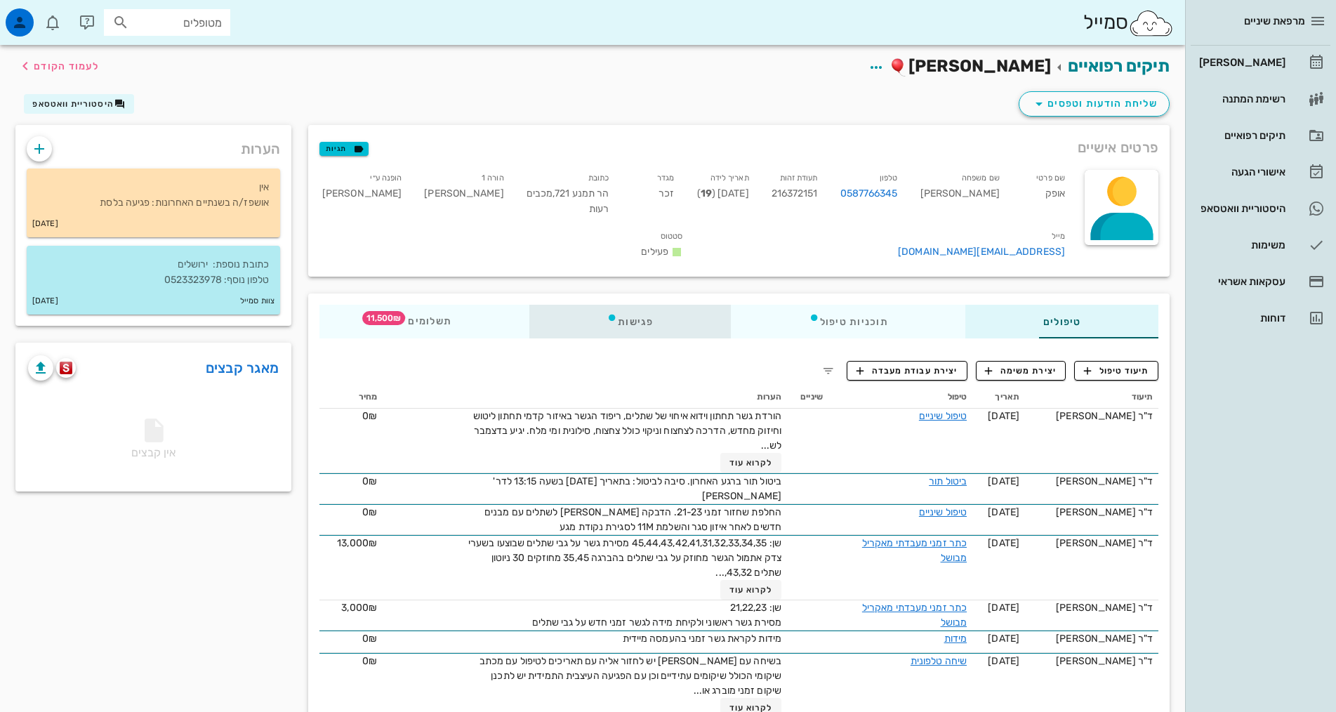
click at [574, 305] on div "פגישות" at bounding box center [631, 322] width 202 height 34
